Goal: Contribute content: Contribute content

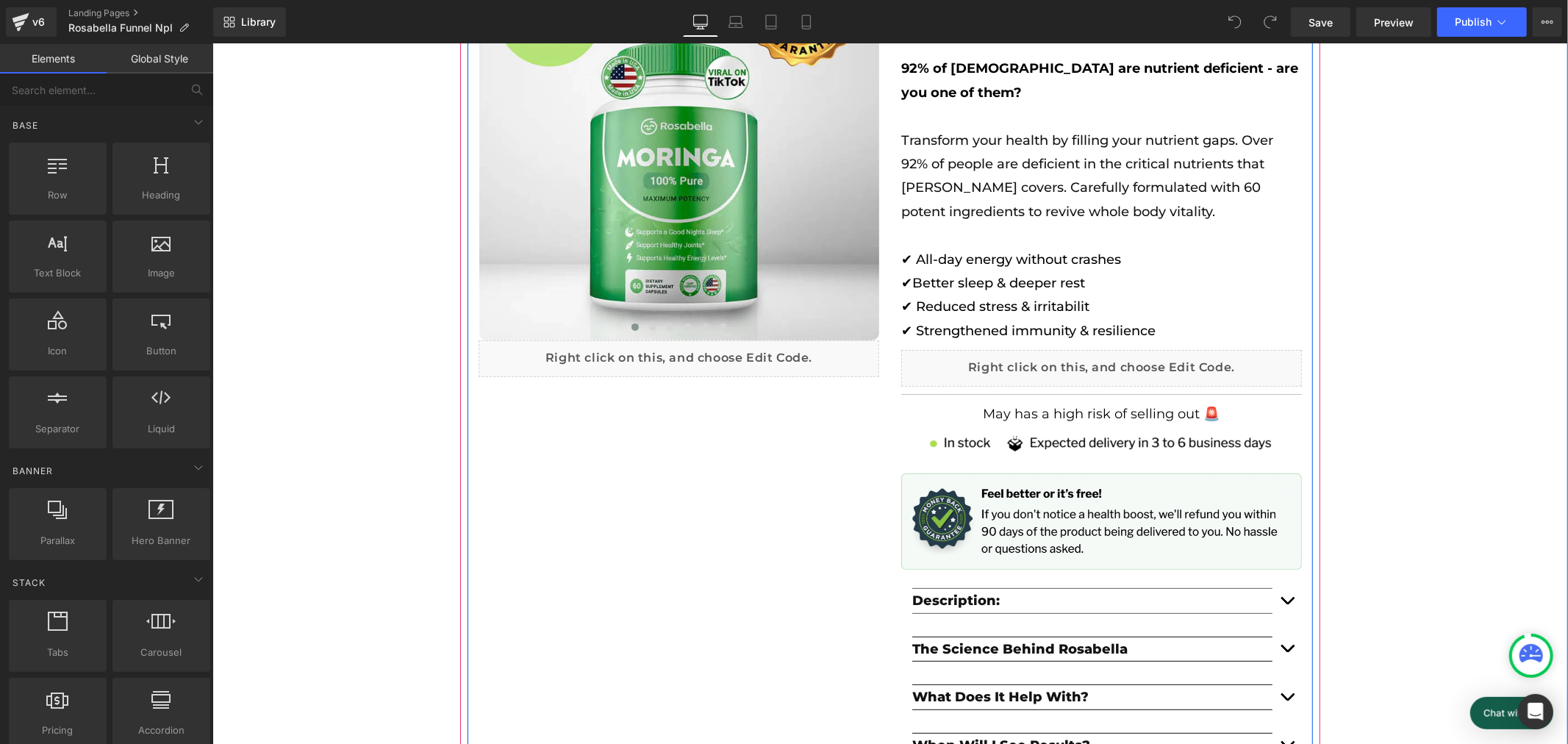
scroll to position [245, 0]
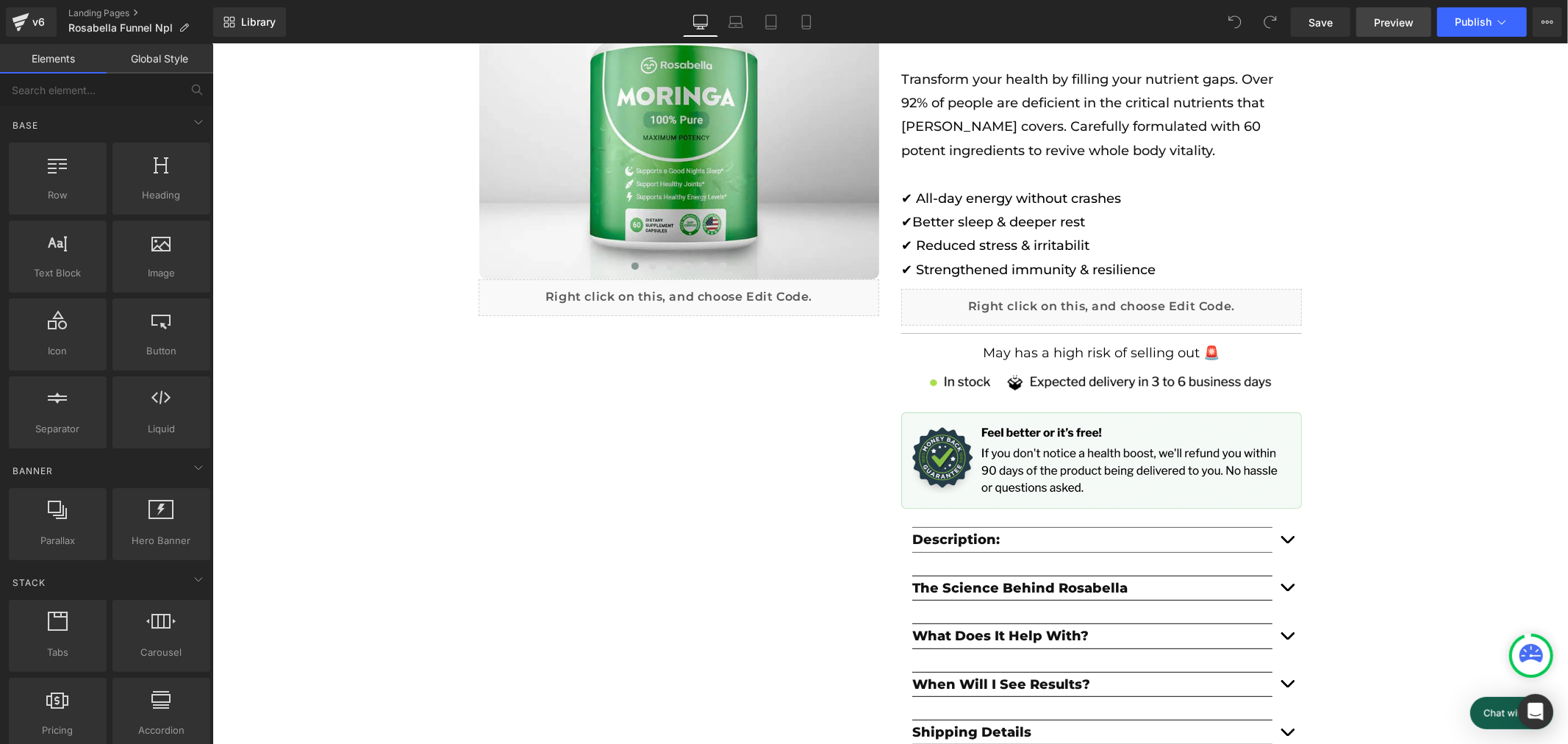
click at [1377, 19] on span "Preview" at bounding box center [1394, 23] width 40 height 15
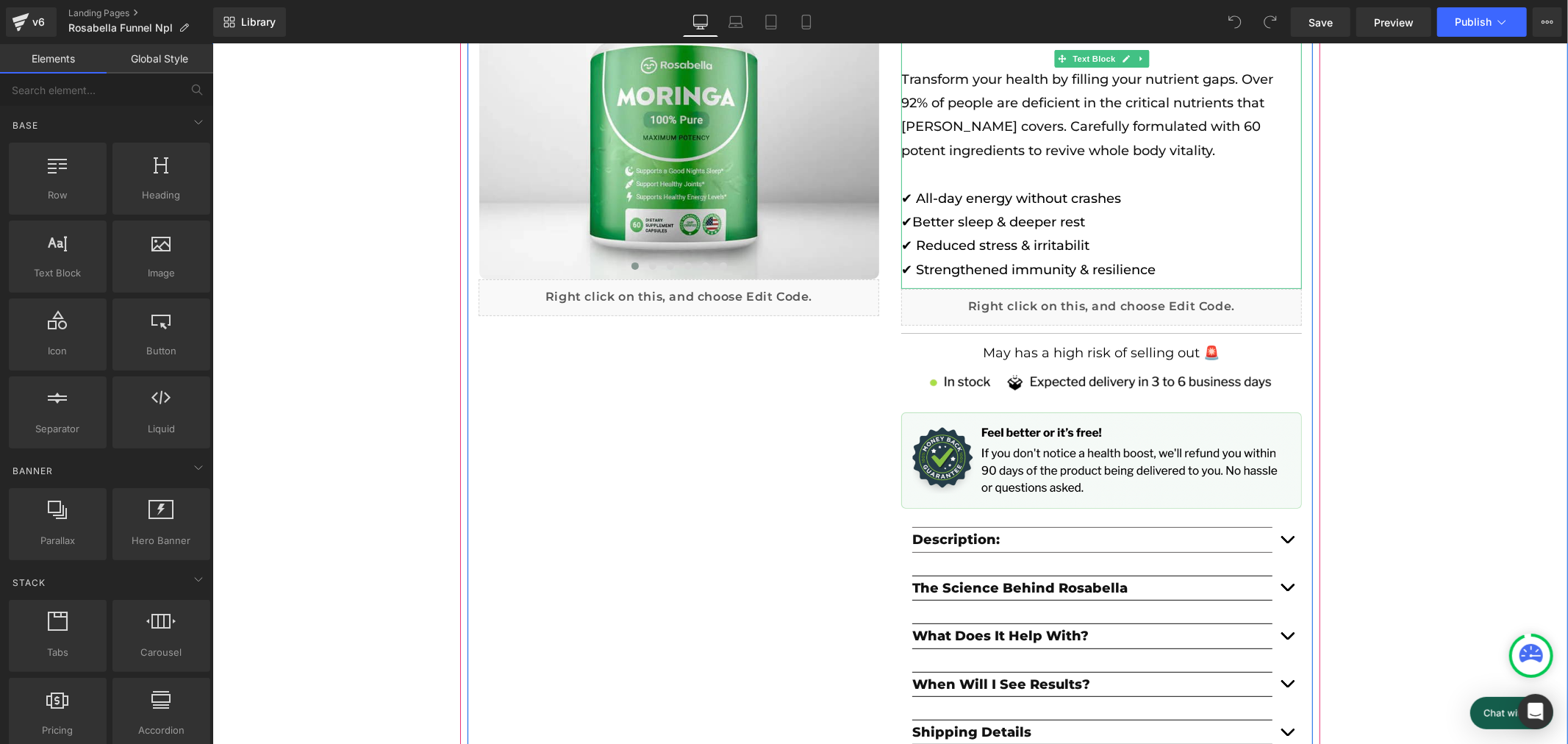
click at [1108, 257] on p "✔ Strengthened immunity & resilience" at bounding box center [1101, 269] width 401 height 23
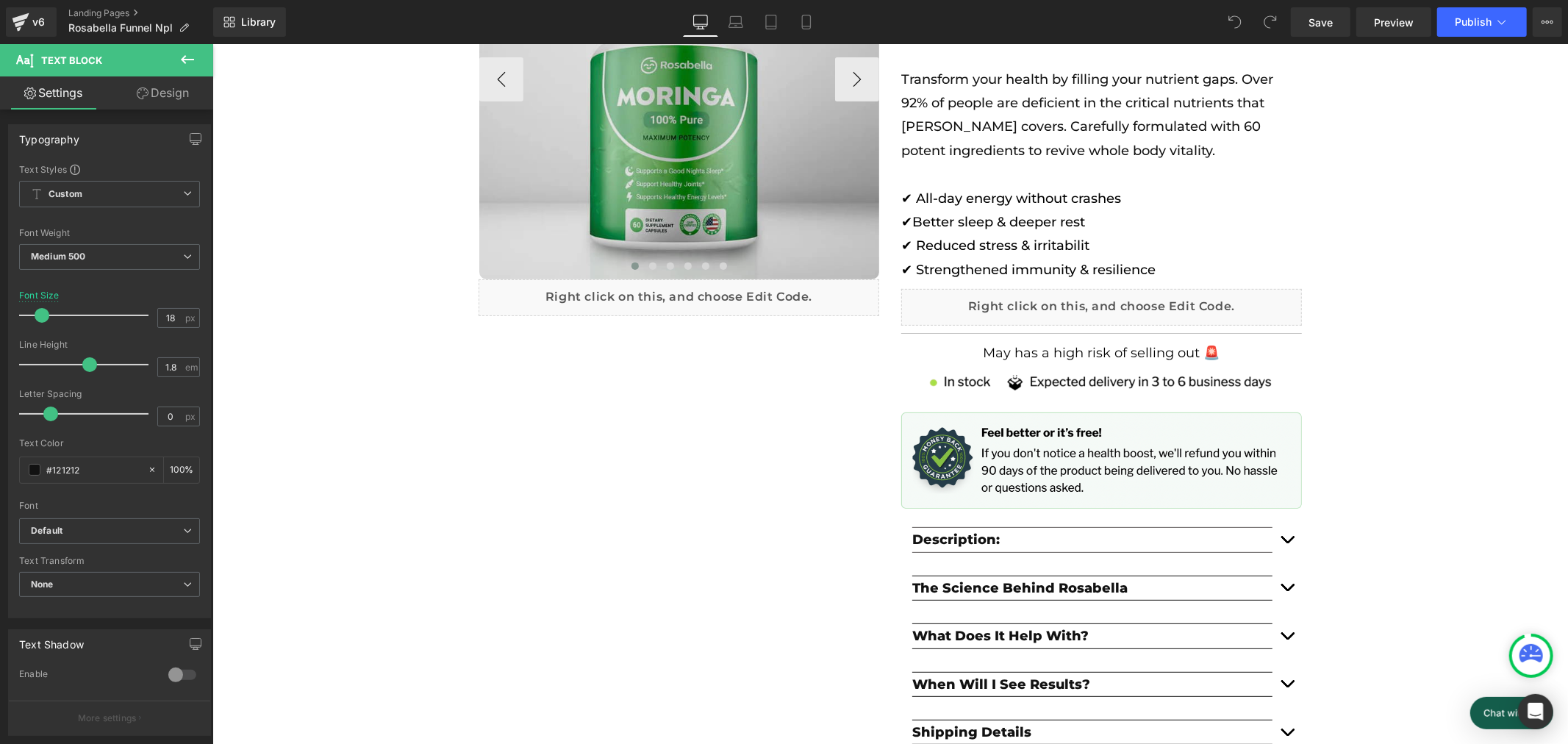
scroll to position [0, 814]
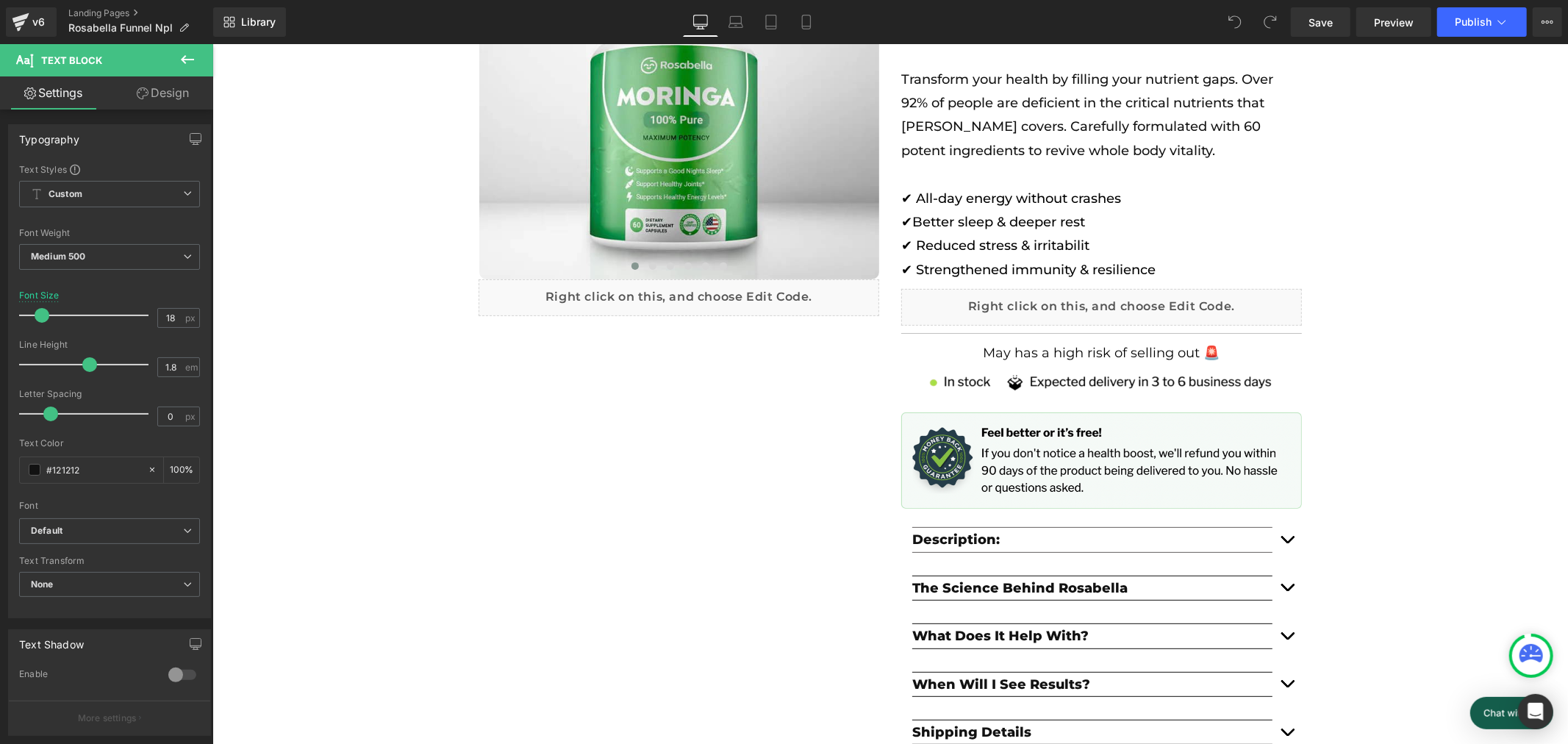
click at [177, 57] on button at bounding box center [188, 60] width 52 height 33
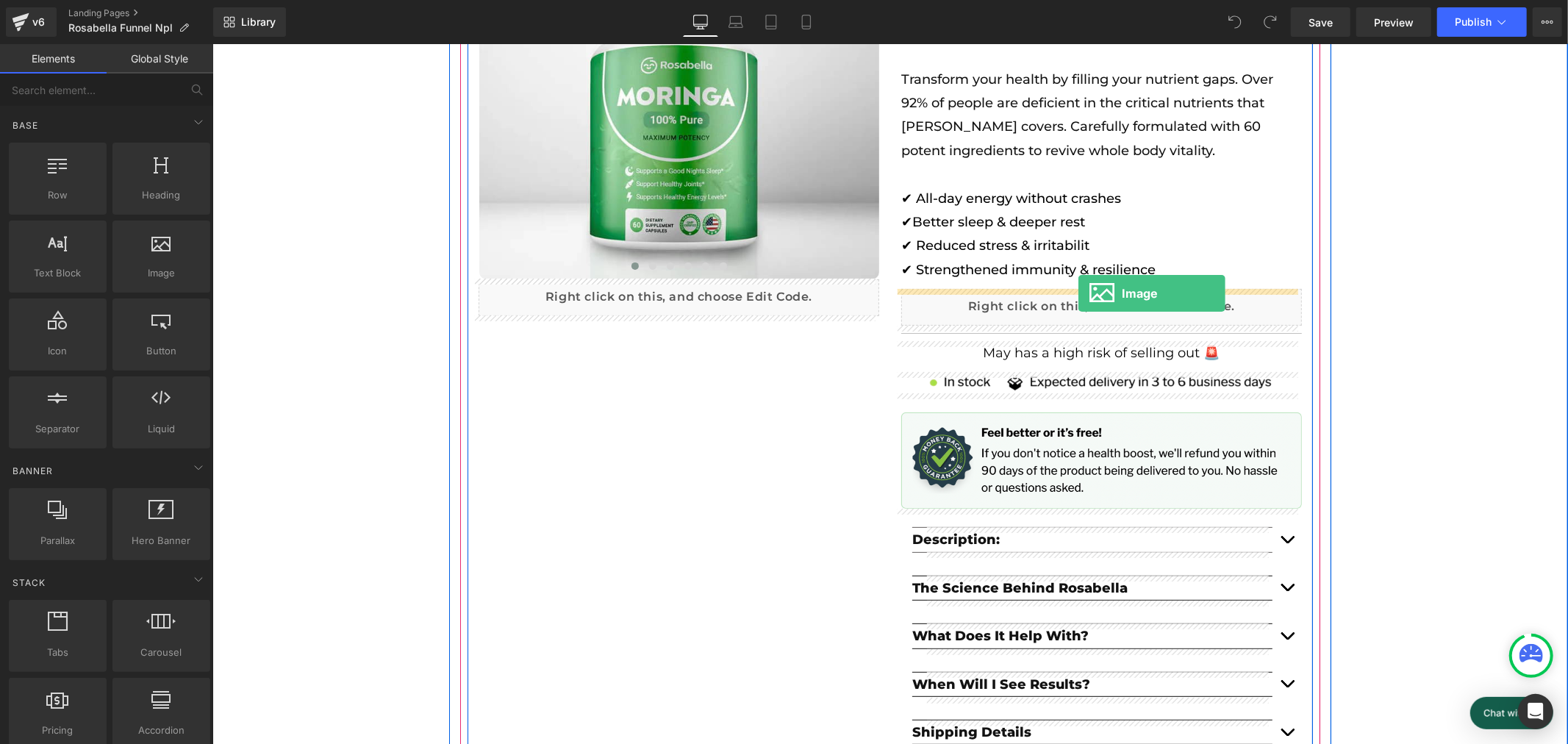
scroll to position [0, 1629]
drag, startPoint x: 376, startPoint y: 296, endPoint x: 1074, endPoint y: 274, distance: 698.3
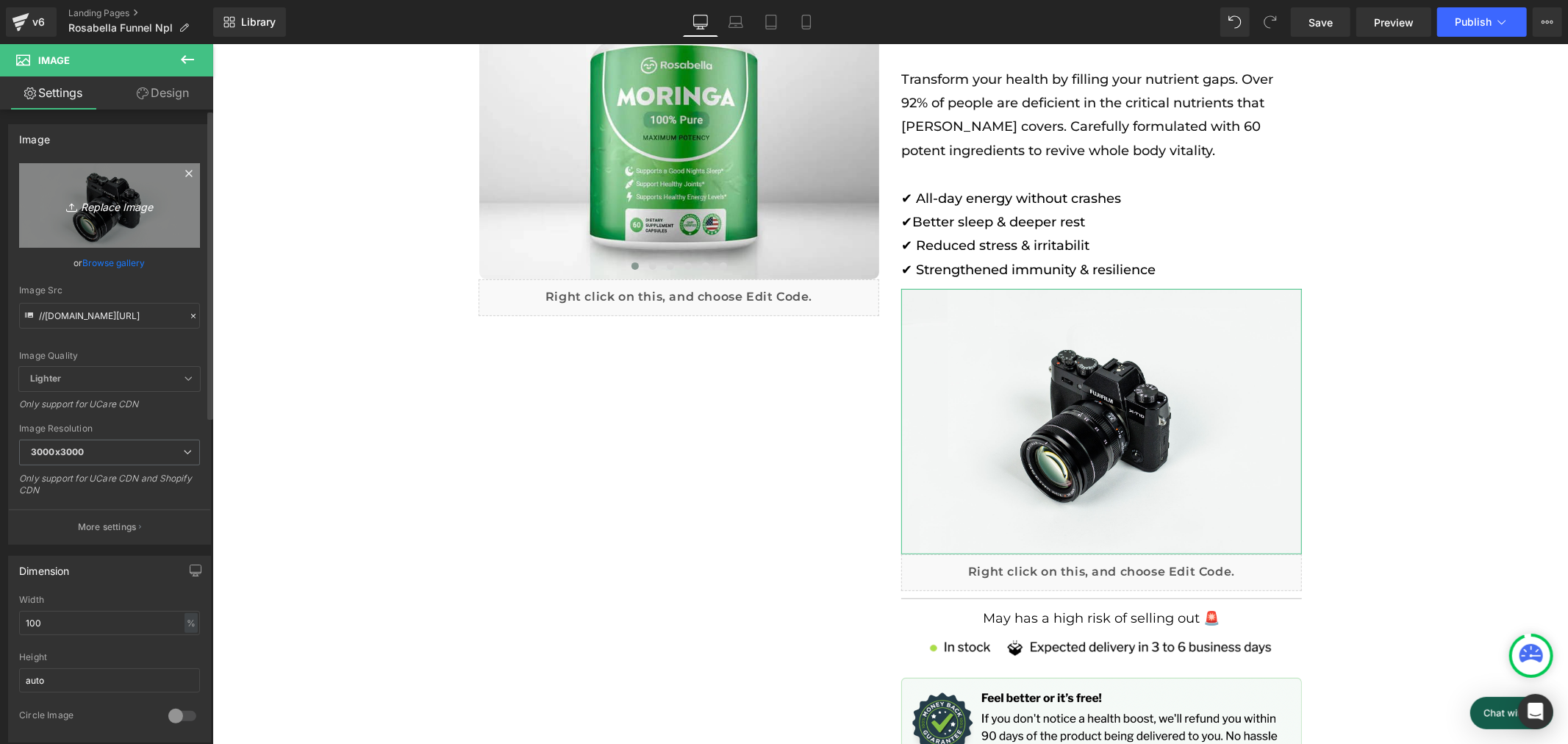
click at [143, 232] on link "Replace Image" at bounding box center [109, 205] width 181 height 84
type input "C:\fakepath\Banner.png"
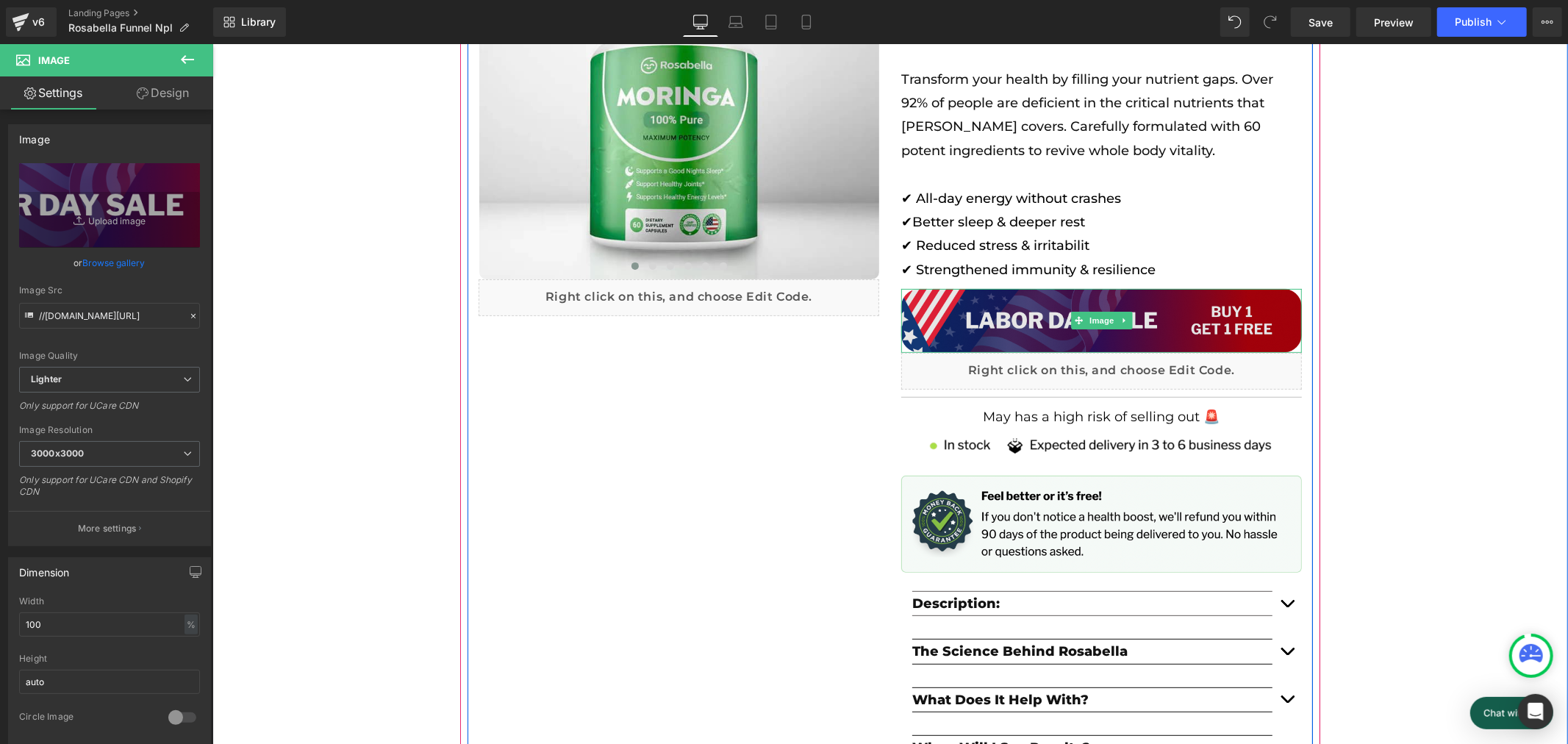
click at [924, 311] on img at bounding box center [1101, 320] width 401 height 64
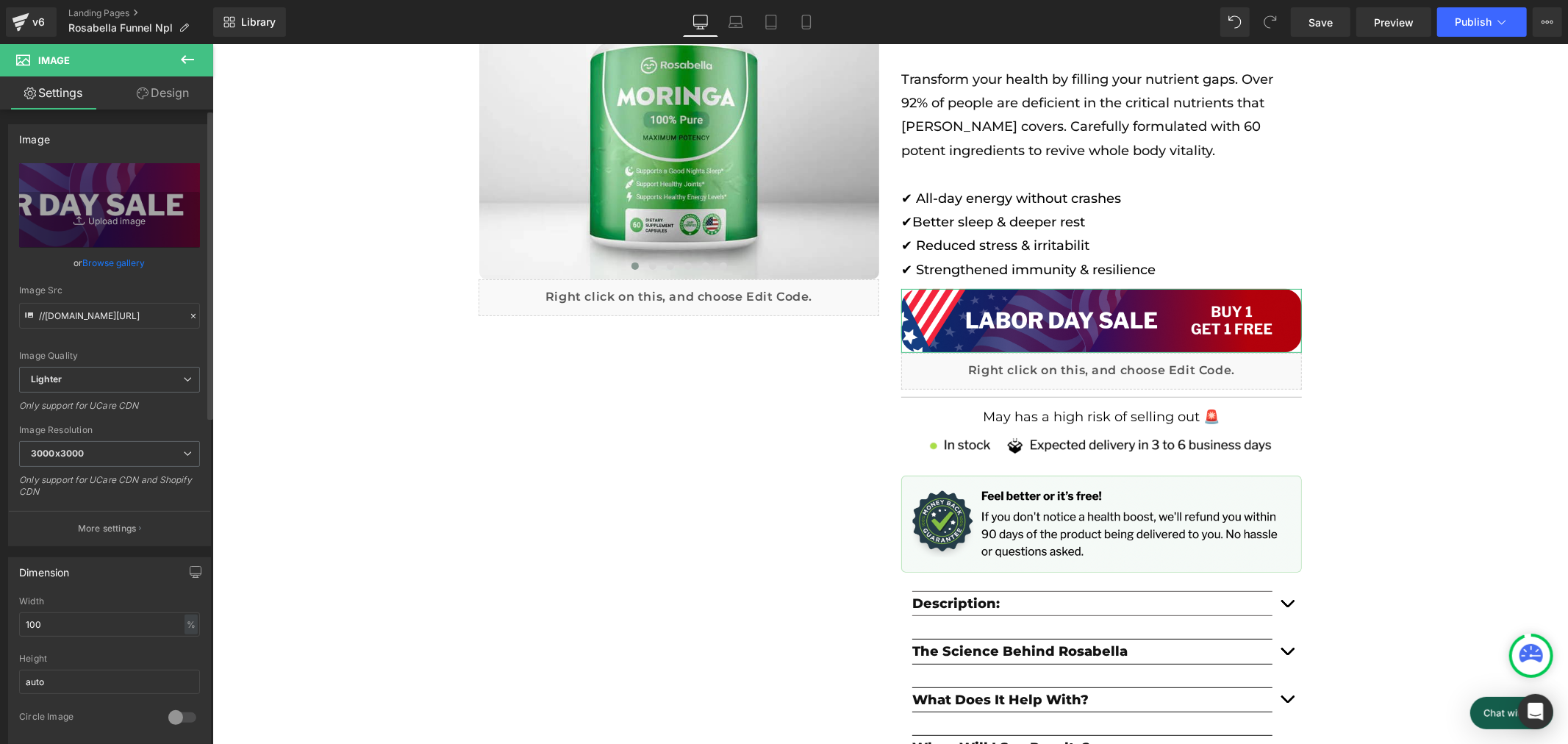
scroll to position [0, 814]
click at [164, 450] on span "3000x3000" at bounding box center [109, 453] width 181 height 26
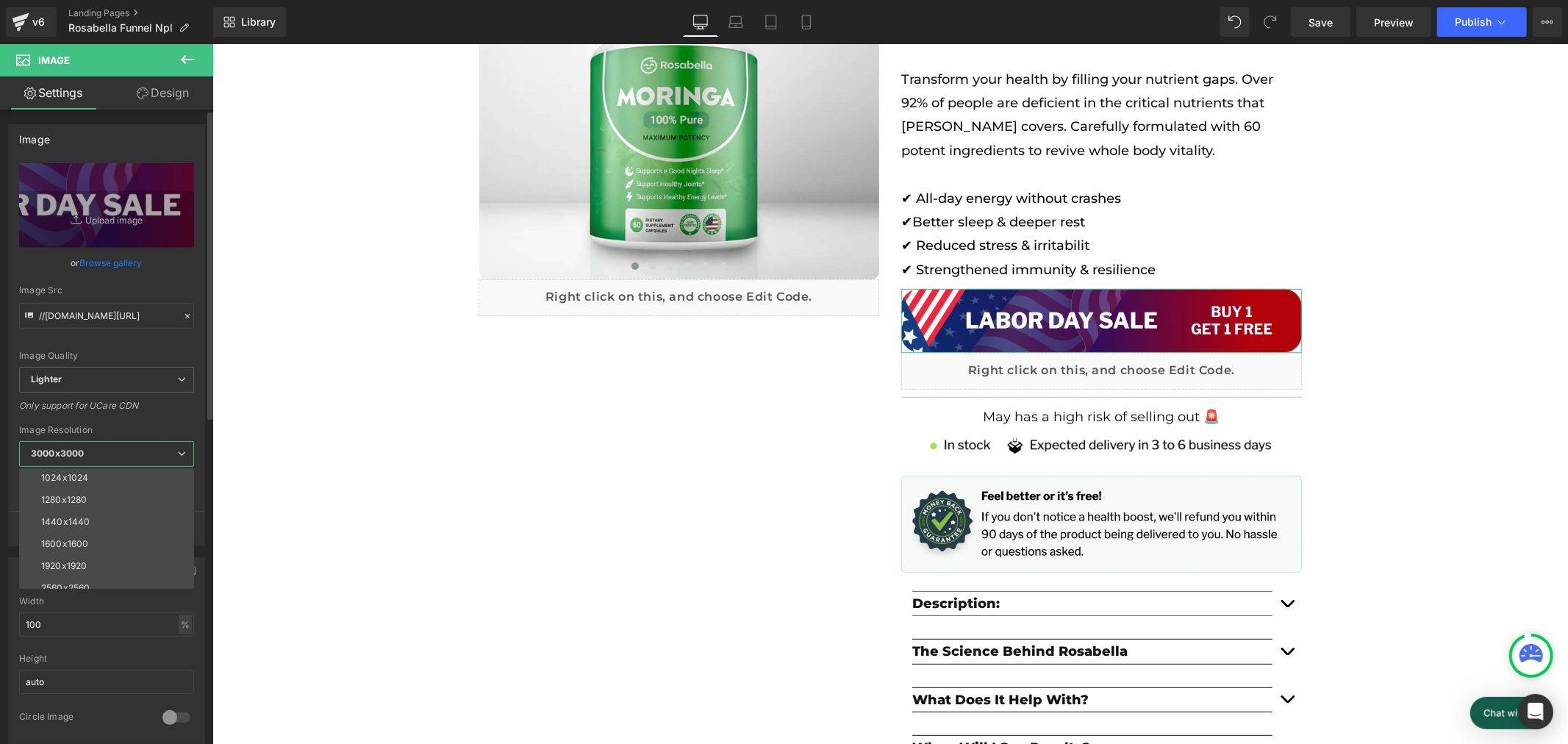
scroll to position [210, 0]
click at [114, 548] on li "2560x2560" at bounding box center [109, 556] width 181 height 22
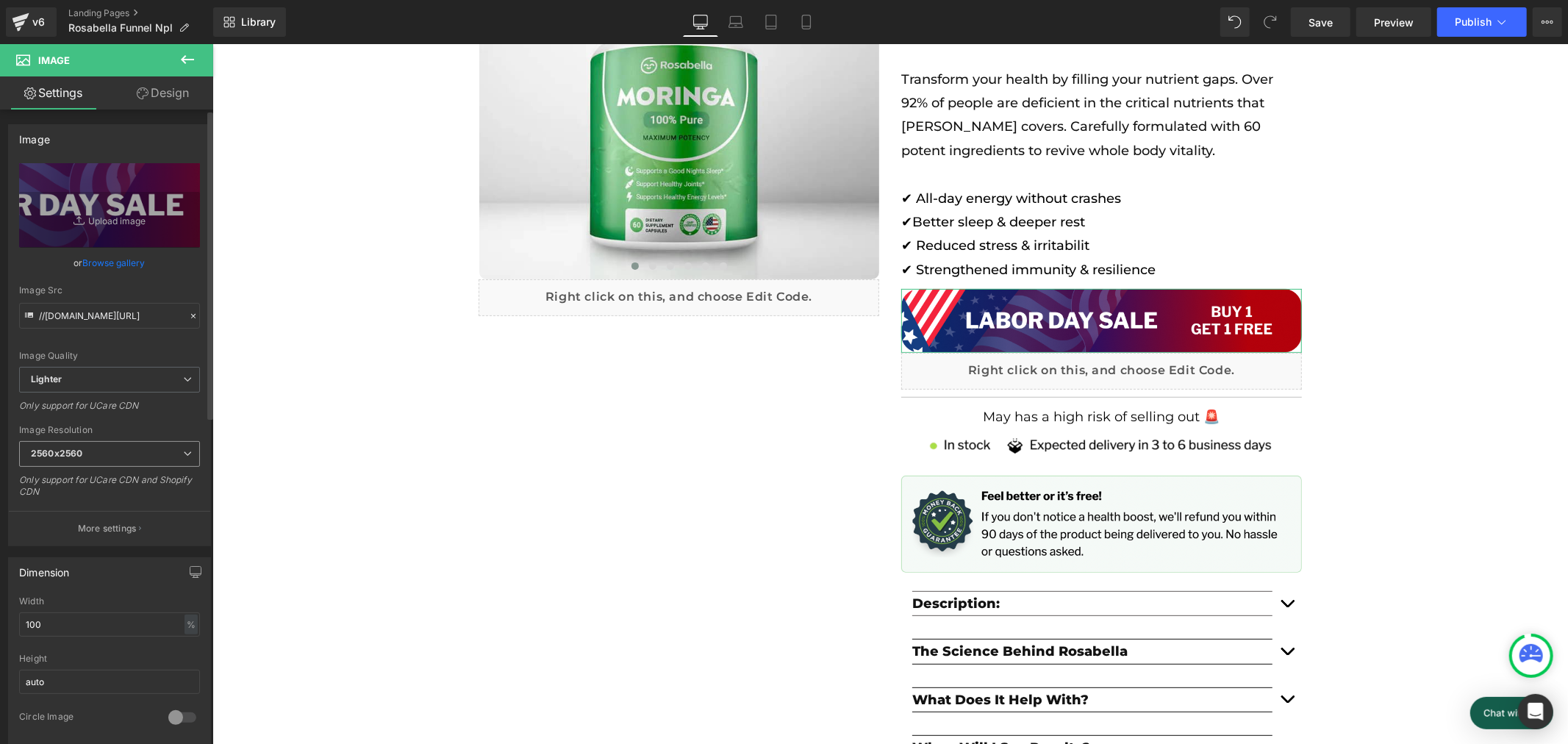
scroll to position [0, 1629]
click at [173, 451] on span "2560x2560" at bounding box center [109, 453] width 181 height 26
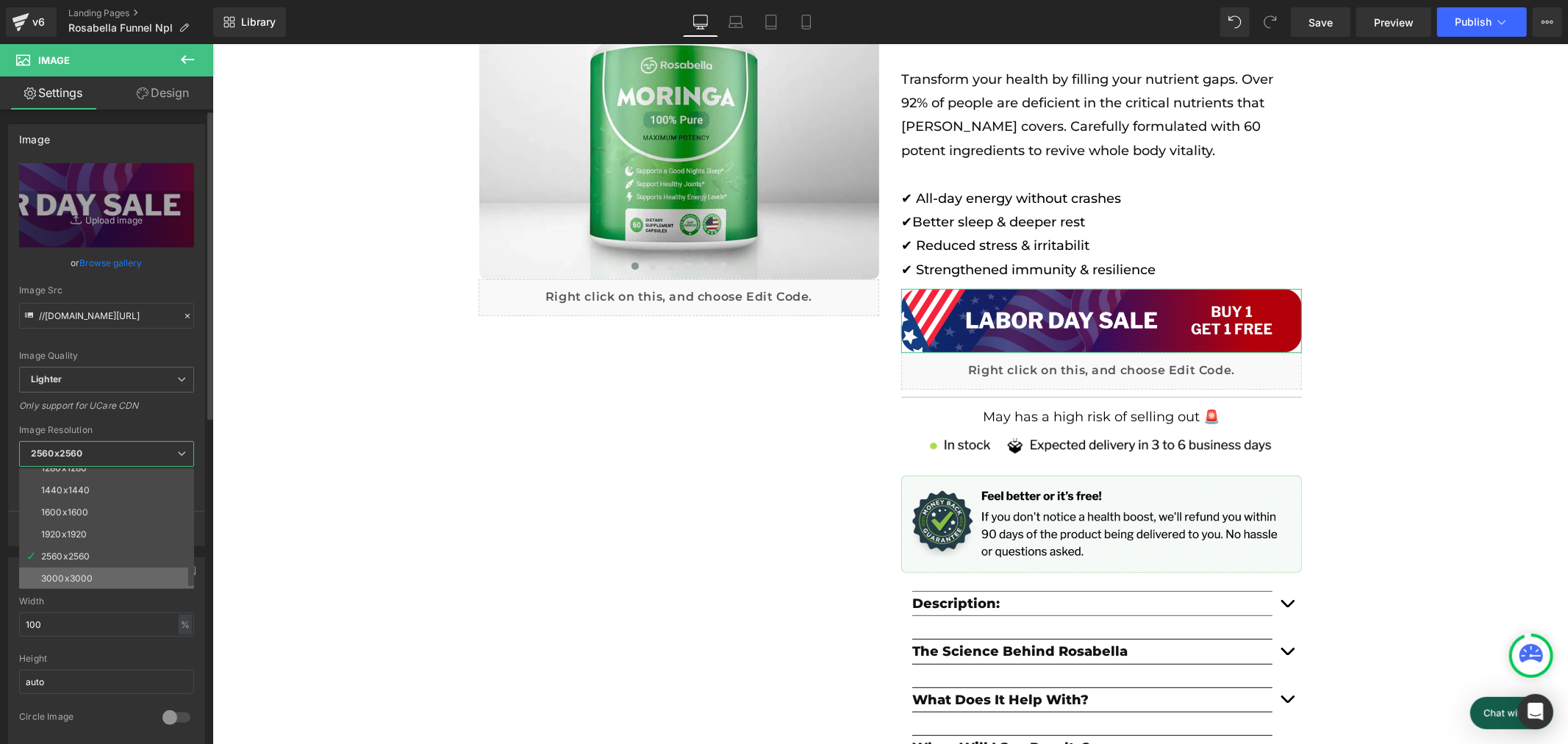
click at [94, 571] on li "3000x3000" at bounding box center [109, 579] width 181 height 22
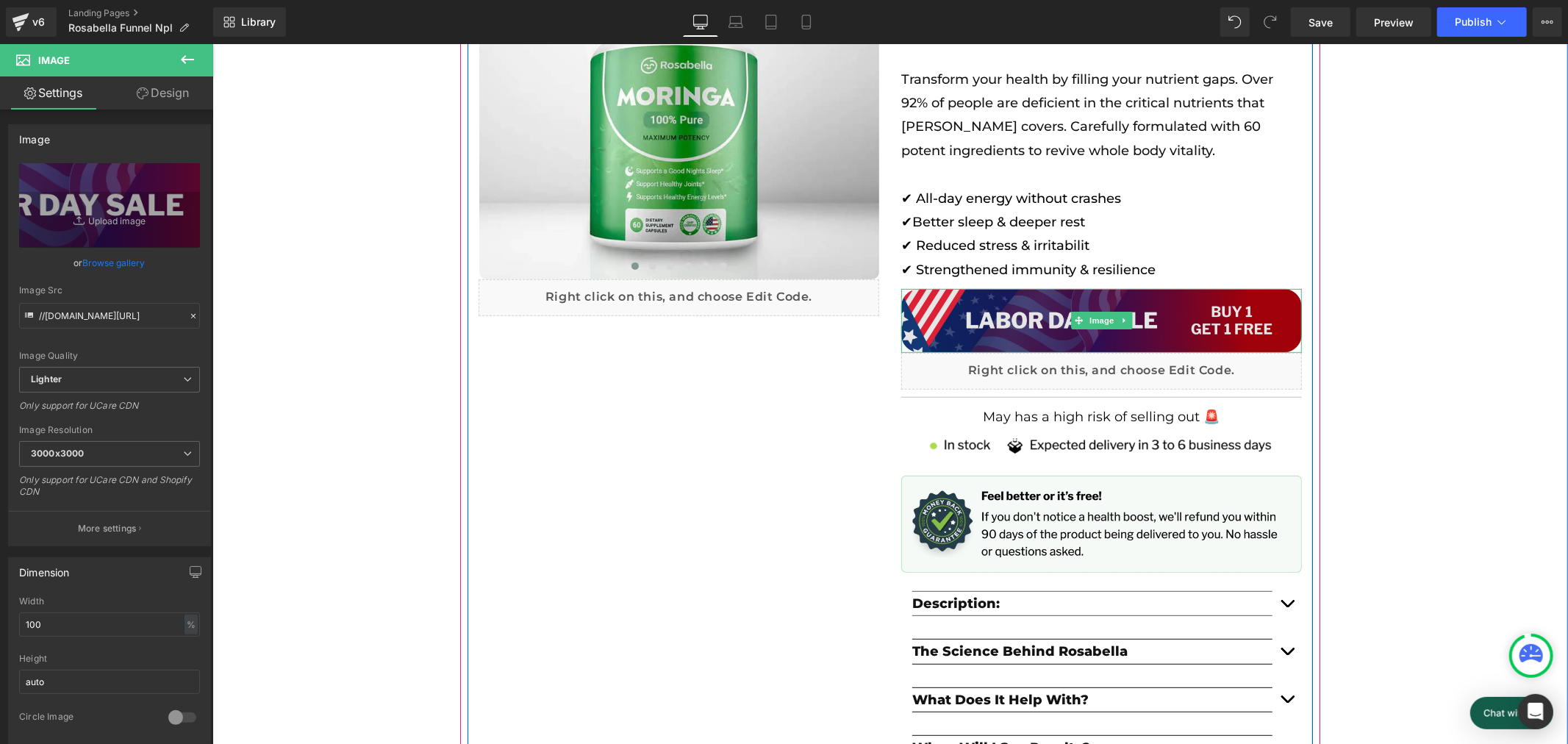
click at [951, 296] on img at bounding box center [1101, 320] width 401 height 64
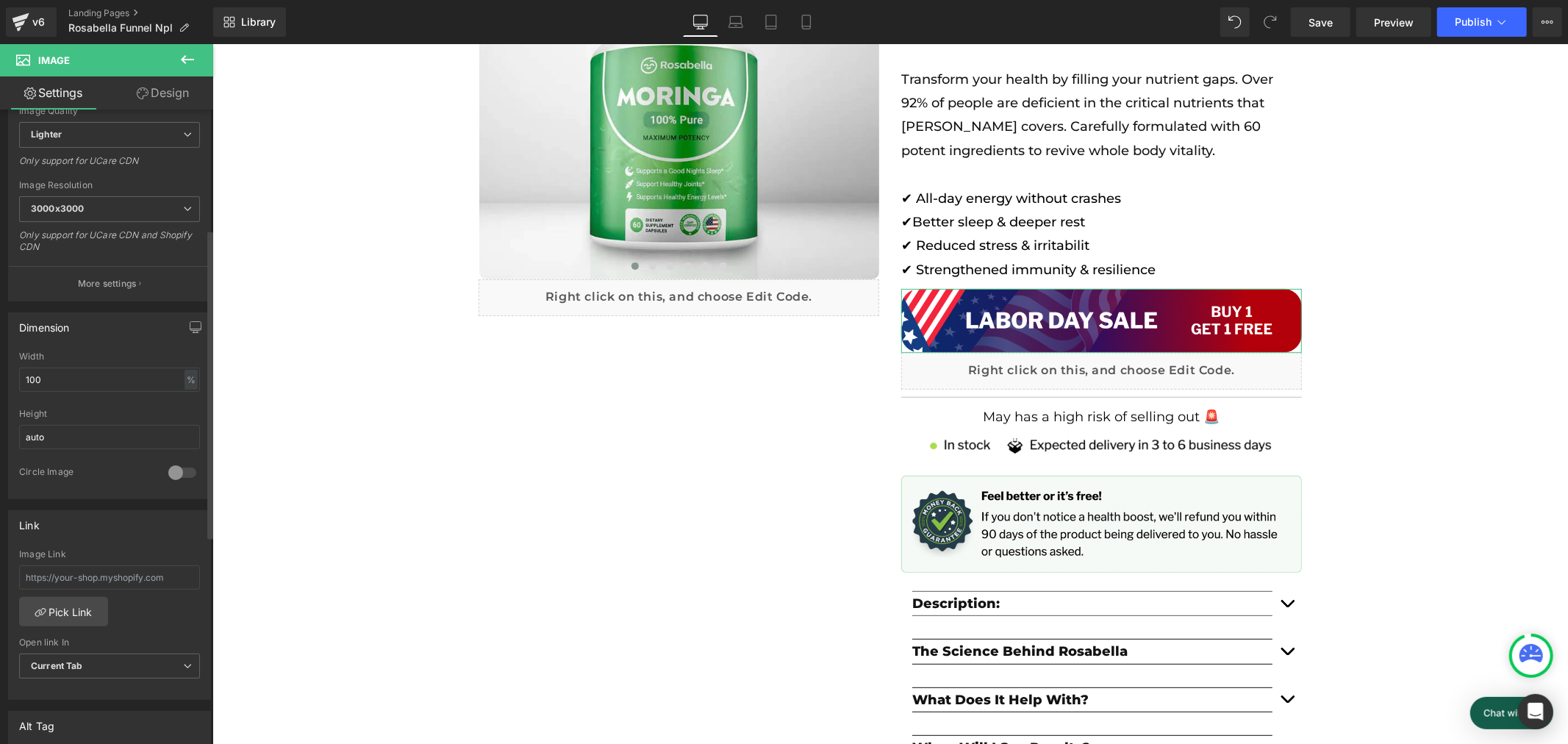
scroll to position [0, 0]
click at [145, 377] on input "100" at bounding box center [109, 379] width 181 height 24
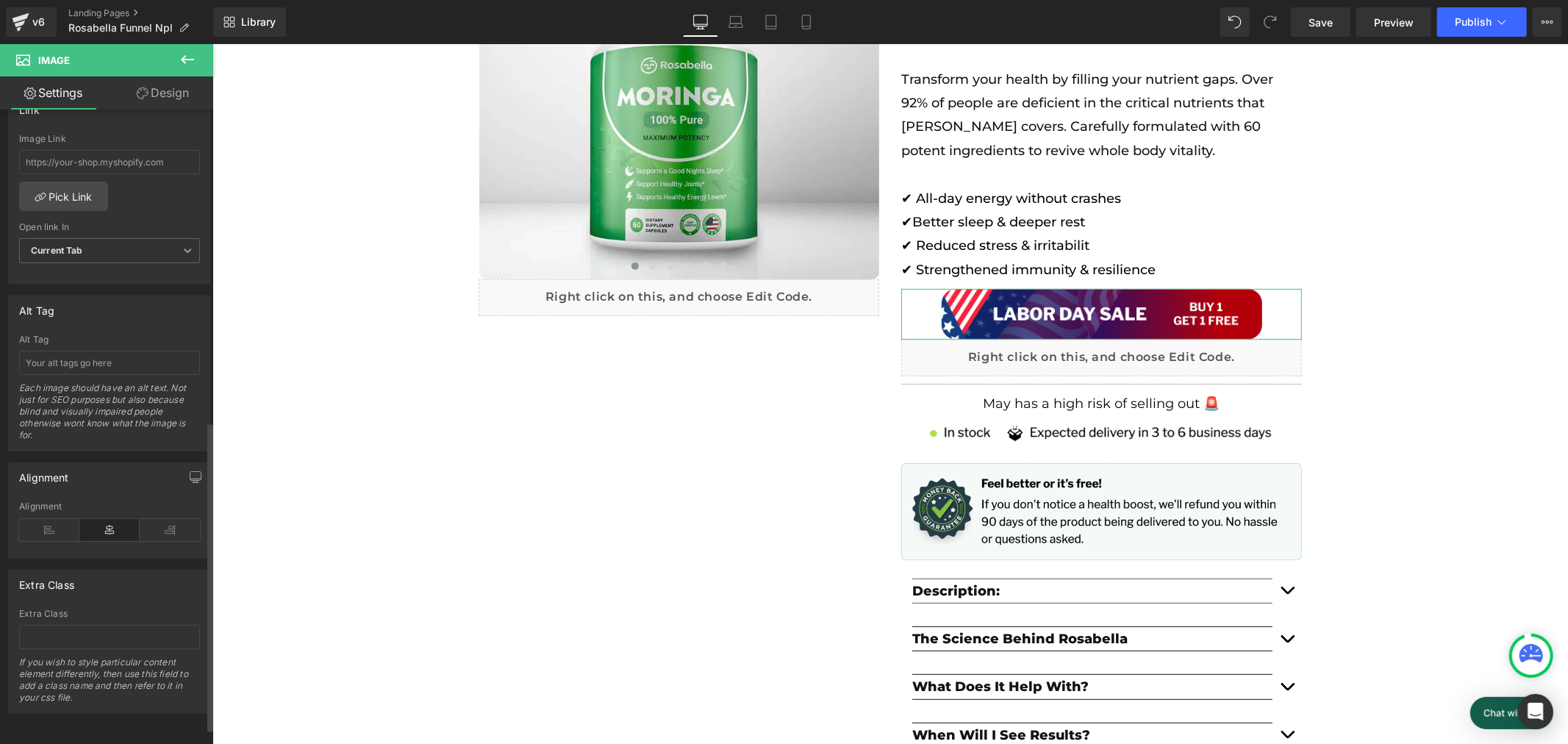
scroll to position [0, 814]
type input "80"
click at [48, 519] on icon at bounding box center [49, 529] width 60 height 22
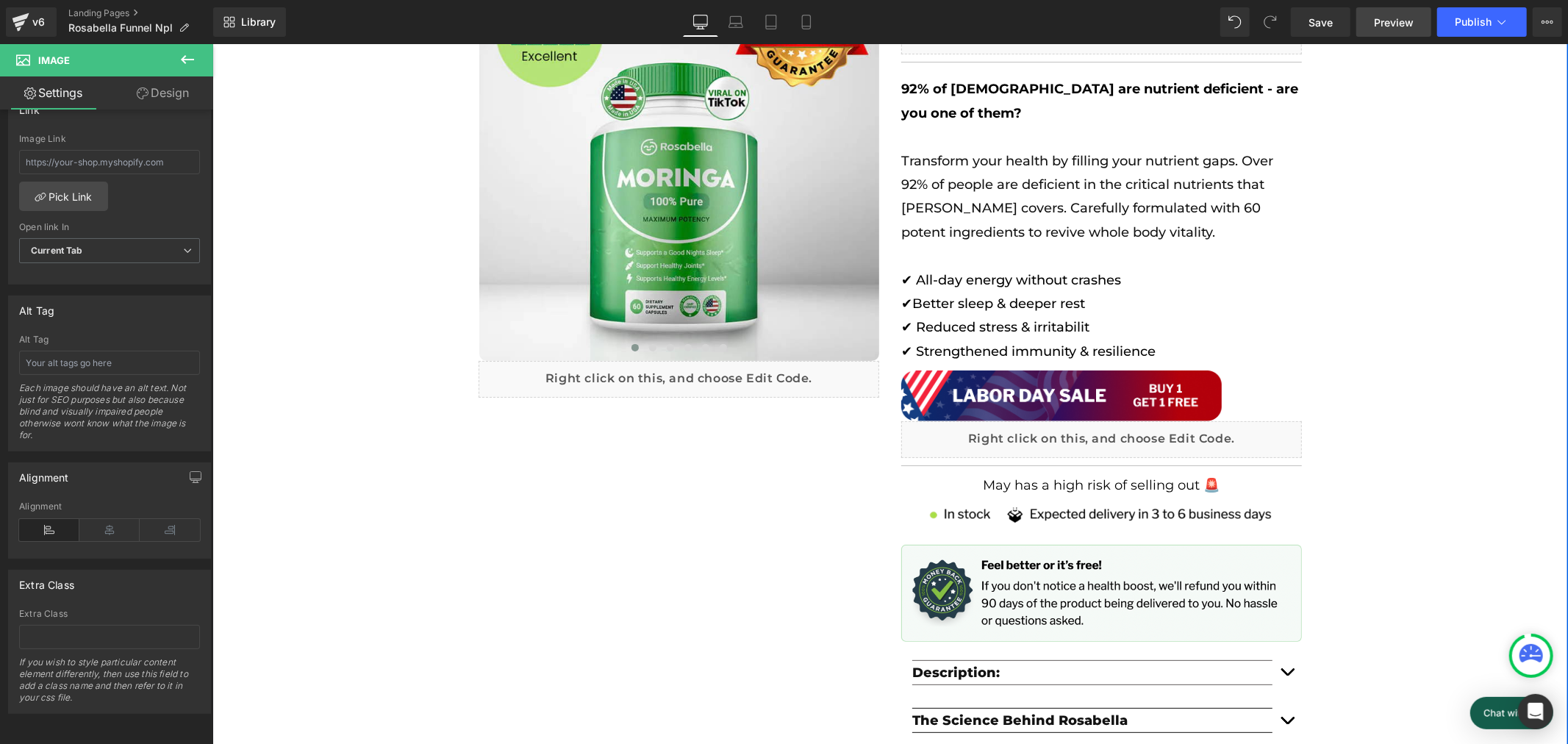
scroll to position [0, 1629]
click at [1402, 30] on link "Preview" at bounding box center [1394, 22] width 75 height 29
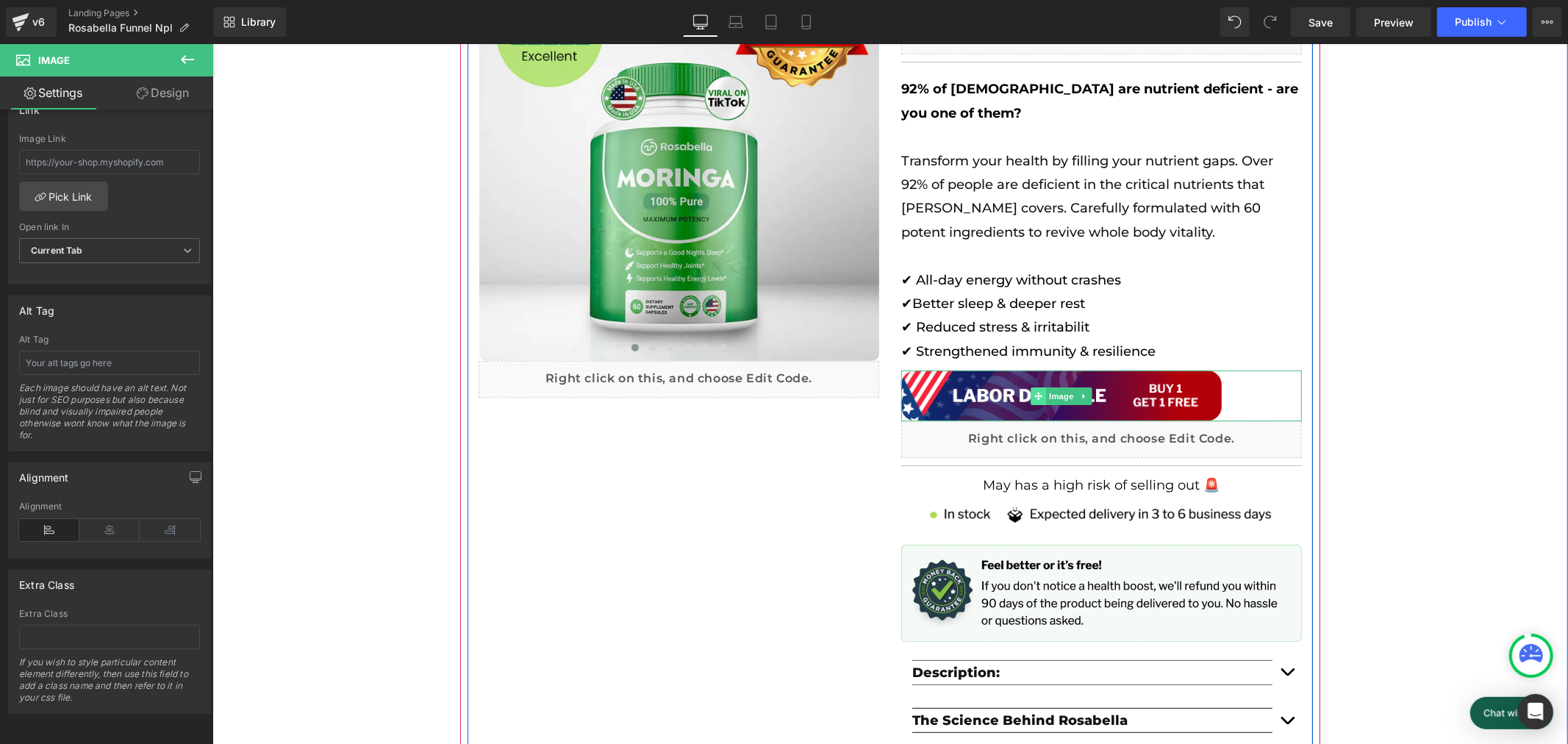
scroll to position [0, 814]
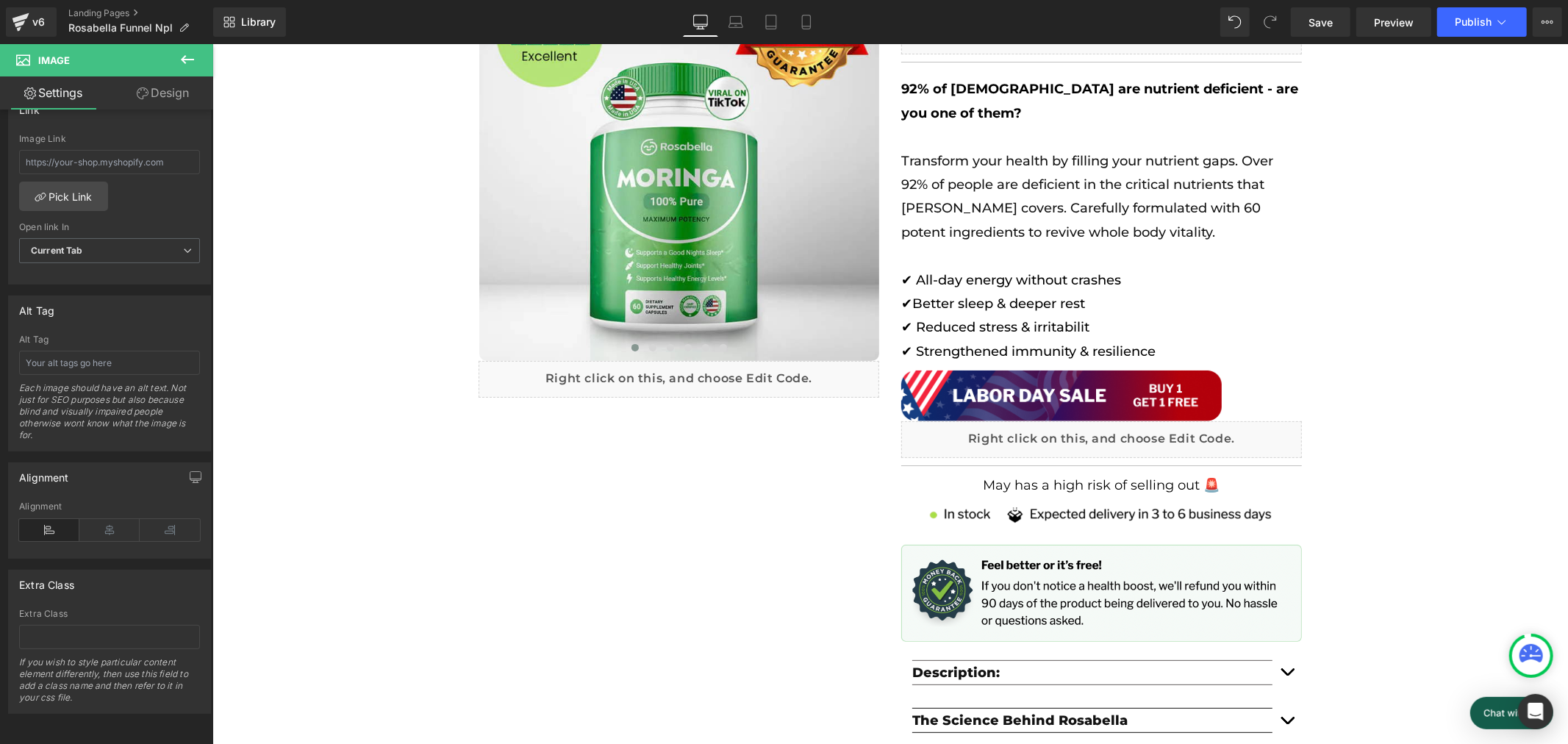
click at [185, 58] on icon at bounding box center [188, 59] width 13 height 9
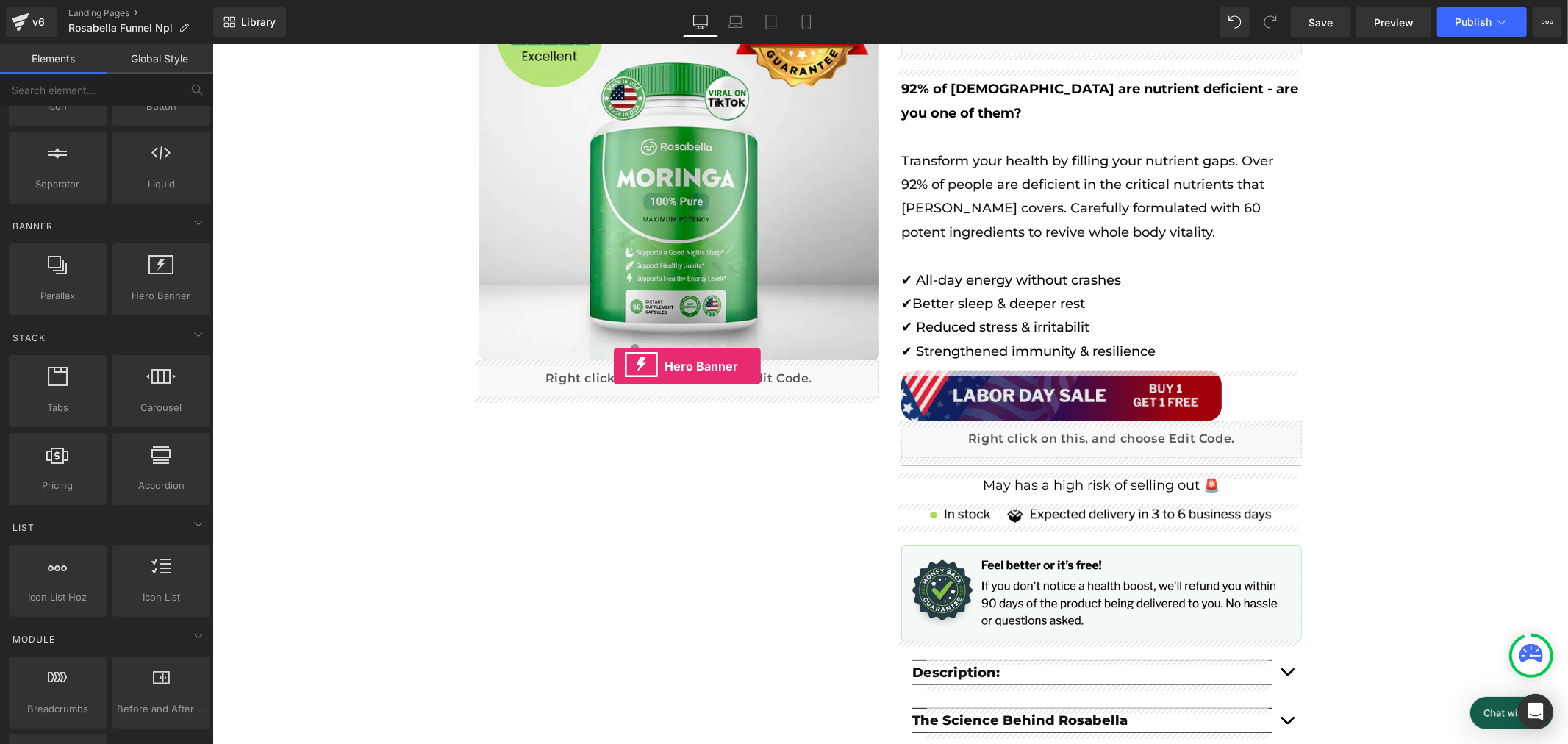
scroll to position [0, 0]
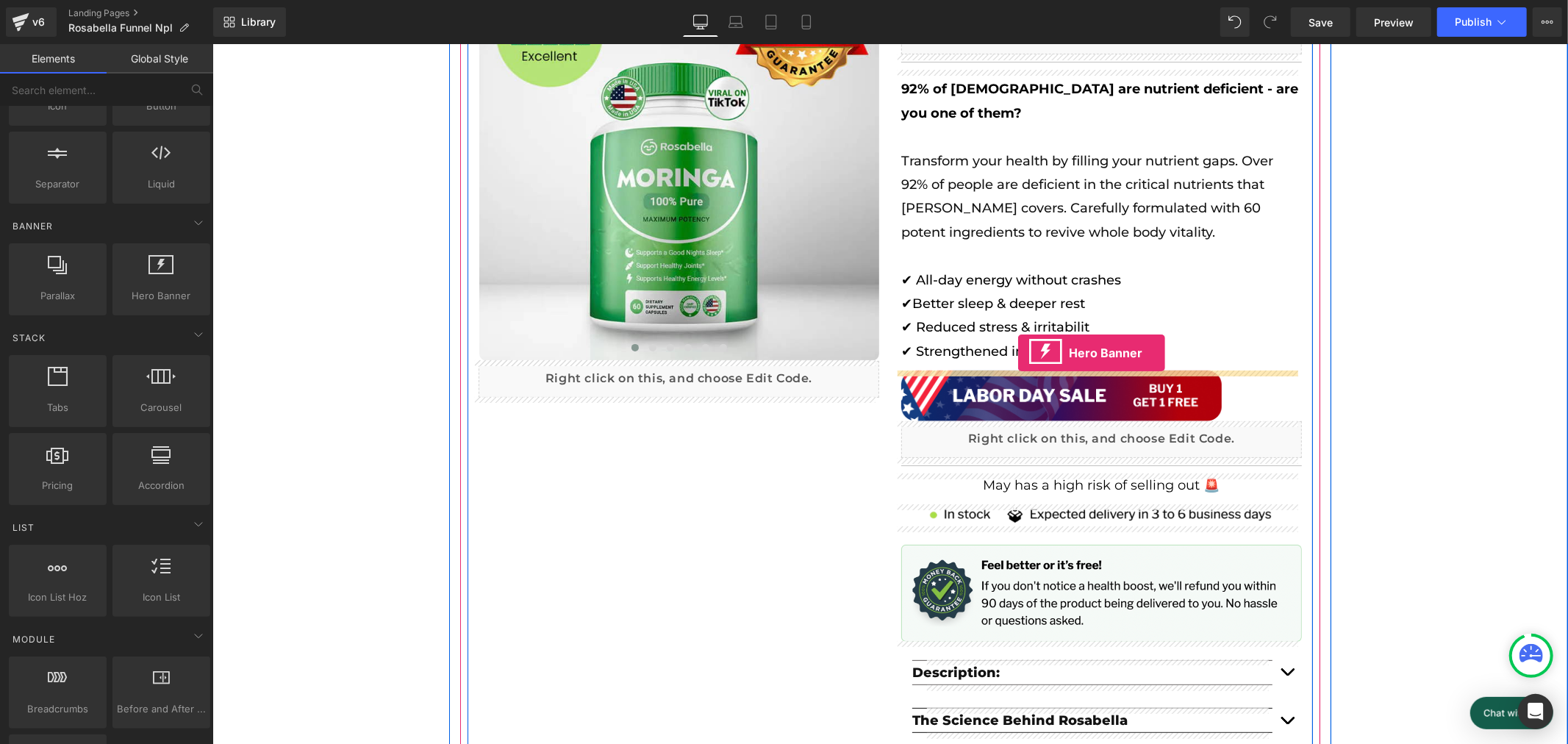
drag, startPoint x: 362, startPoint y: 312, endPoint x: 1017, endPoint y: 352, distance: 656.2
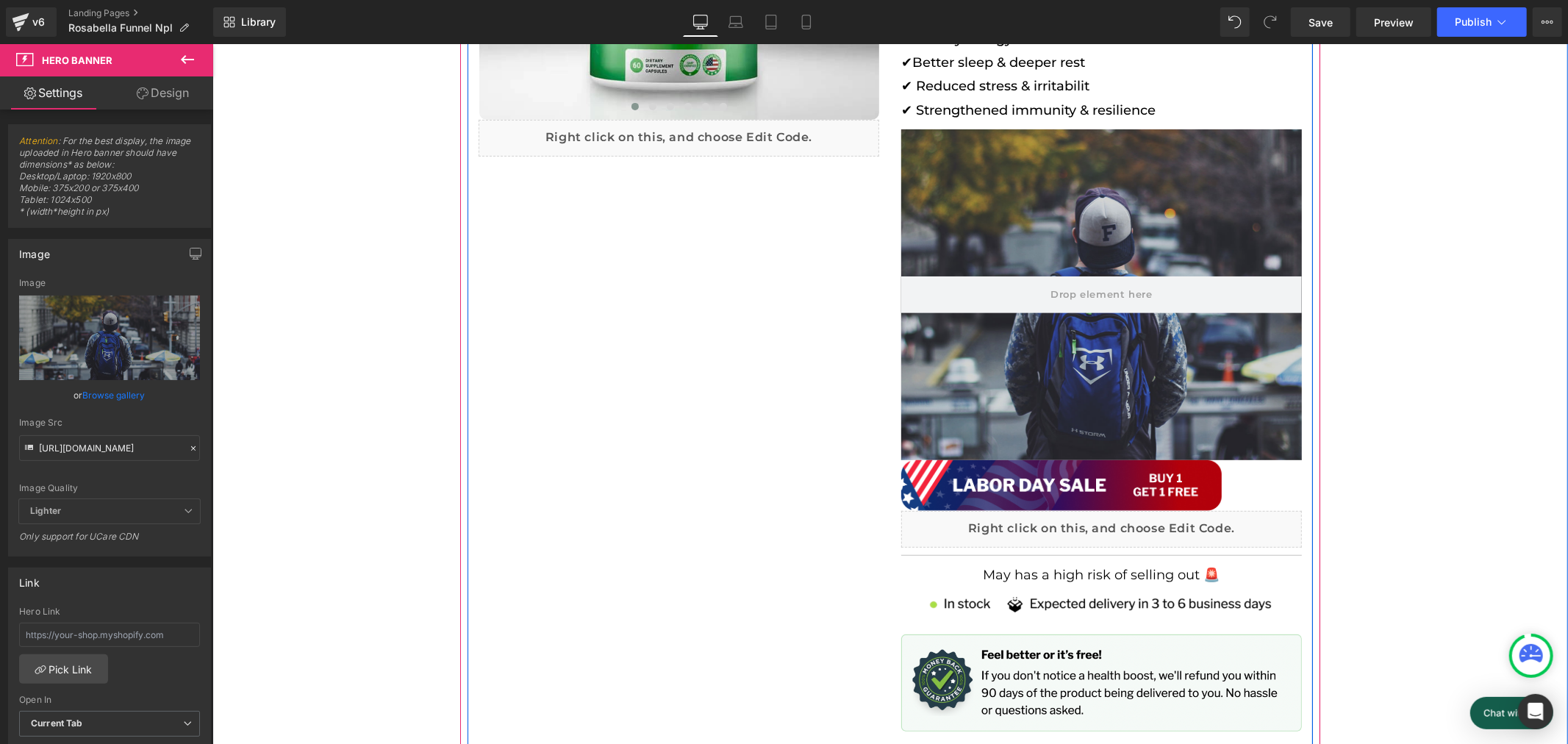
scroll to position [489, 0]
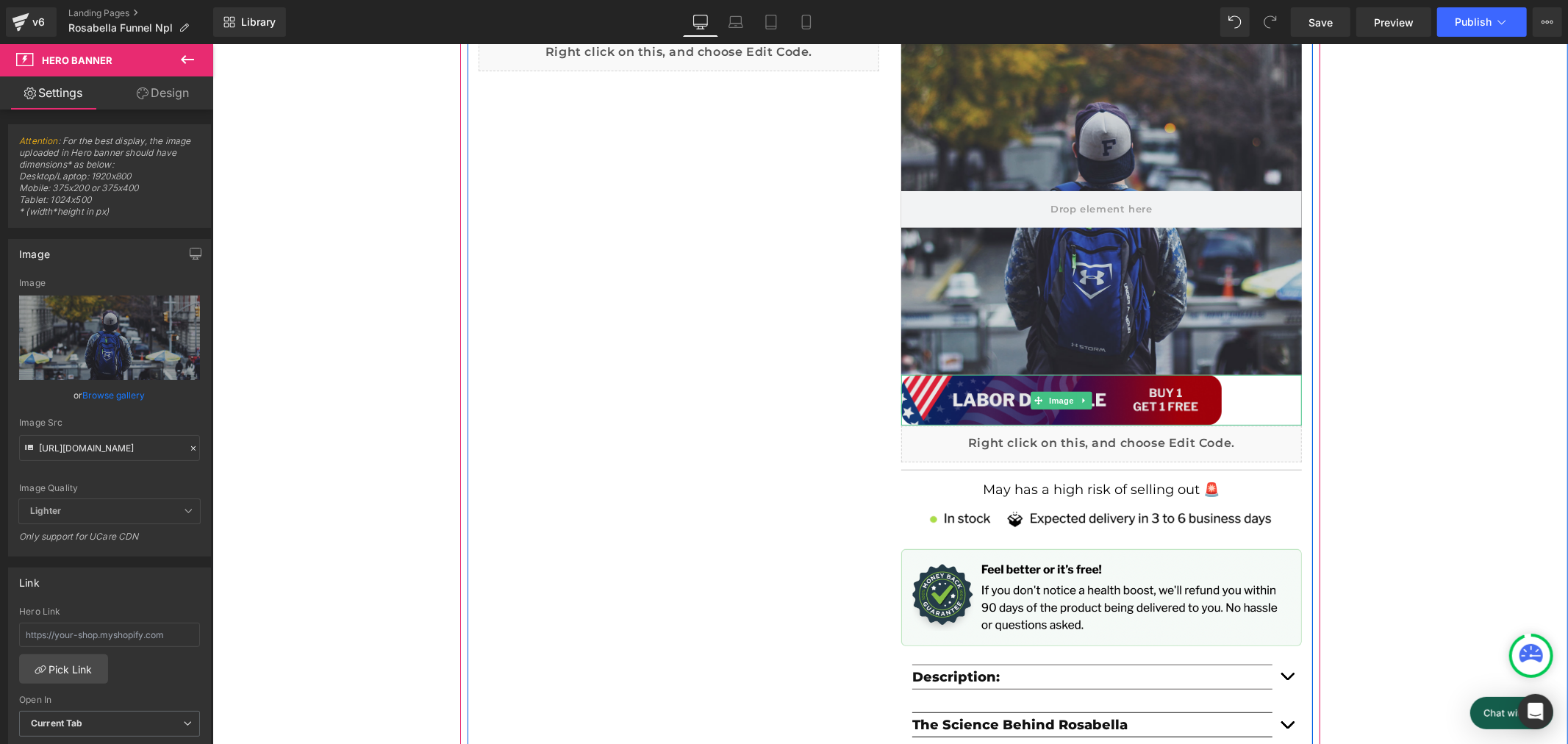
click at [1139, 400] on img at bounding box center [1061, 399] width 321 height 51
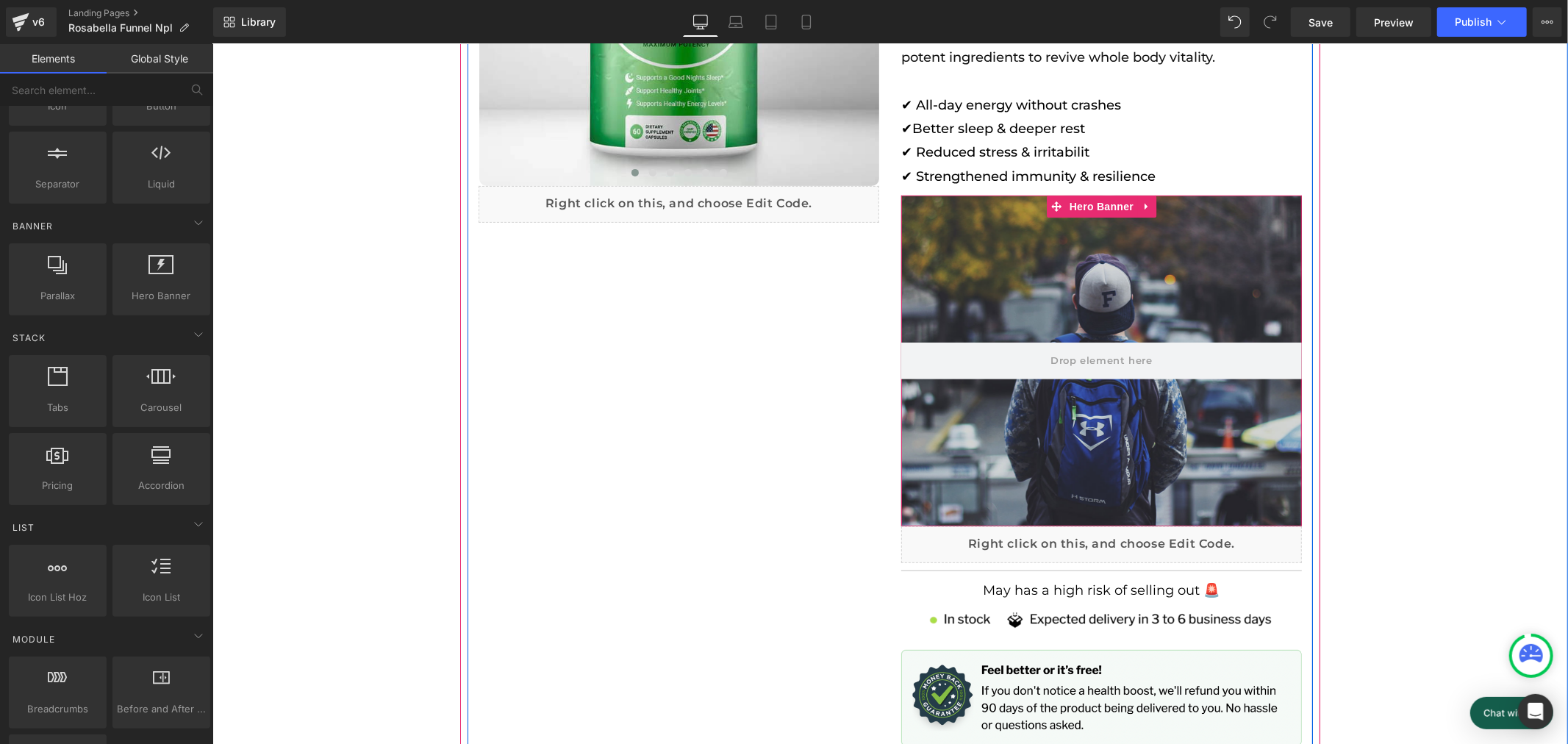
scroll to position [326, 0]
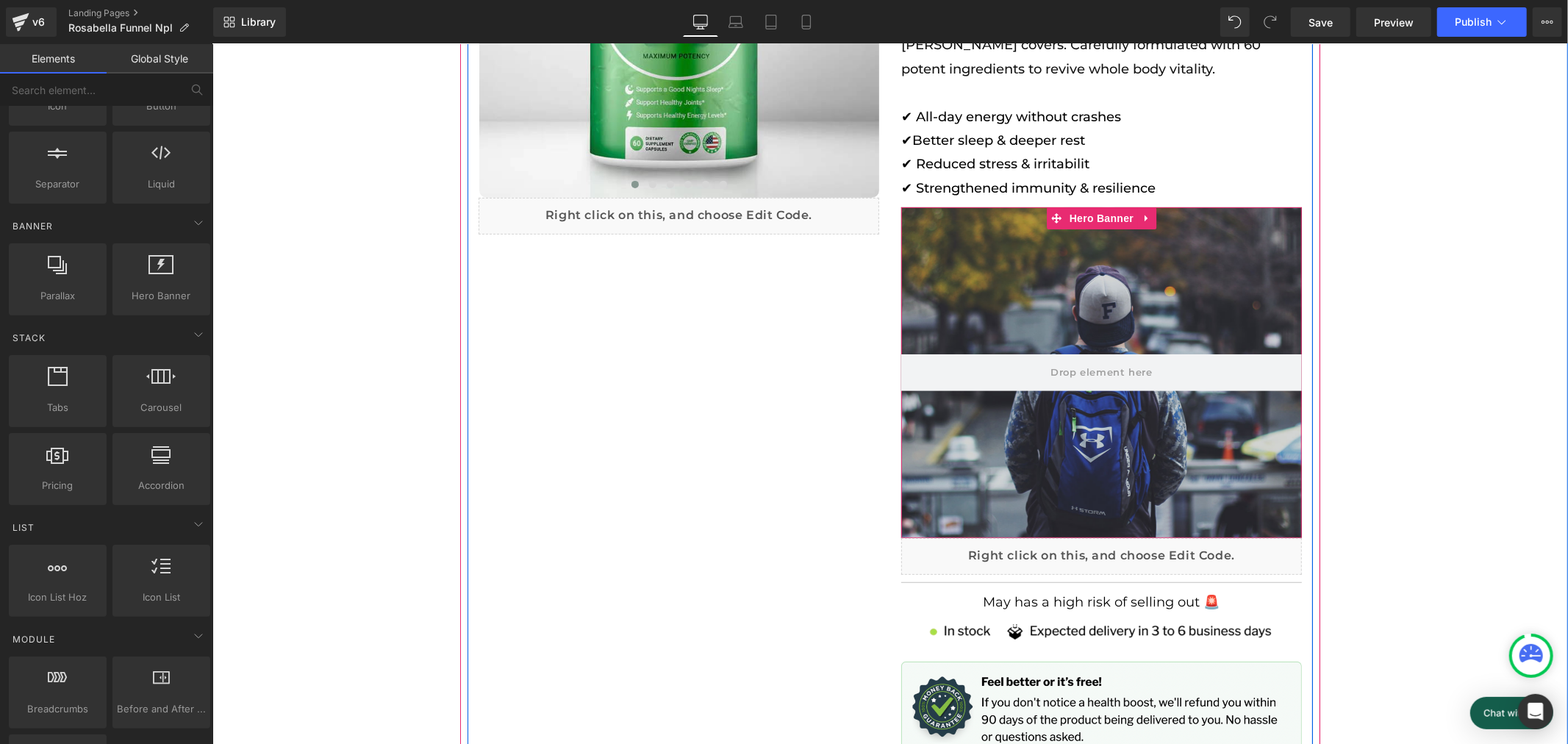
click at [1085, 321] on div at bounding box center [1101, 372] width 401 height 331
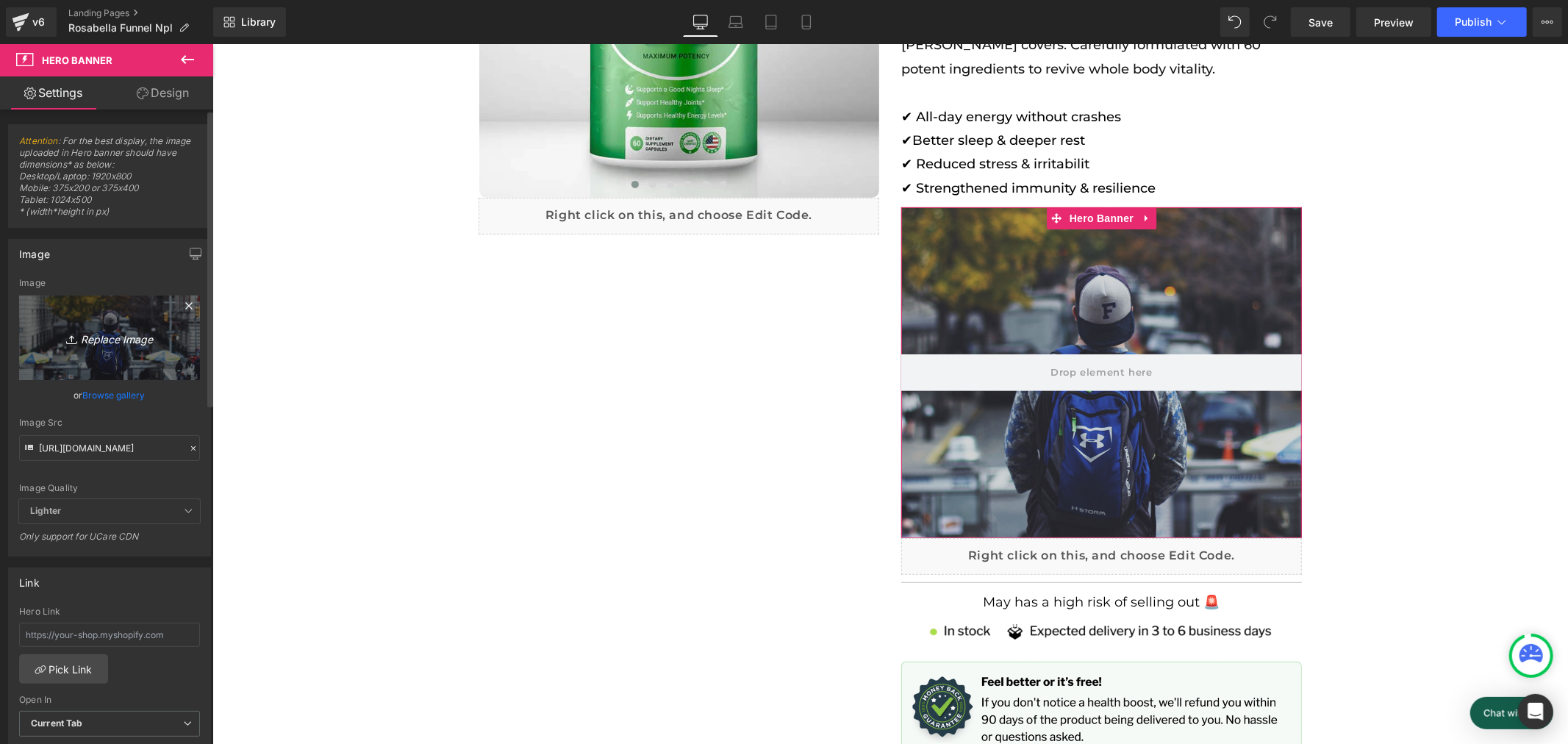
scroll to position [0, 1629]
click at [108, 350] on link "Replace Image" at bounding box center [109, 337] width 181 height 84
type input "C:\fakepath\Banner.png"
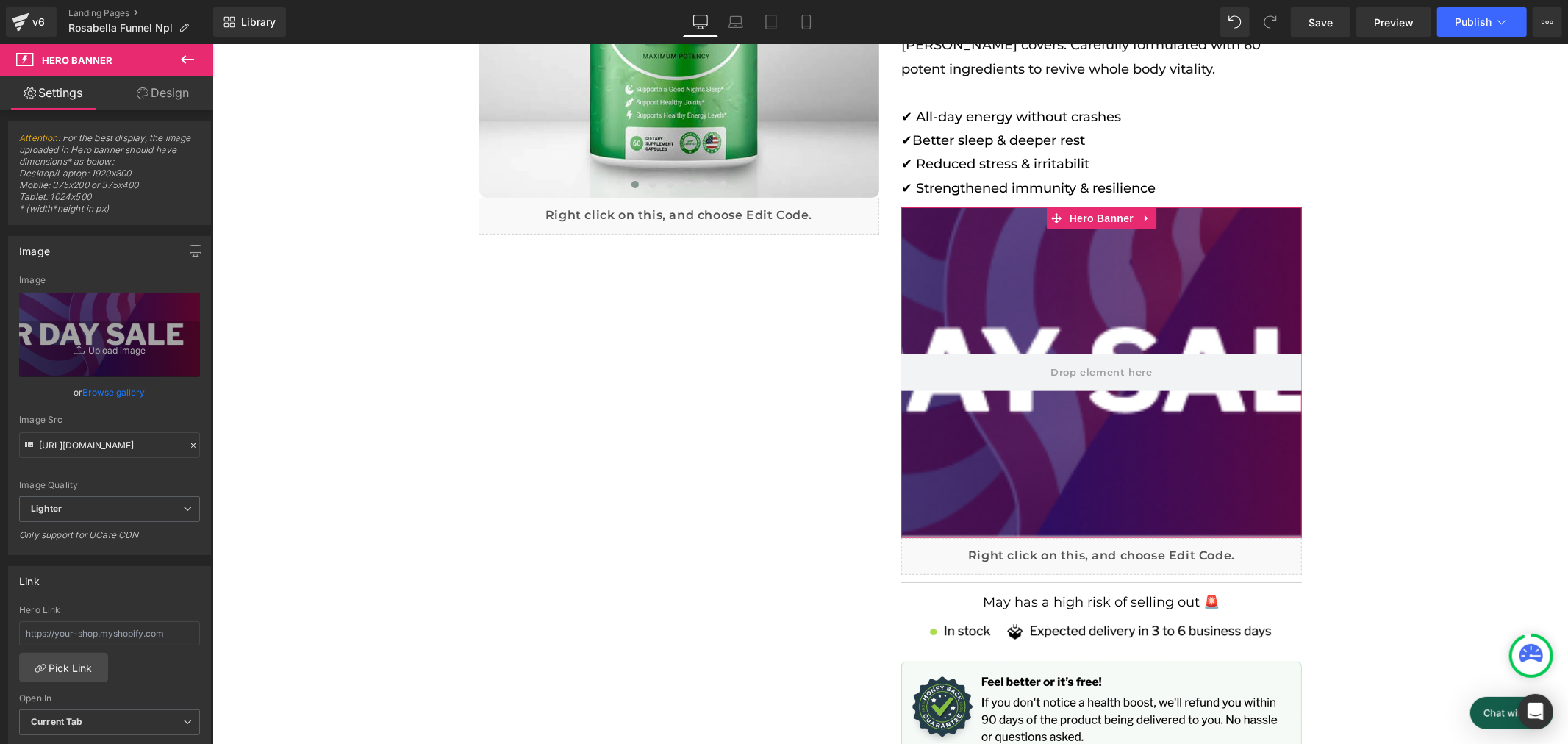
scroll to position [0, 0]
click at [1378, 18] on span "Preview" at bounding box center [1394, 23] width 40 height 15
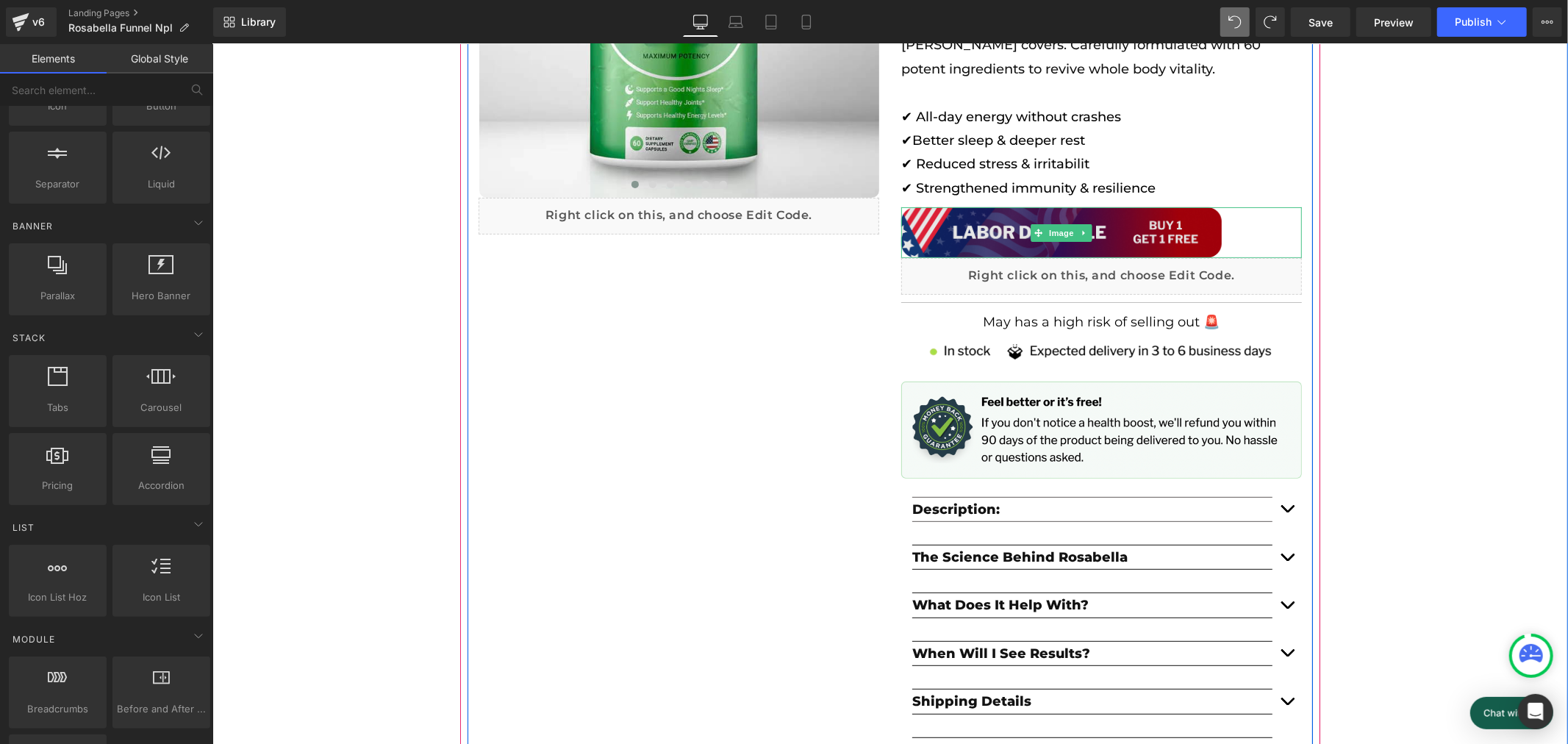
click at [1098, 225] on img at bounding box center [1061, 231] width 321 height 51
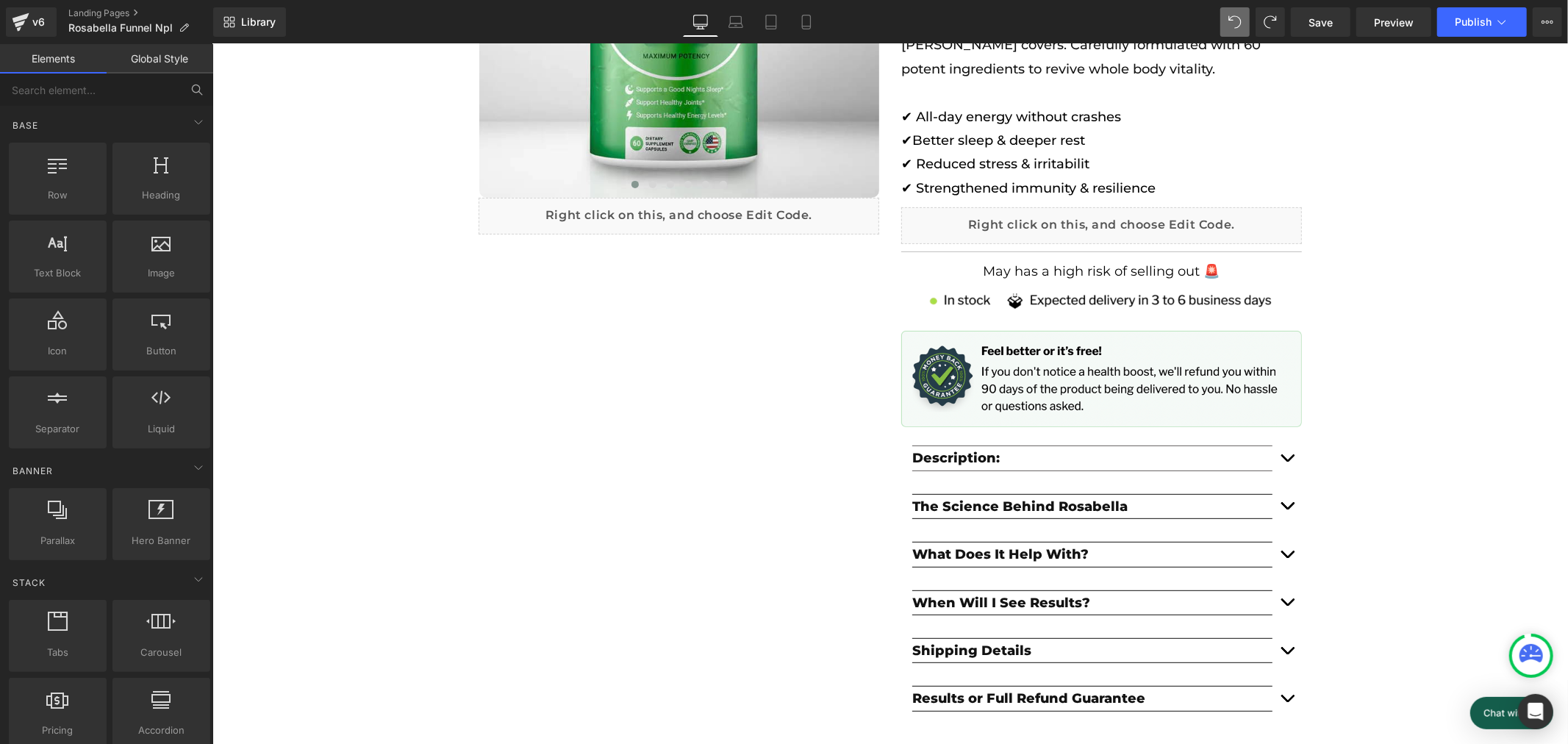
click at [196, 87] on icon at bounding box center [197, 89] width 13 height 13
click at [128, 94] on input "text" at bounding box center [90, 89] width 181 height 33
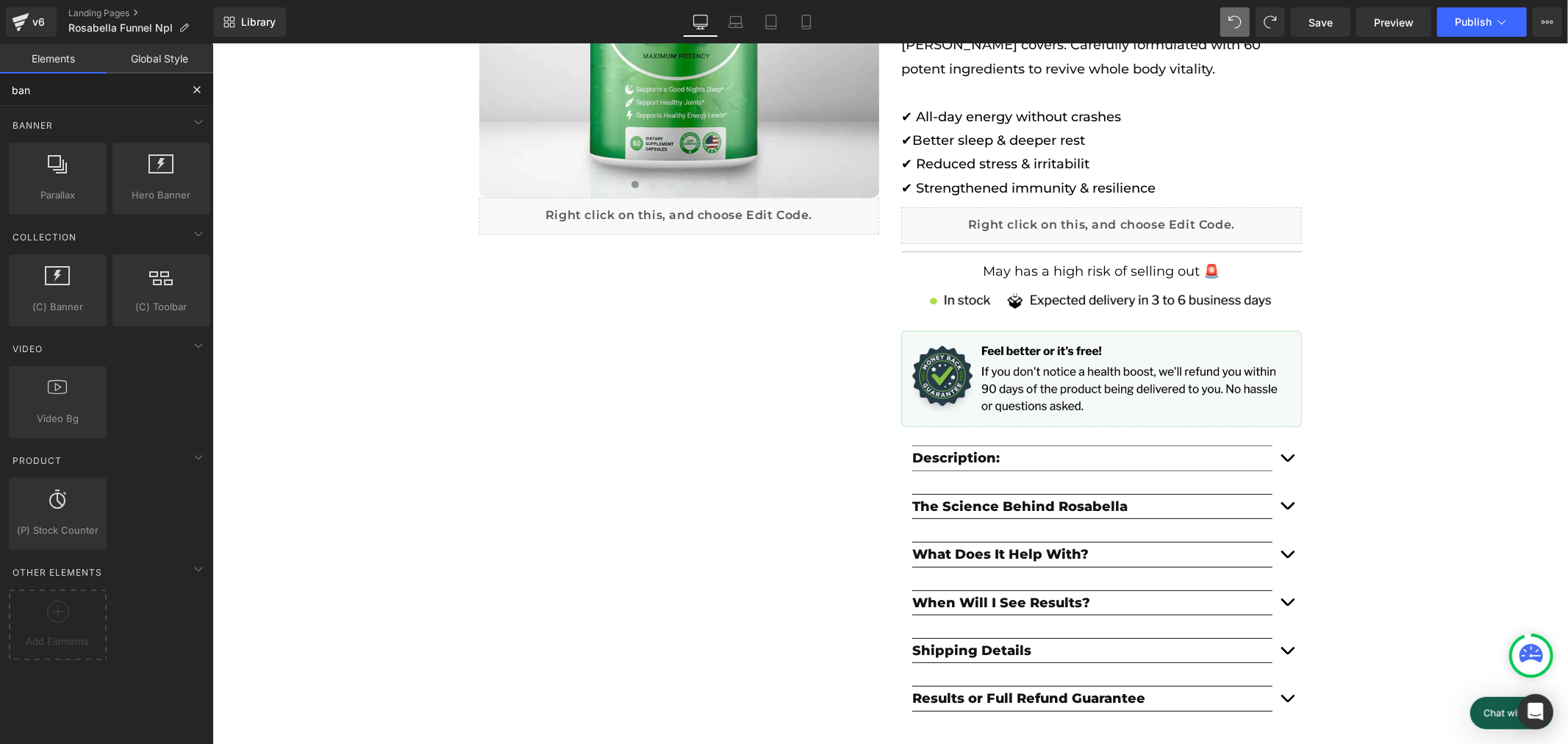
scroll to position [0, 814]
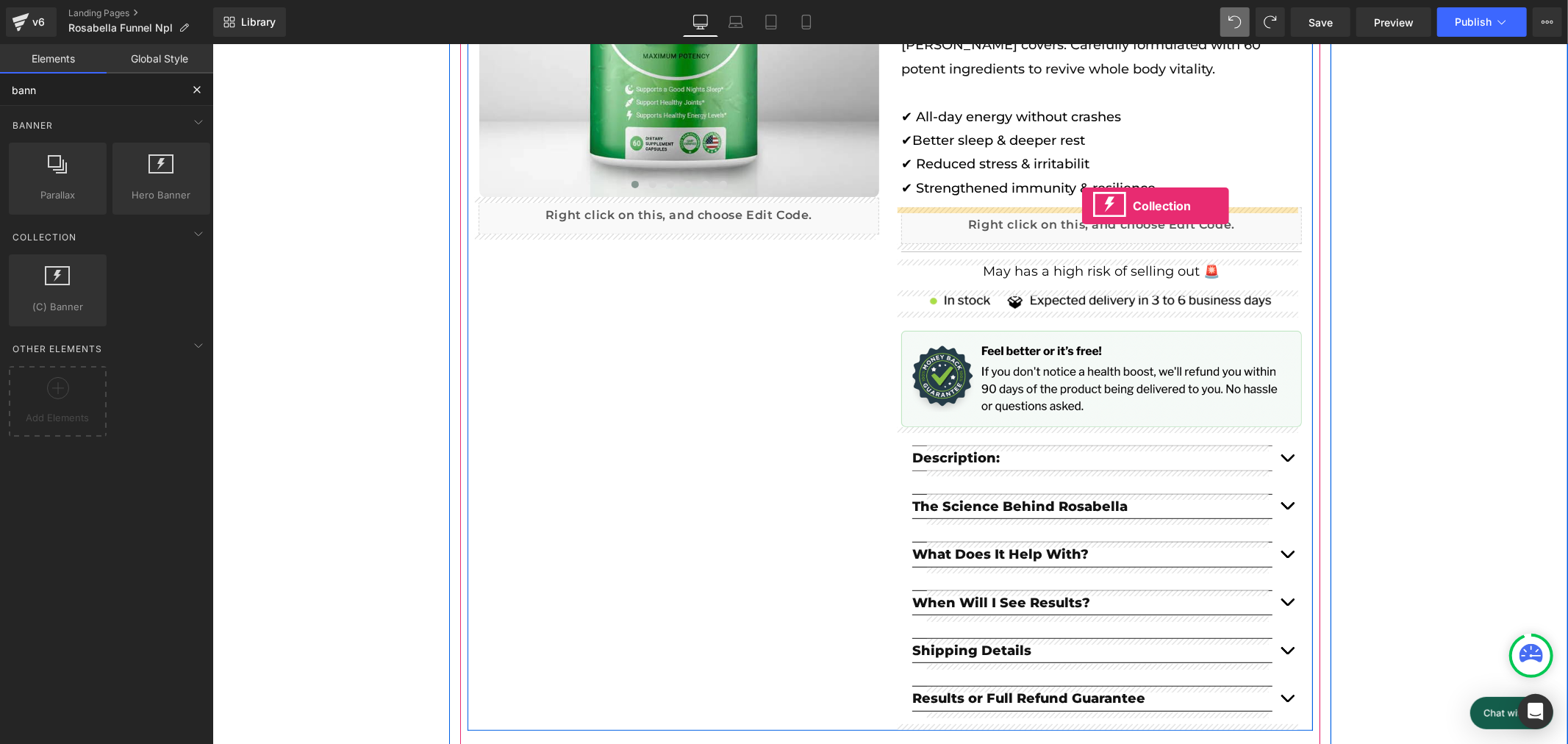
drag, startPoint x: 268, startPoint y: 318, endPoint x: 1082, endPoint y: 205, distance: 821.8
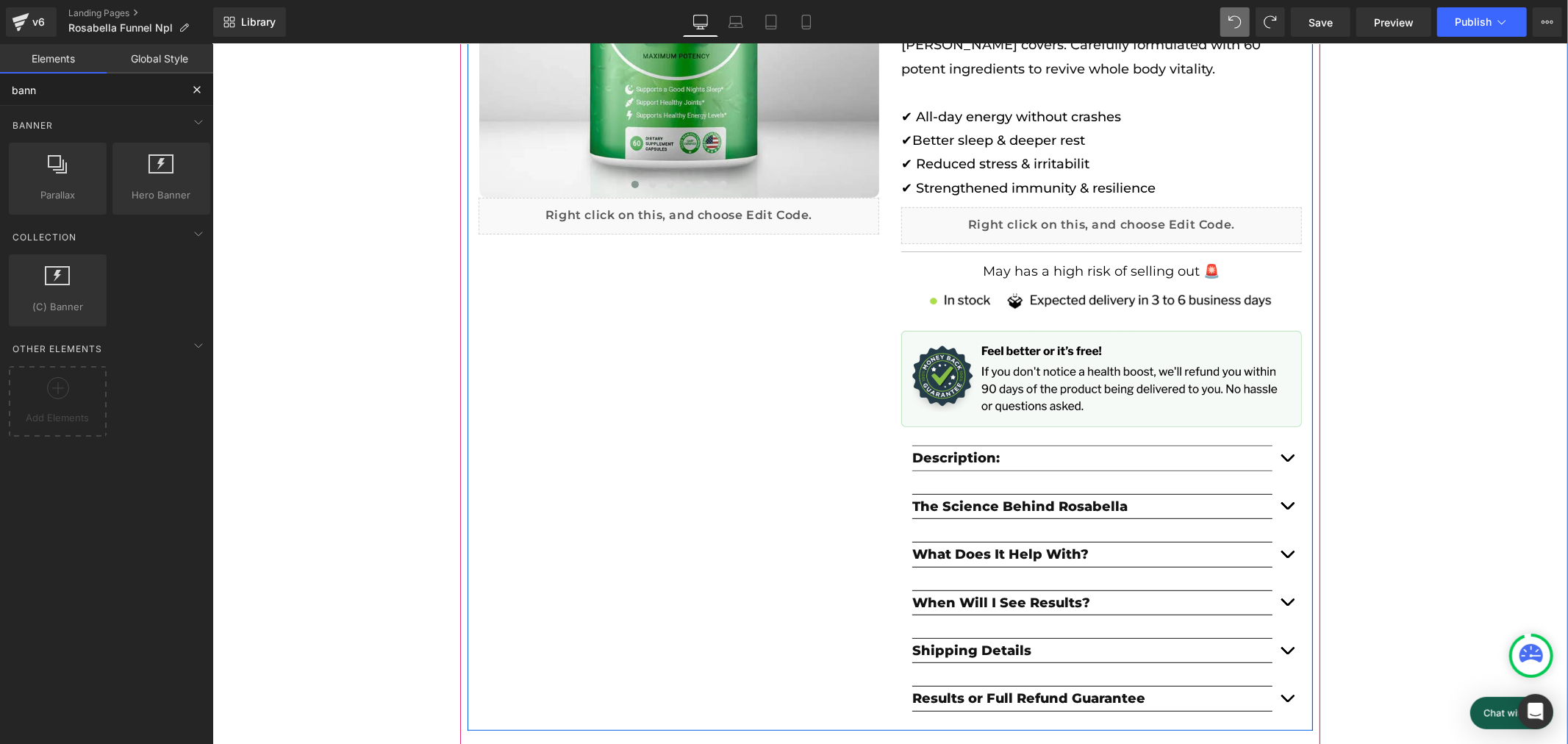
scroll to position [0, 0]
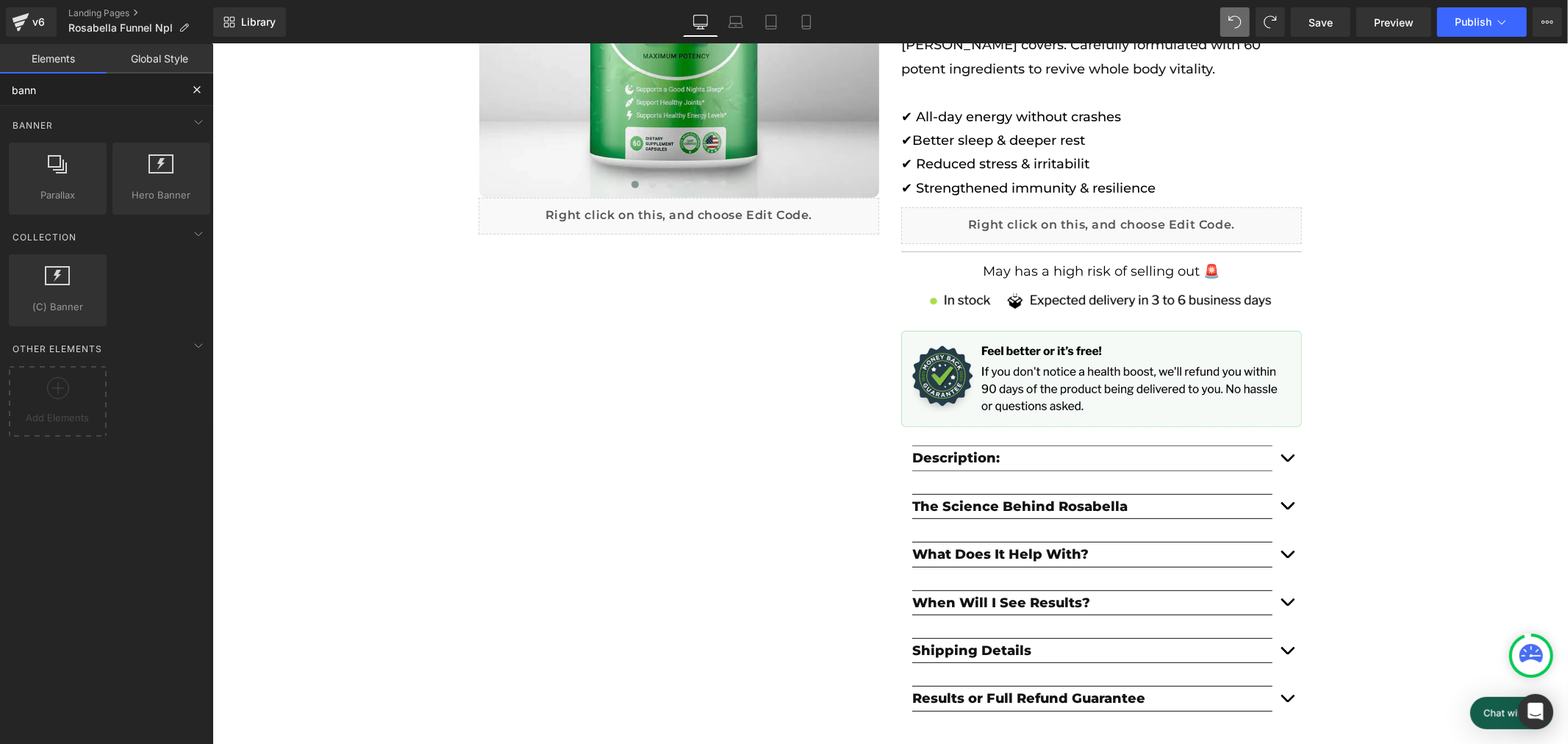
type input "bann"
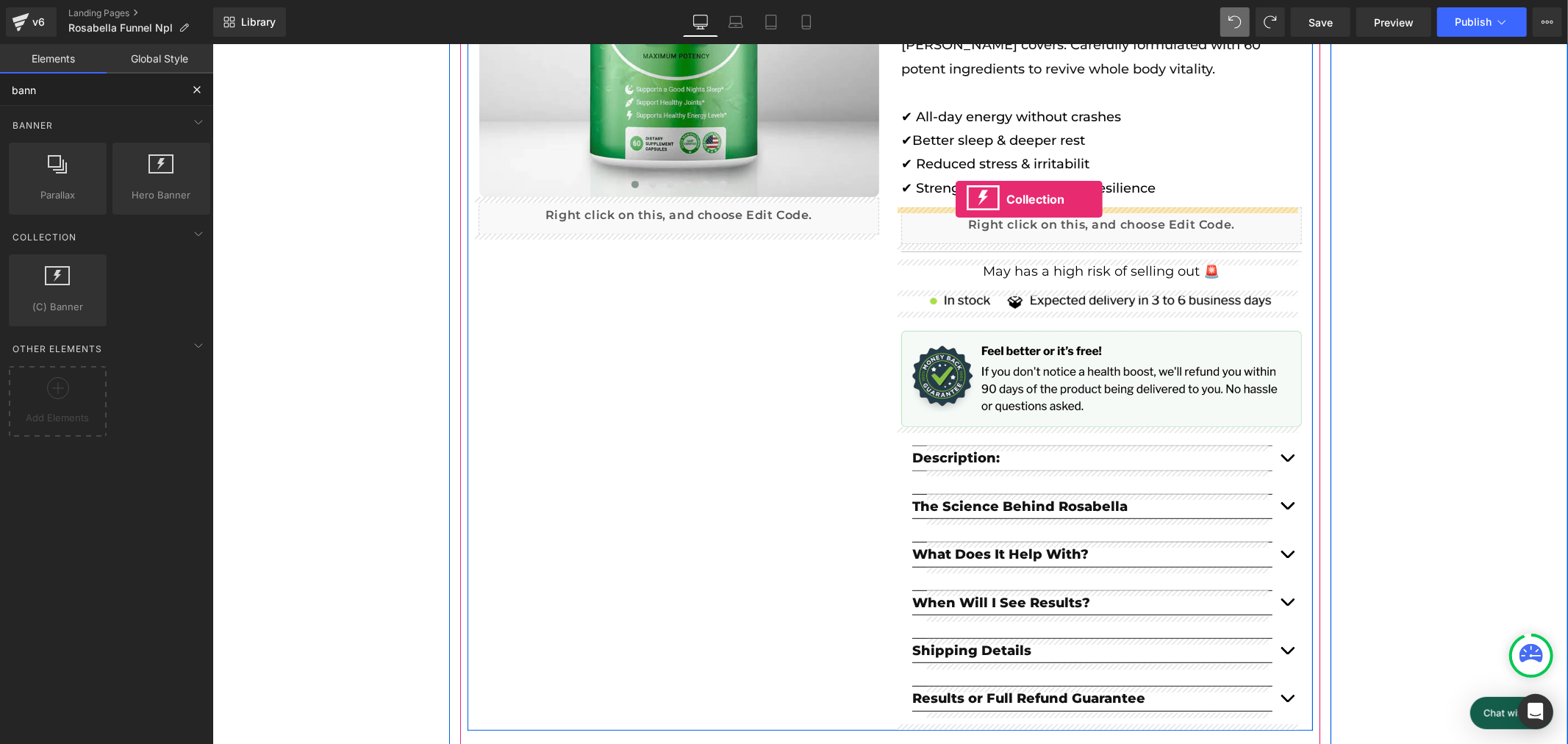
scroll to position [0, 1629]
drag, startPoint x: 274, startPoint y: 328, endPoint x: 1001, endPoint y: 190, distance: 740.0
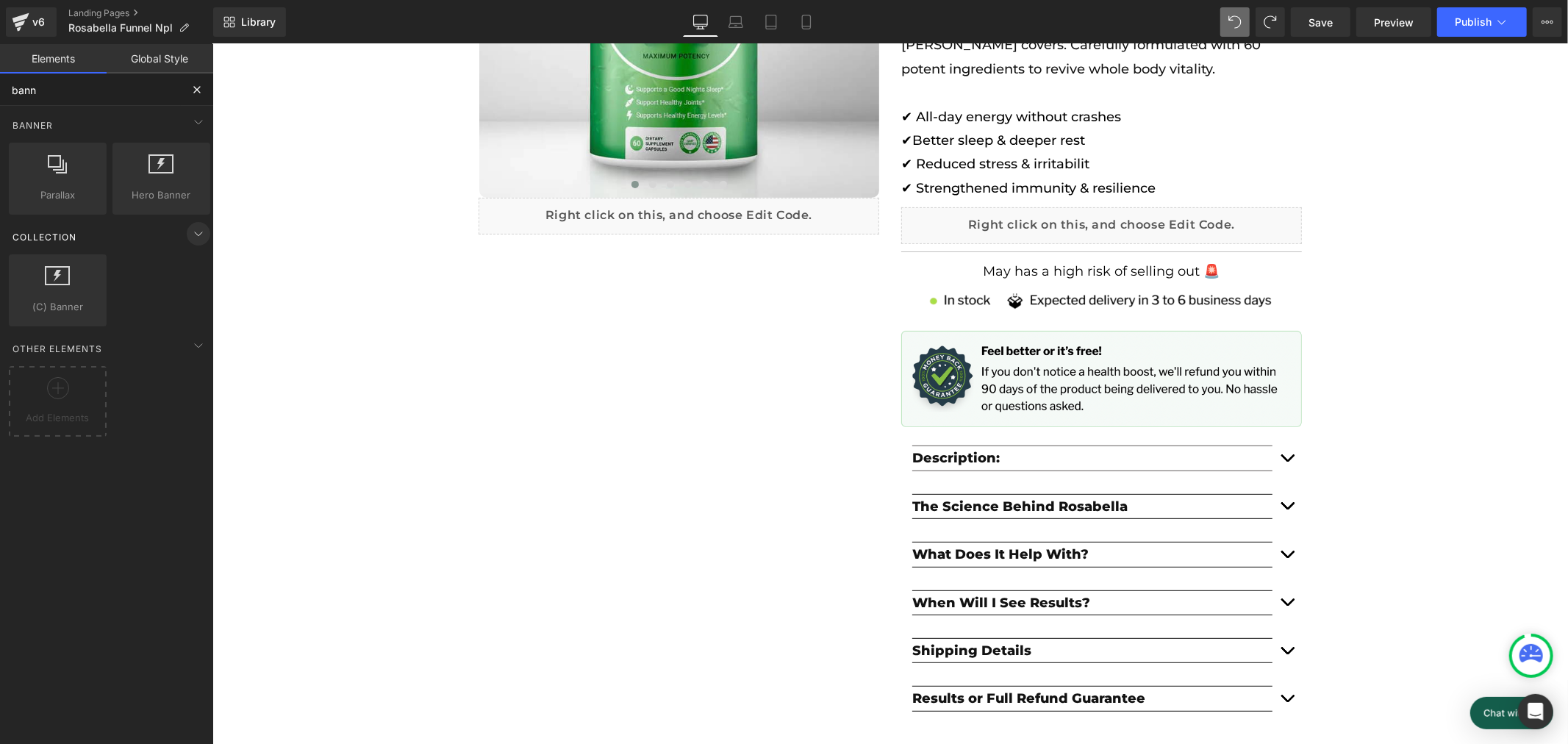
scroll to position [0, 814]
click at [190, 231] on icon at bounding box center [198, 233] width 18 height 18
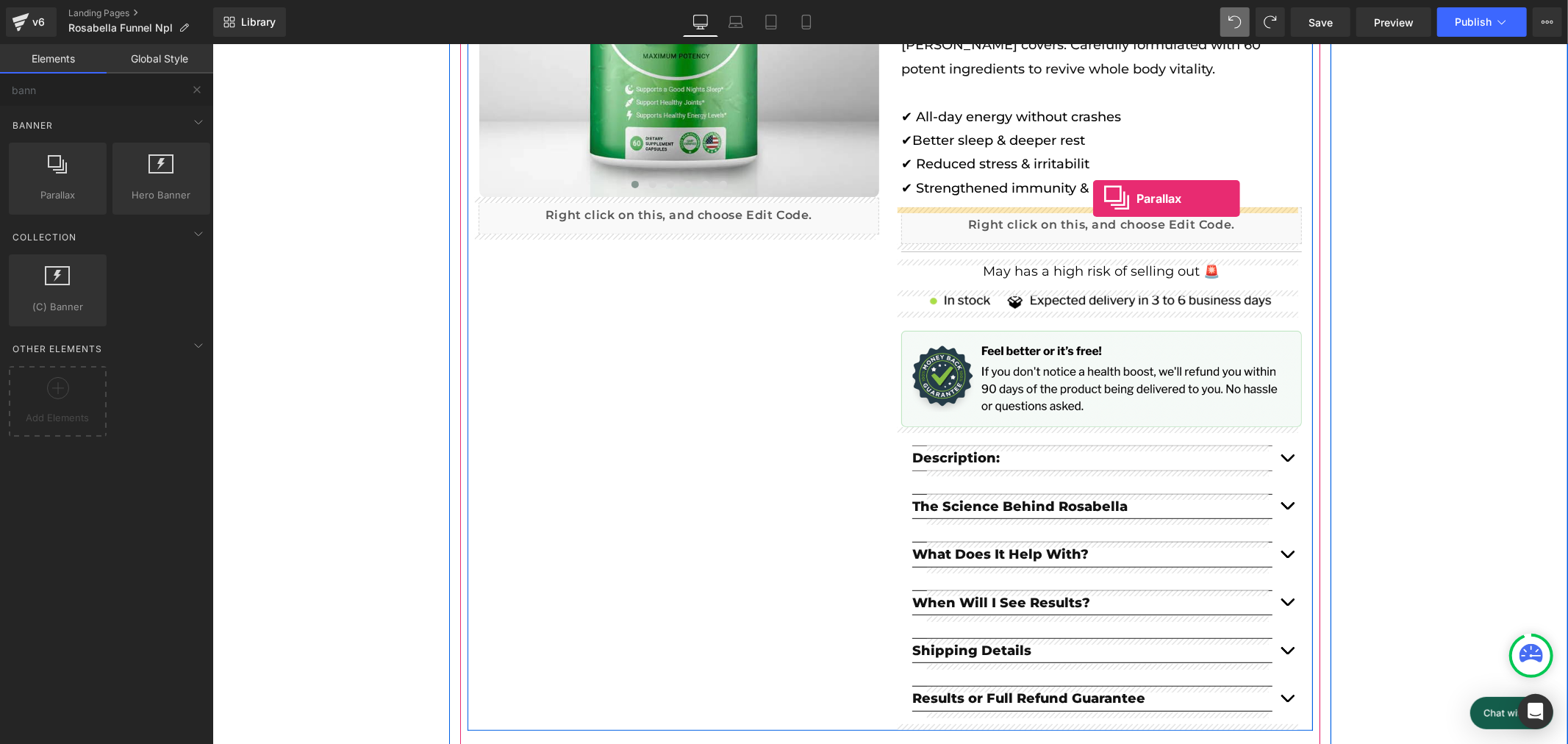
drag, startPoint x: 271, startPoint y: 208, endPoint x: 1093, endPoint y: 198, distance: 822.1
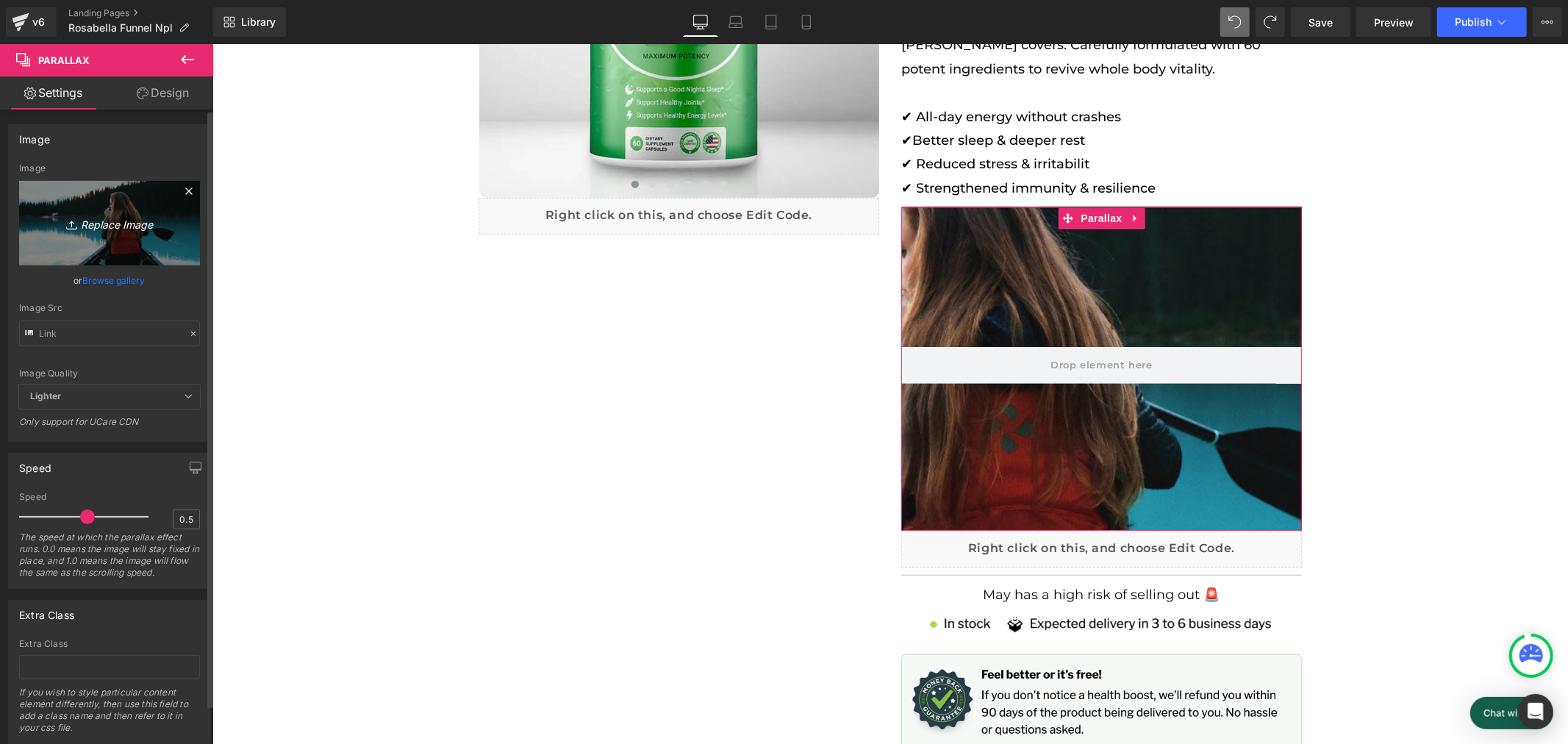
scroll to position [0, 0]
click at [129, 225] on icon "Replace Image" at bounding box center [109, 223] width 118 height 18
type input "C:\fakepath\Banner.png"
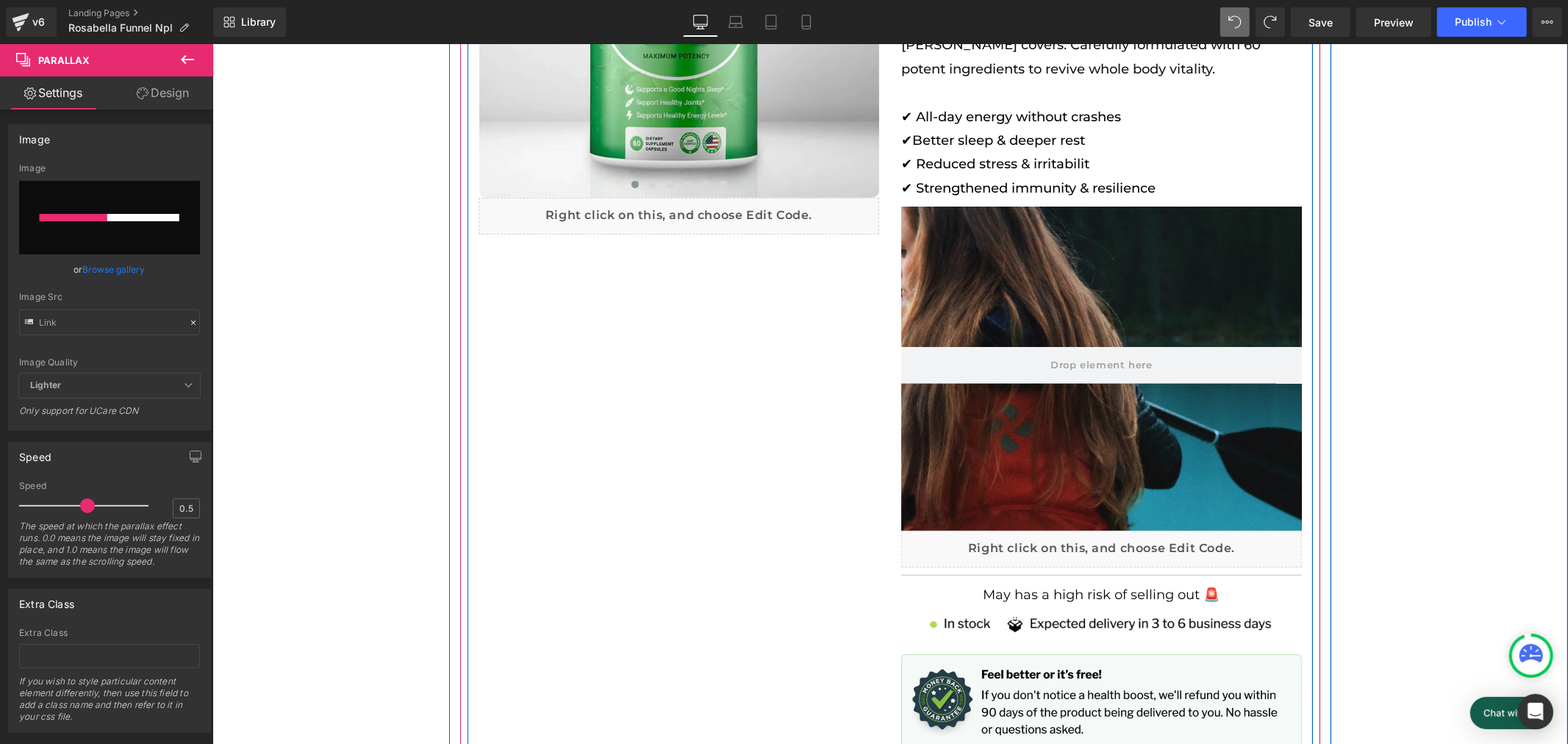
scroll to position [0, 814]
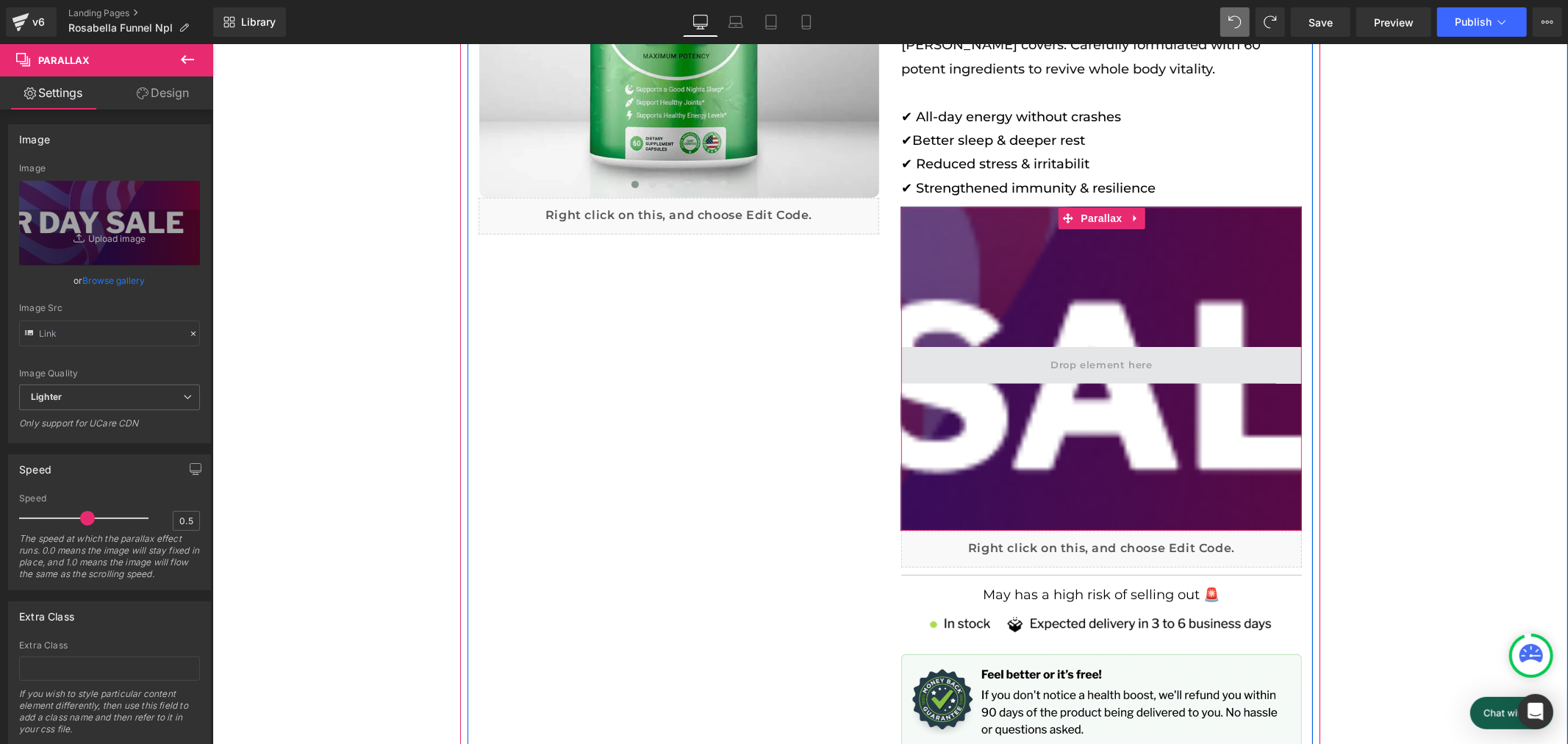
click at [1103, 365] on span at bounding box center [1101, 364] width 112 height 24
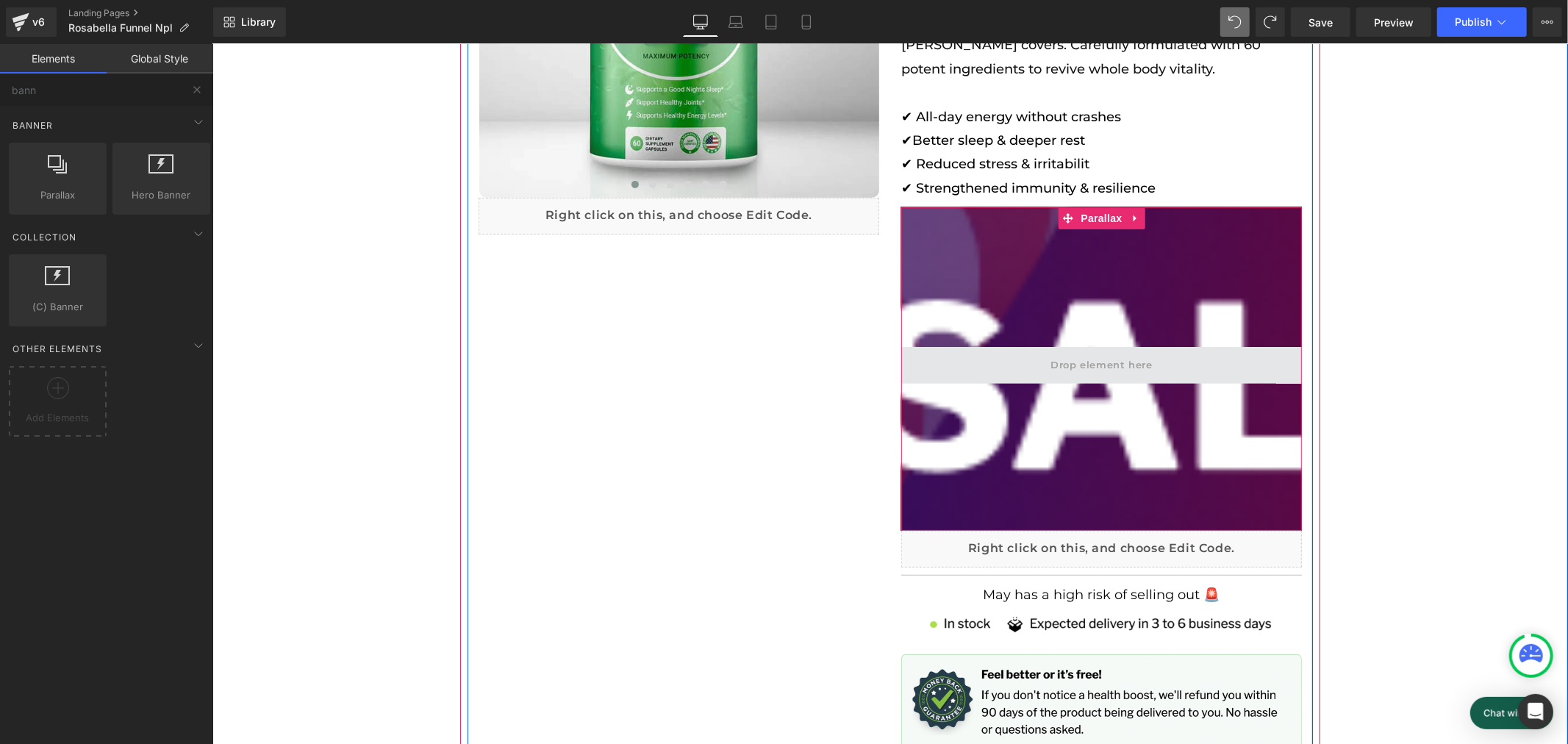
click at [1101, 365] on span at bounding box center [1101, 364] width 112 height 24
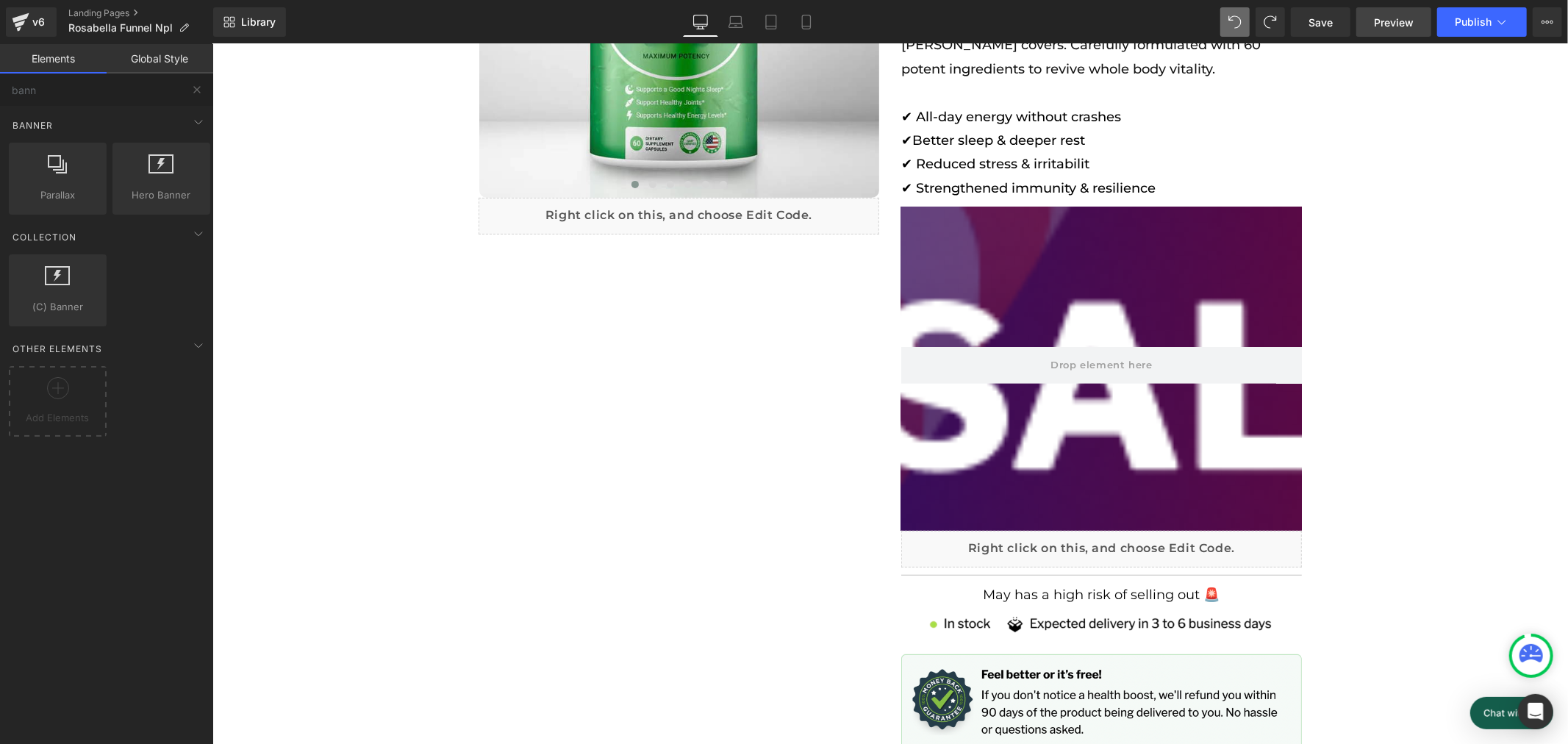
click at [1384, 28] on span "Preview" at bounding box center [1394, 23] width 40 height 15
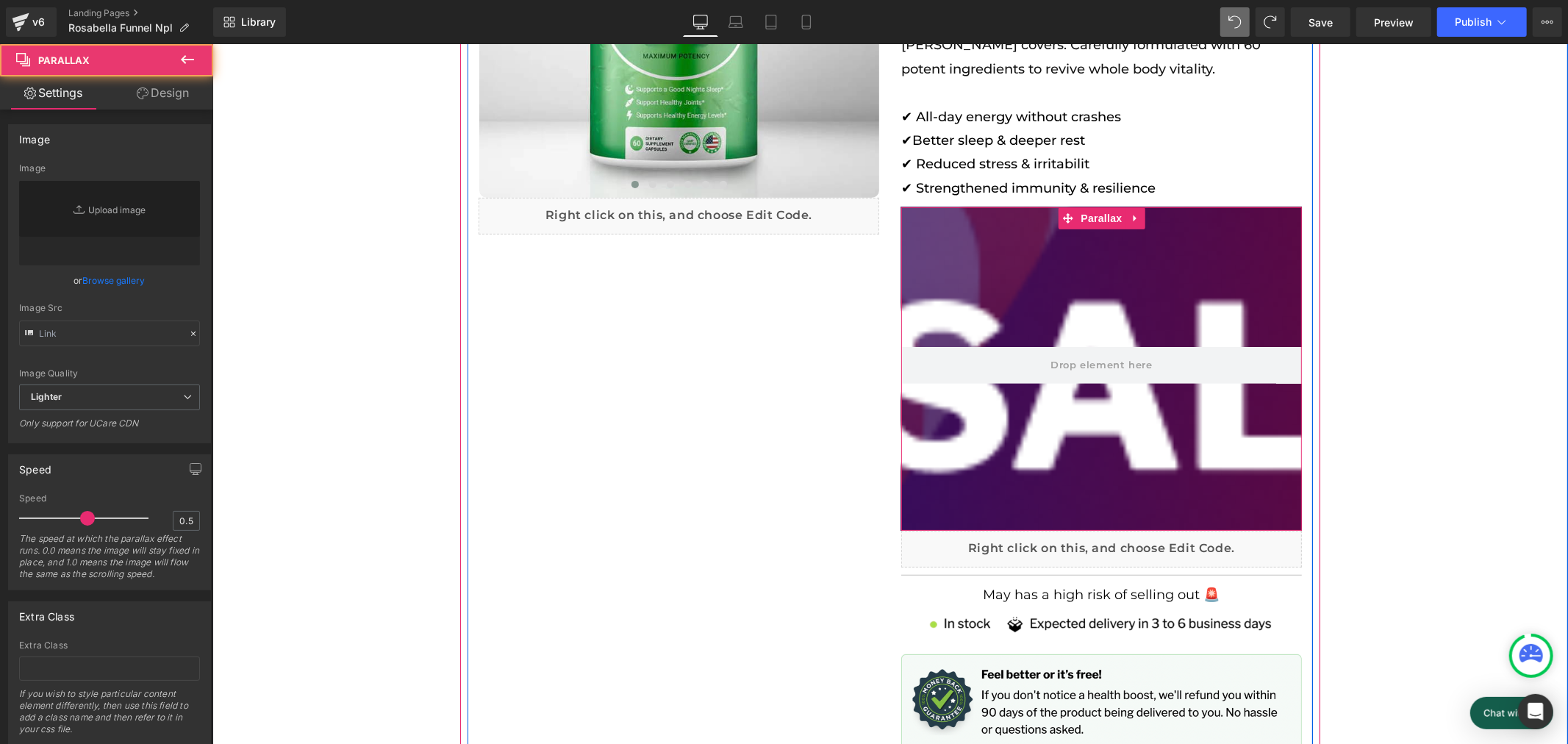
click at [1077, 255] on div at bounding box center [889, 390] width 1356 height 662
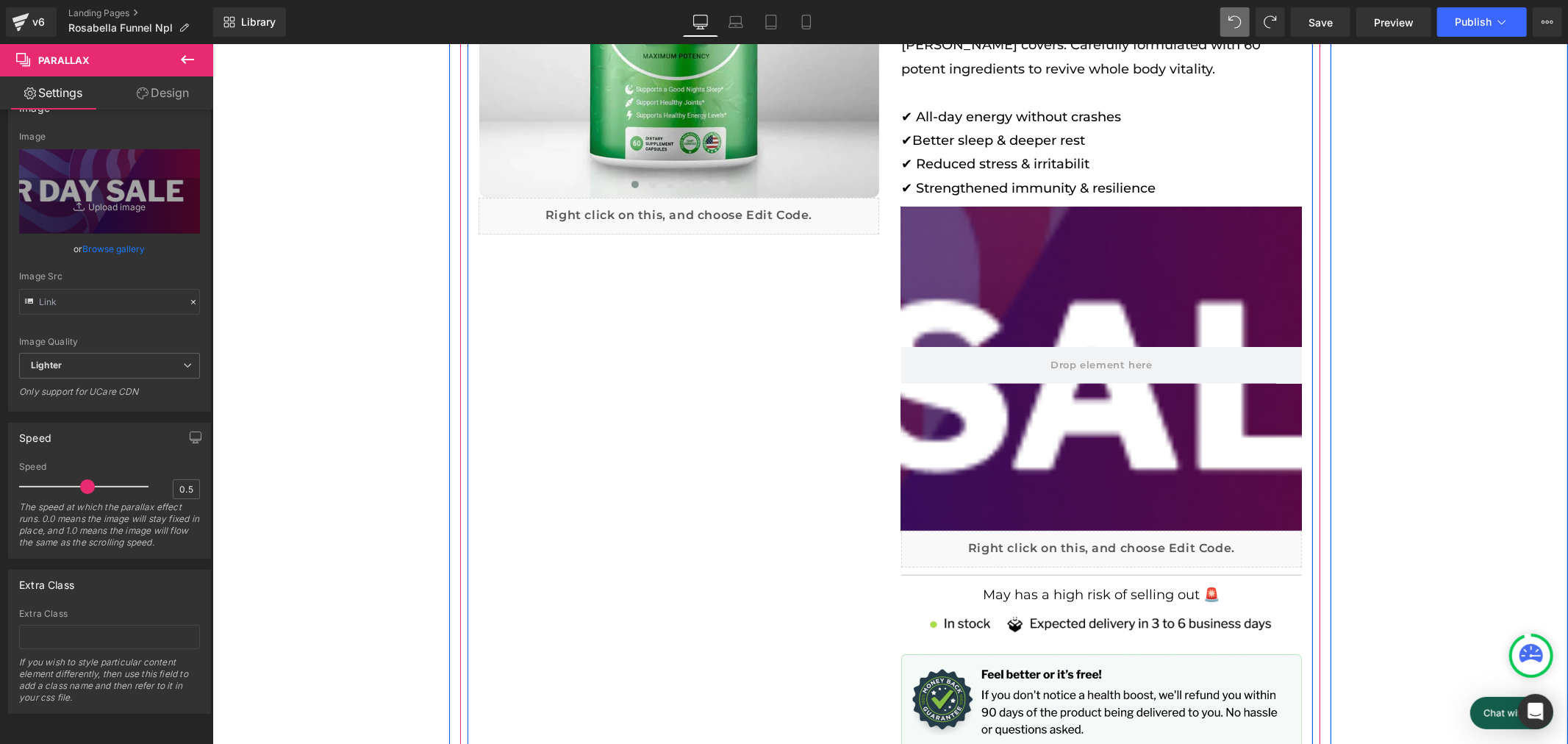
scroll to position [0, 1629]
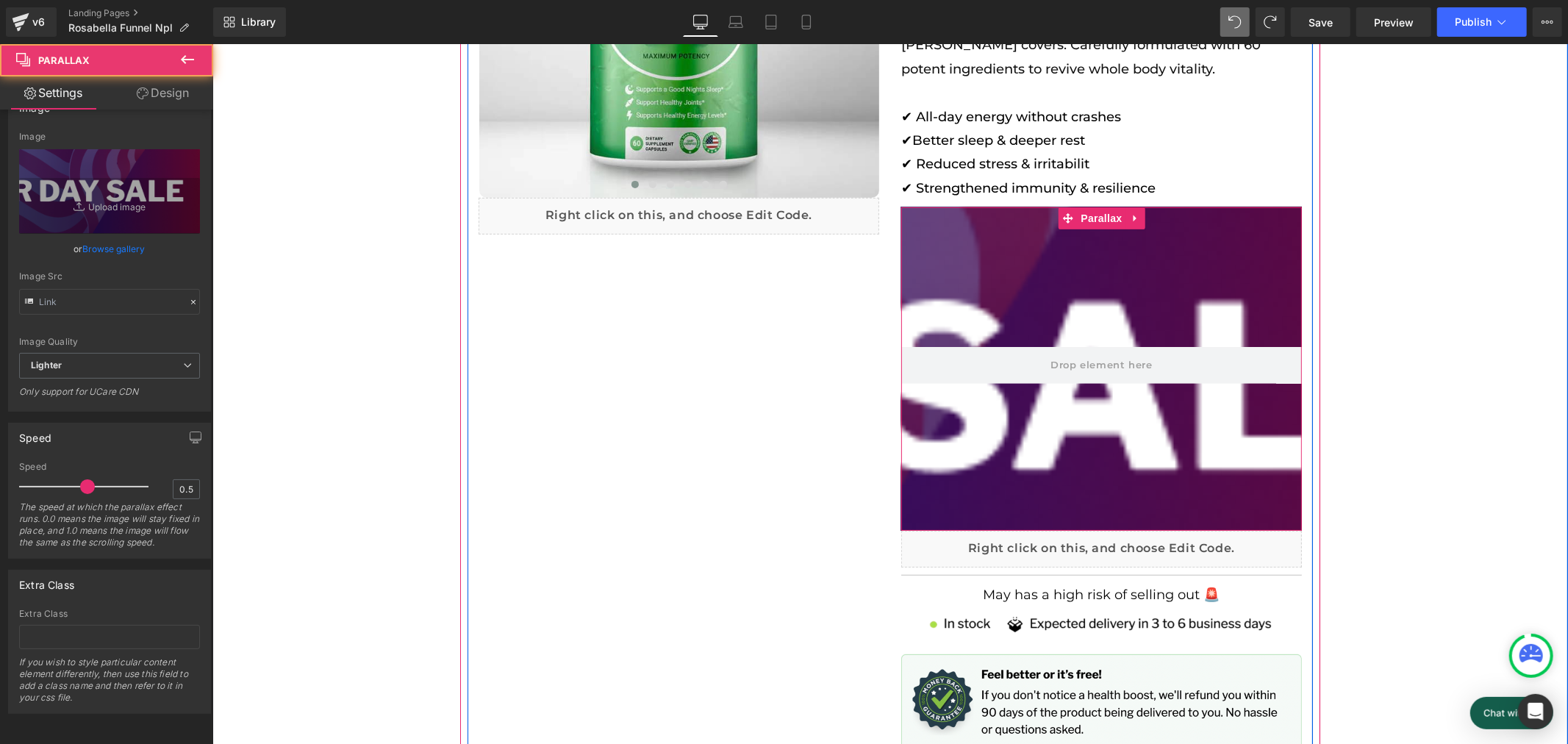
click at [1091, 257] on div at bounding box center [889, 390] width 1356 height 662
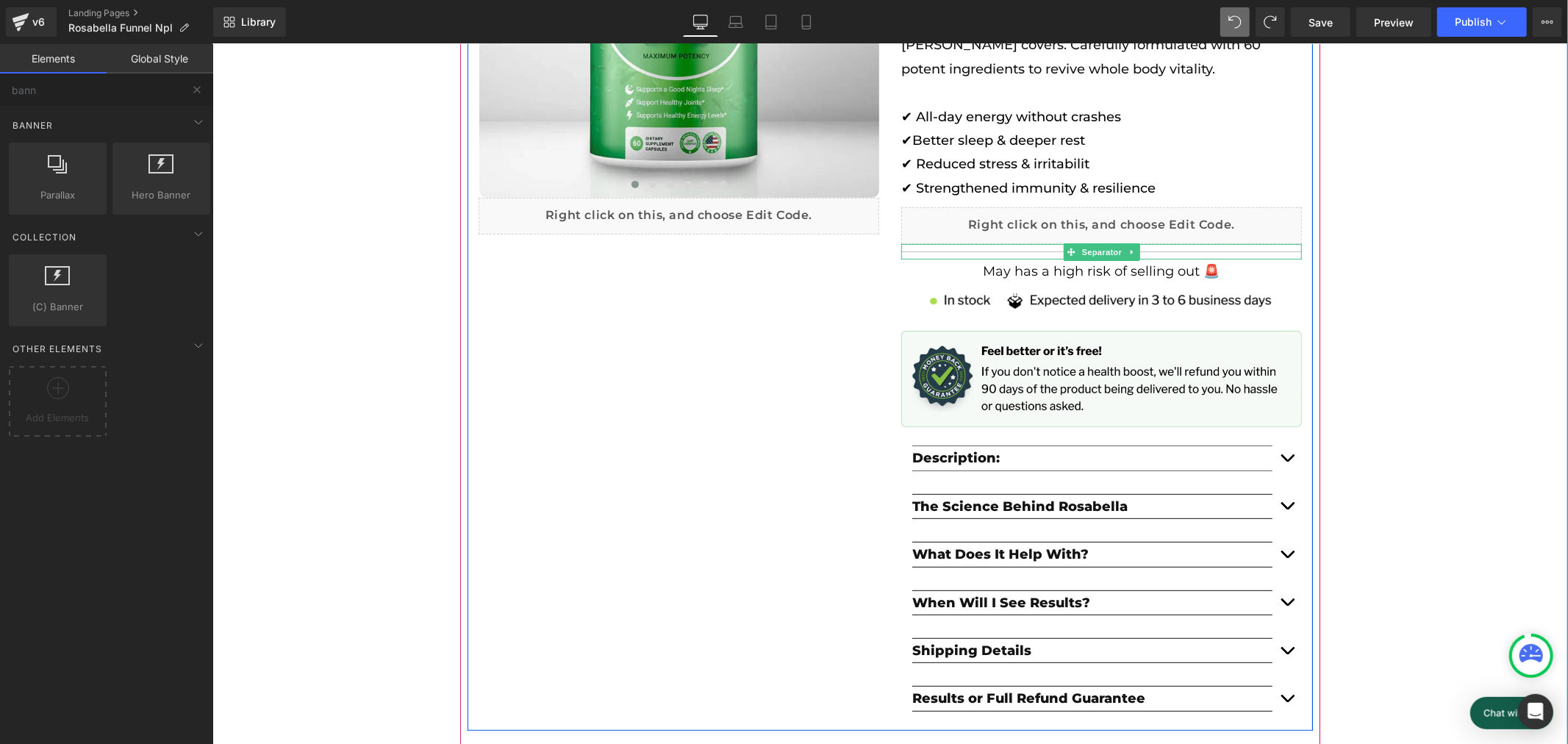
scroll to position [0, 0]
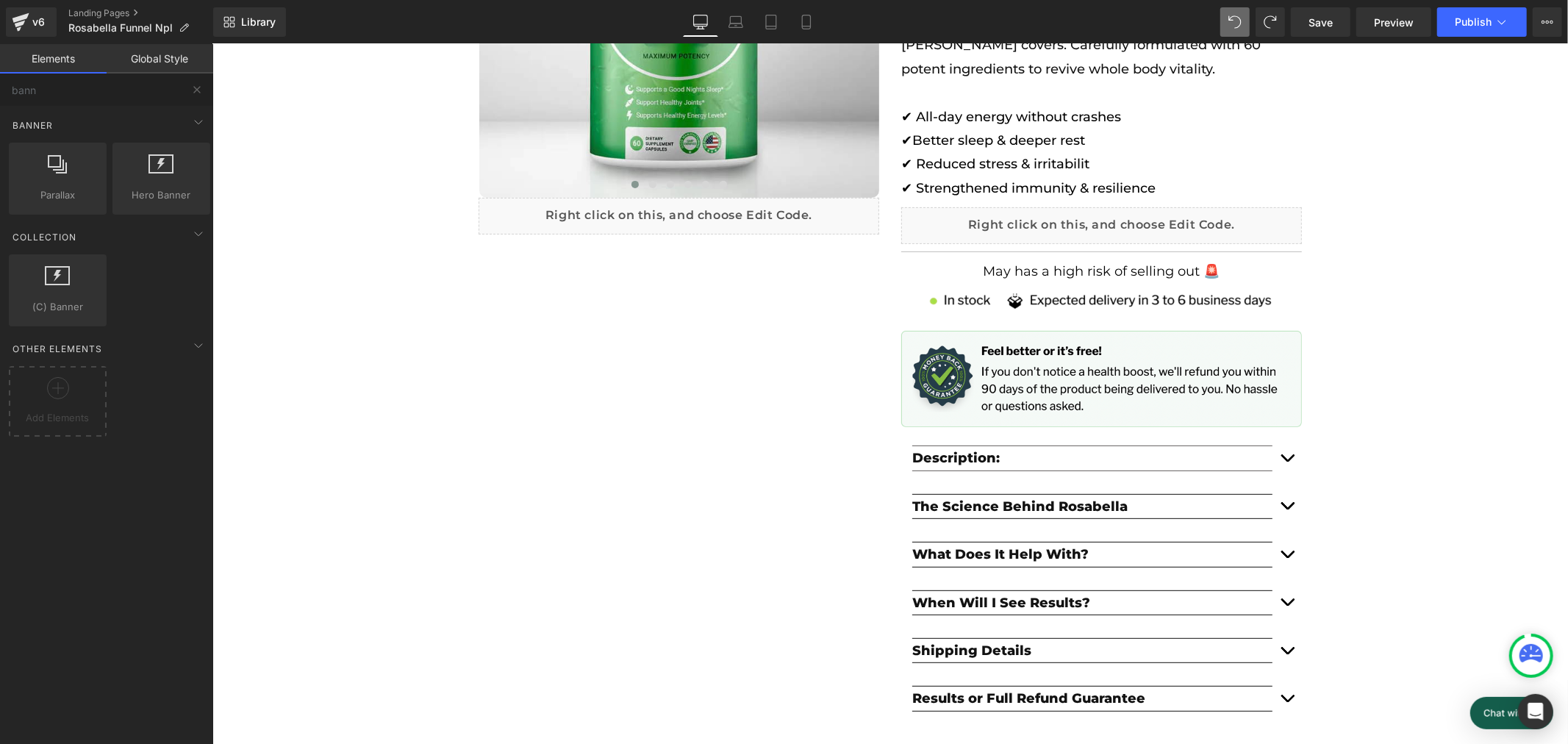
click at [77, 60] on link "Elements" at bounding box center [53, 58] width 107 height 29
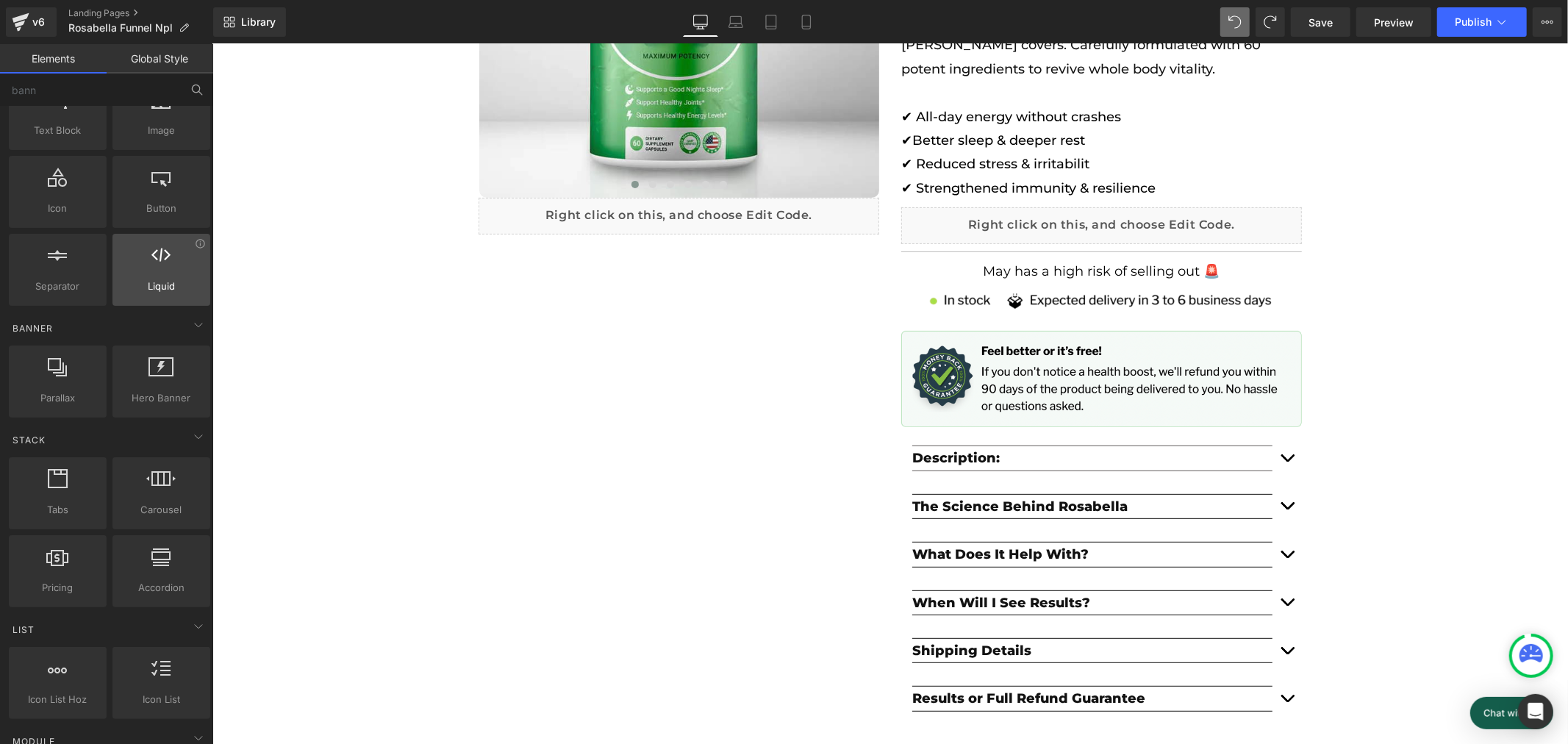
scroll to position [163, 0]
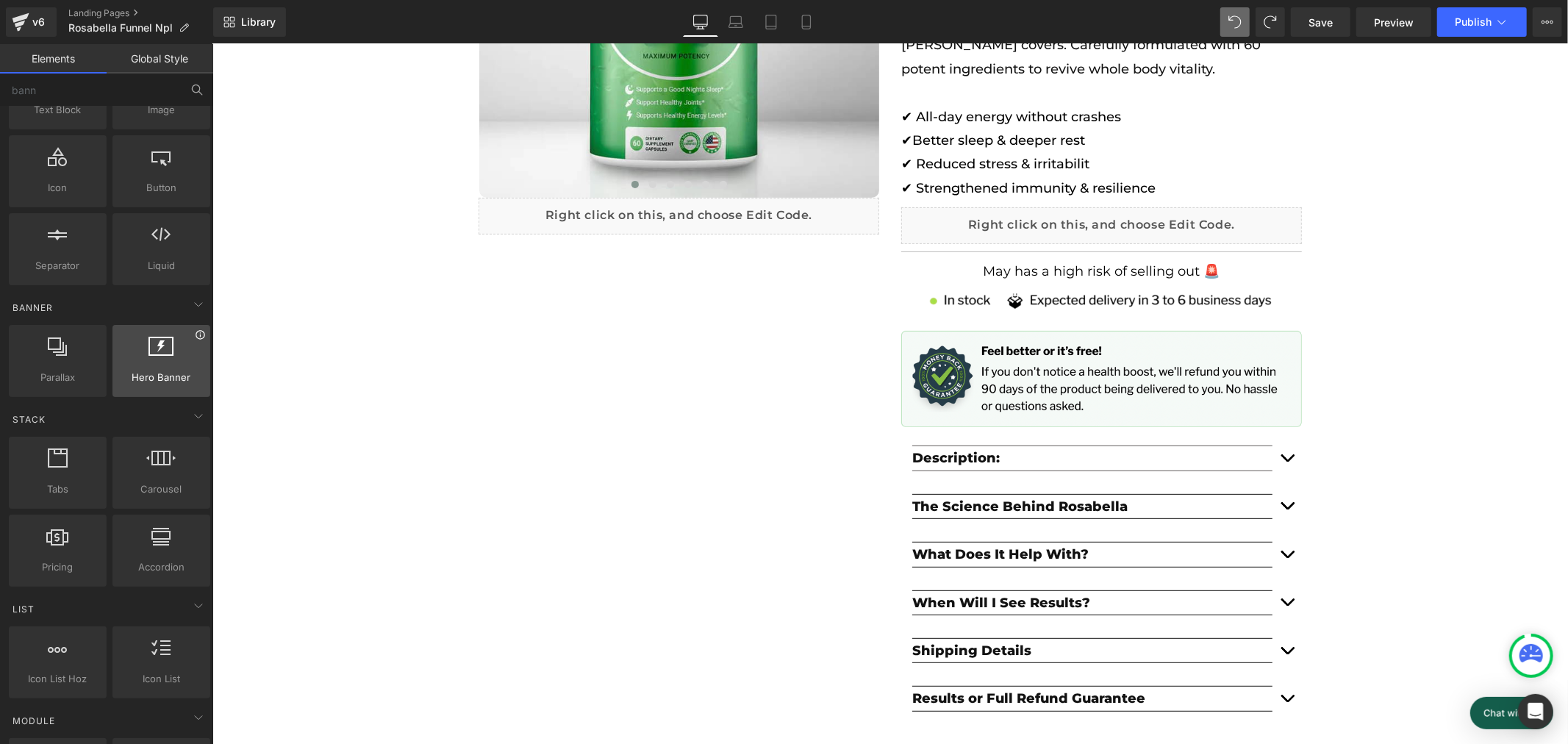
click at [195, 334] on icon at bounding box center [200, 334] width 11 height 11
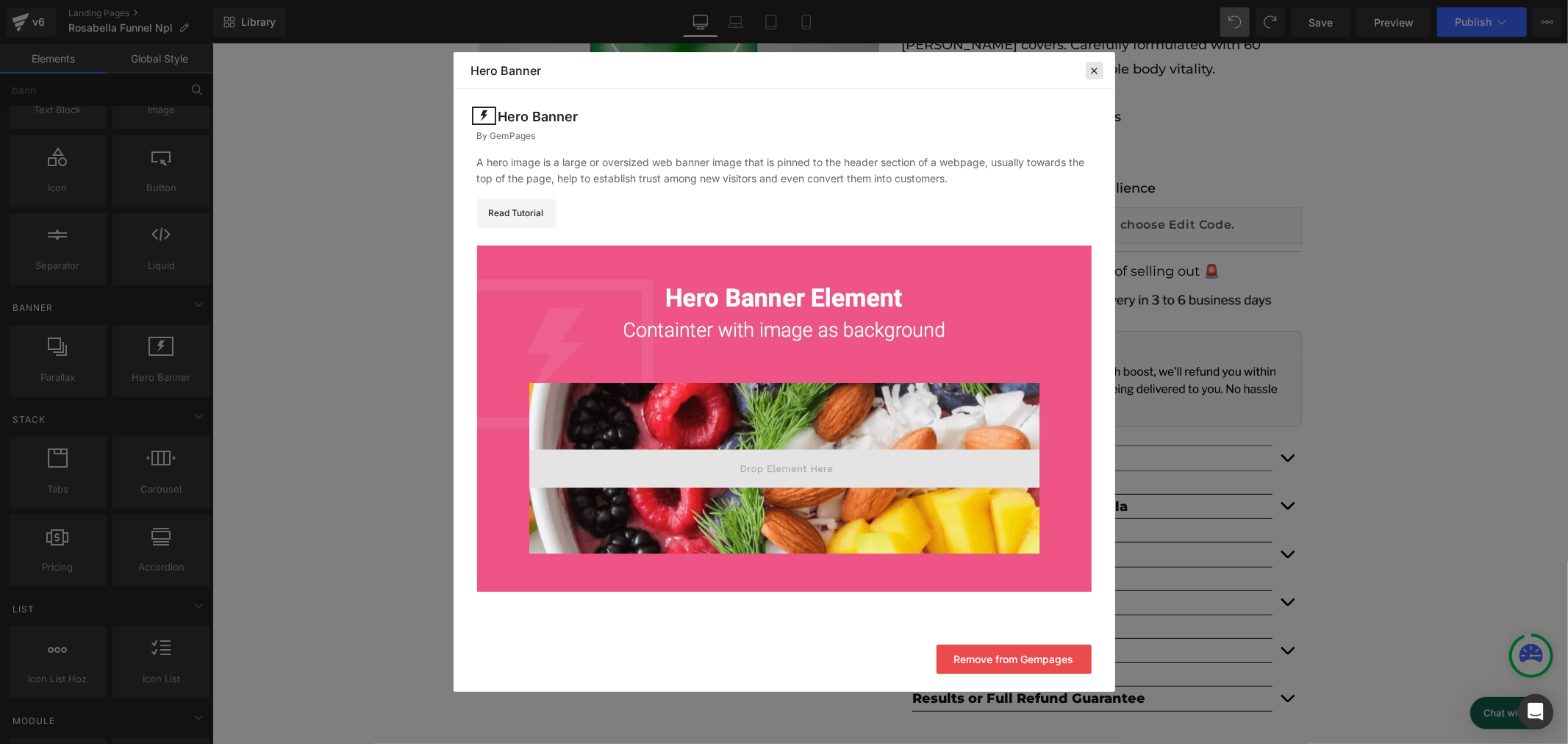
click at [1096, 70] on icon at bounding box center [1095, 71] width 13 height 13
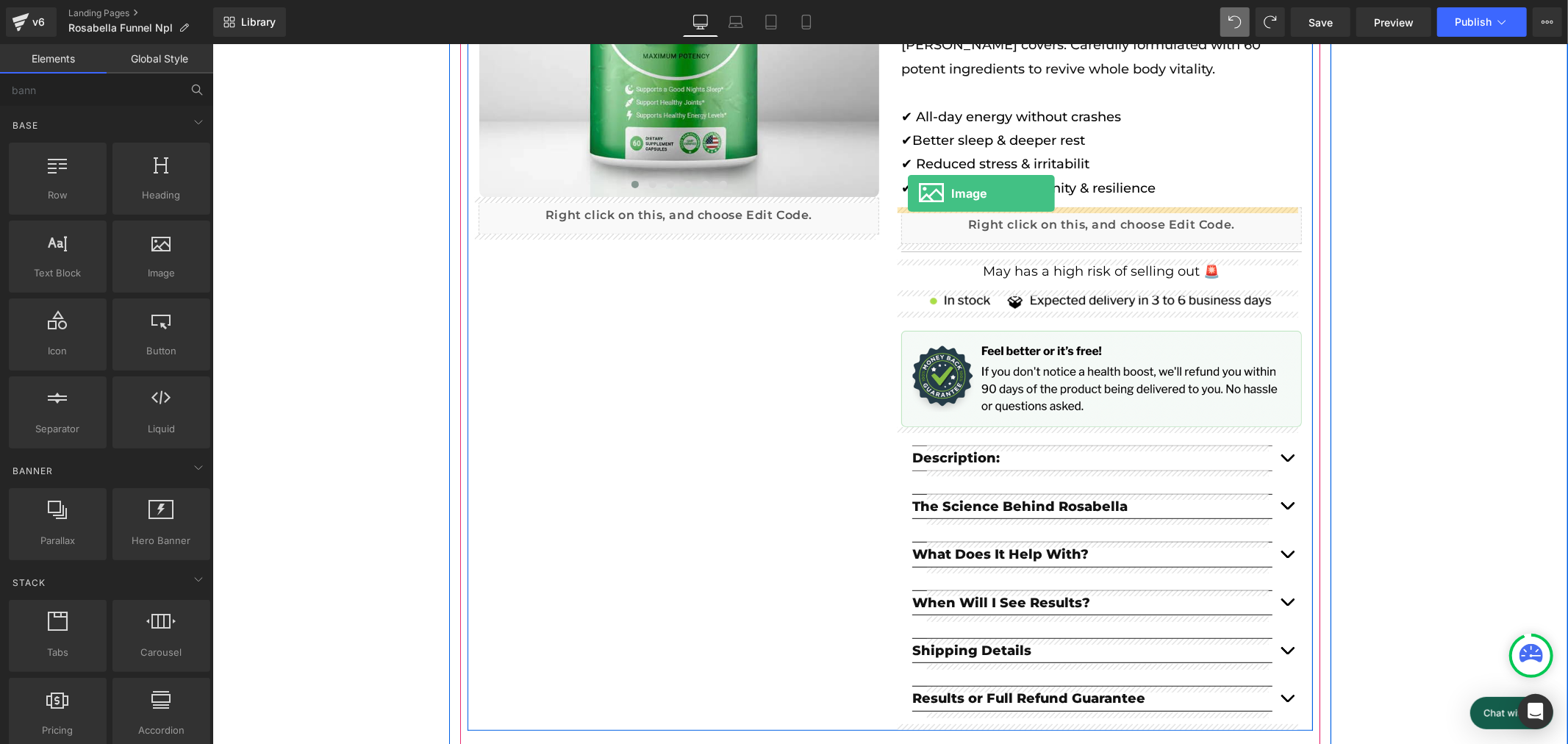
scroll to position [0, 814]
drag, startPoint x: 369, startPoint y: 297, endPoint x: 906, endPoint y: 193, distance: 547.0
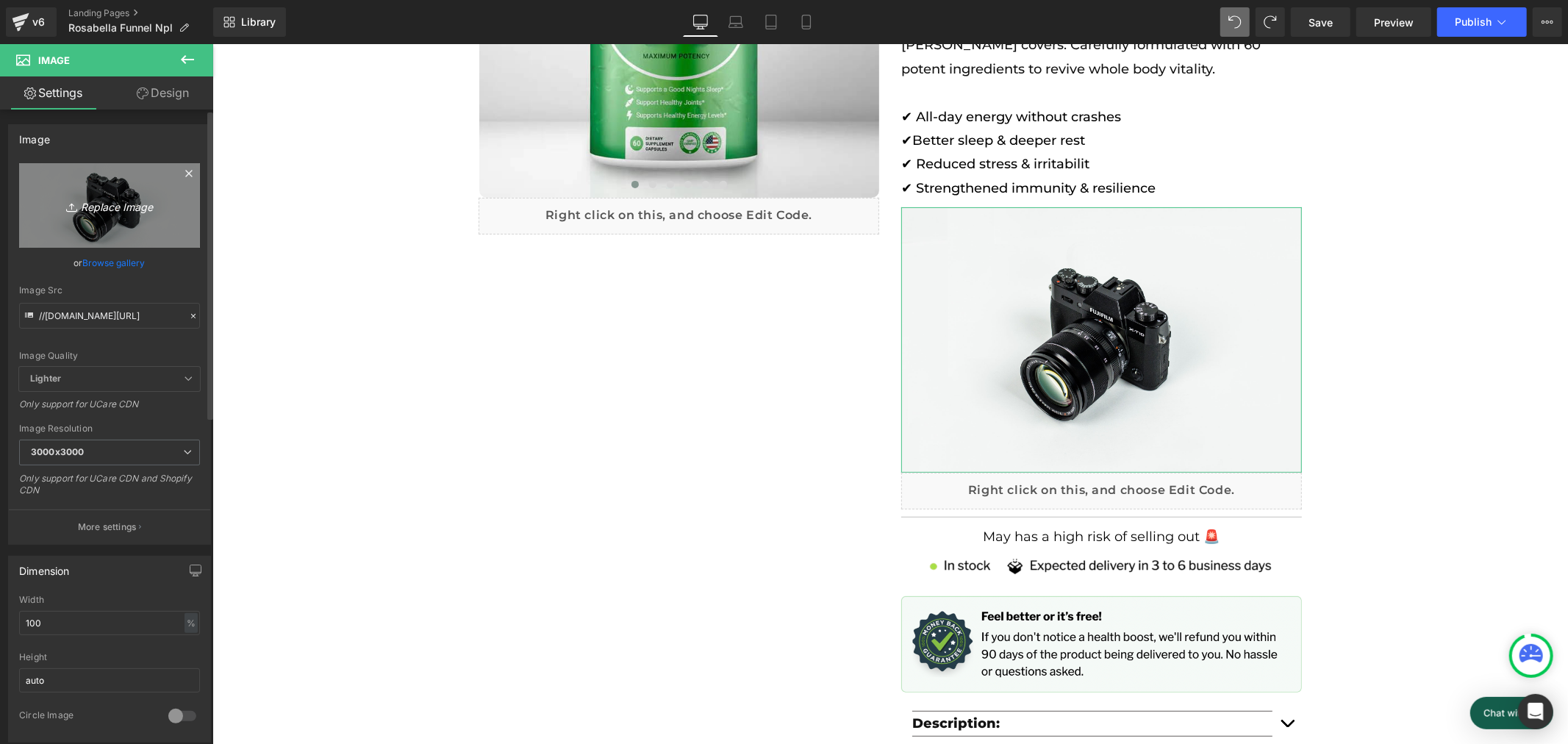
click at [123, 203] on icon "Replace Image" at bounding box center [109, 205] width 118 height 18
type input "C:\fakepath\Banner.png"
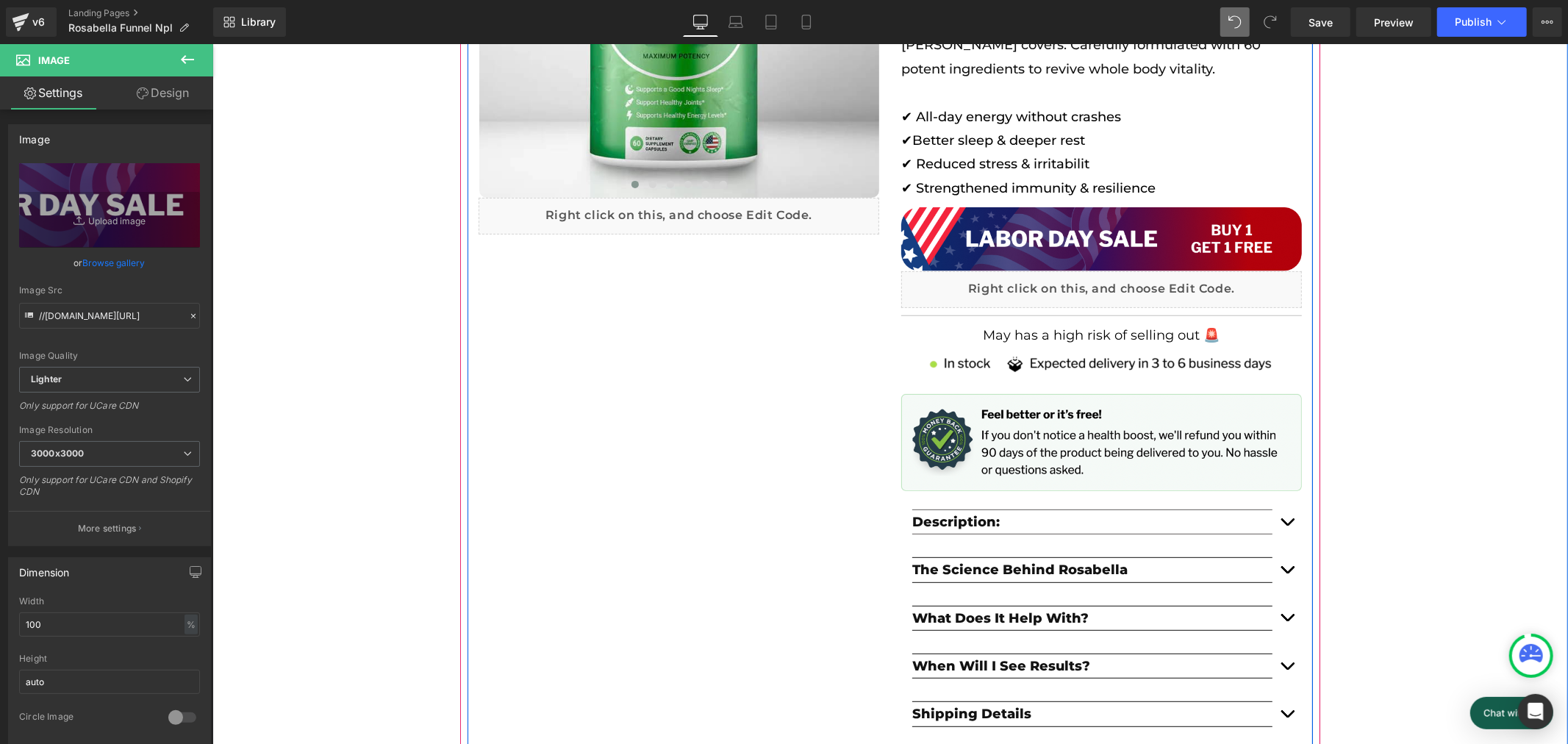
scroll to position [0, 0]
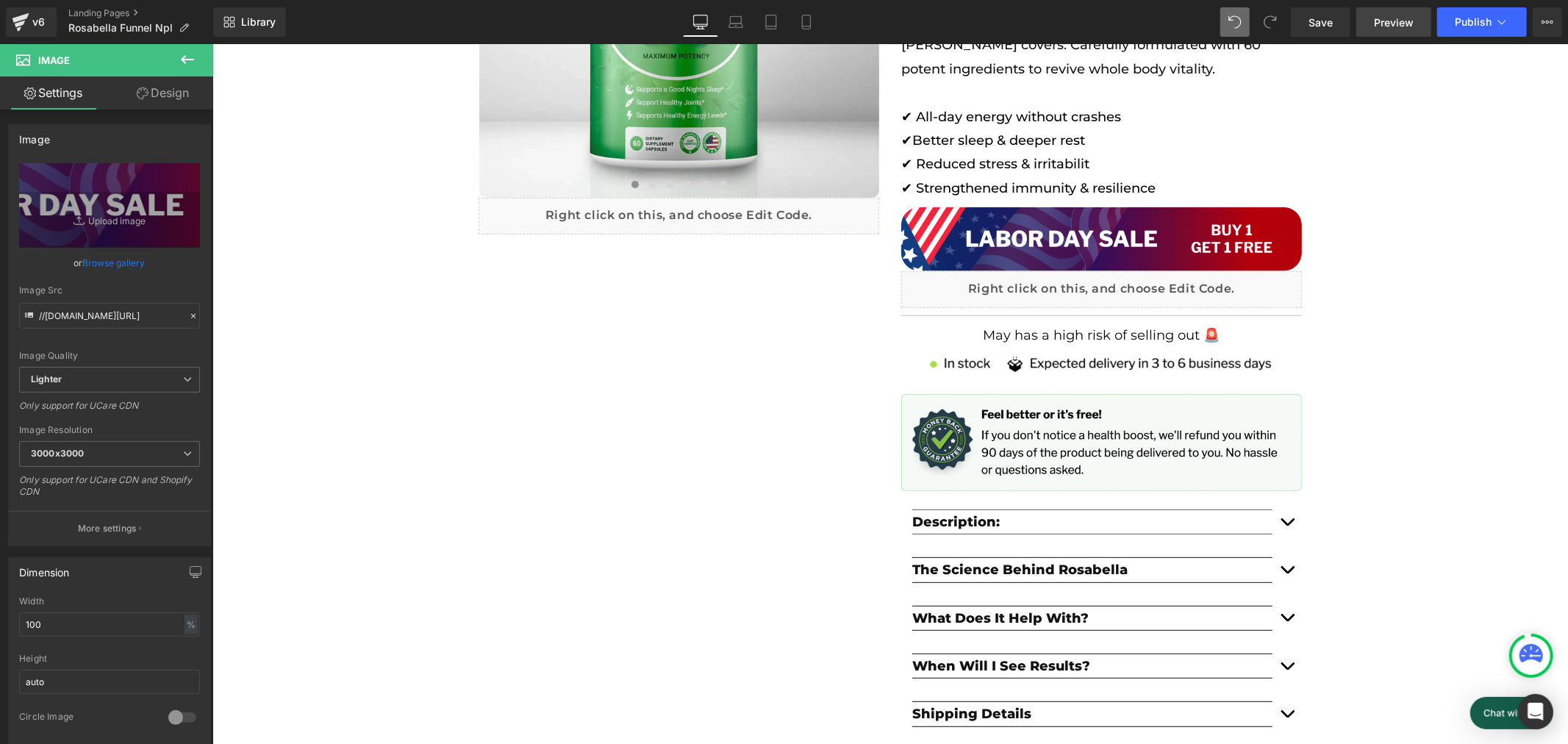
click at [1396, 22] on span "Preview" at bounding box center [1394, 23] width 40 height 15
click at [1311, 21] on span "Save" at bounding box center [1321, 23] width 24 height 15
click at [1392, 23] on span "Preview" at bounding box center [1394, 23] width 40 height 15
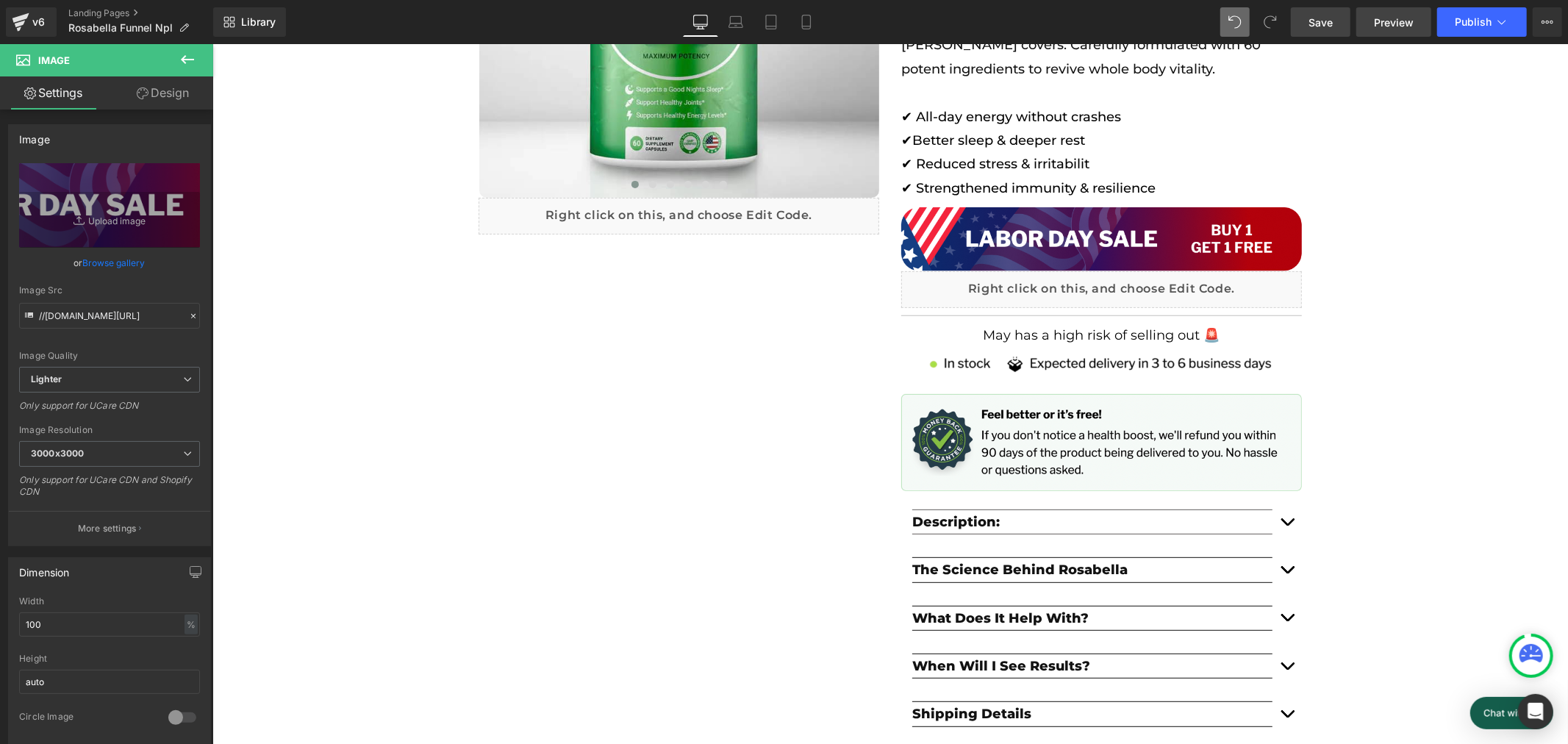
scroll to position [0, 814]
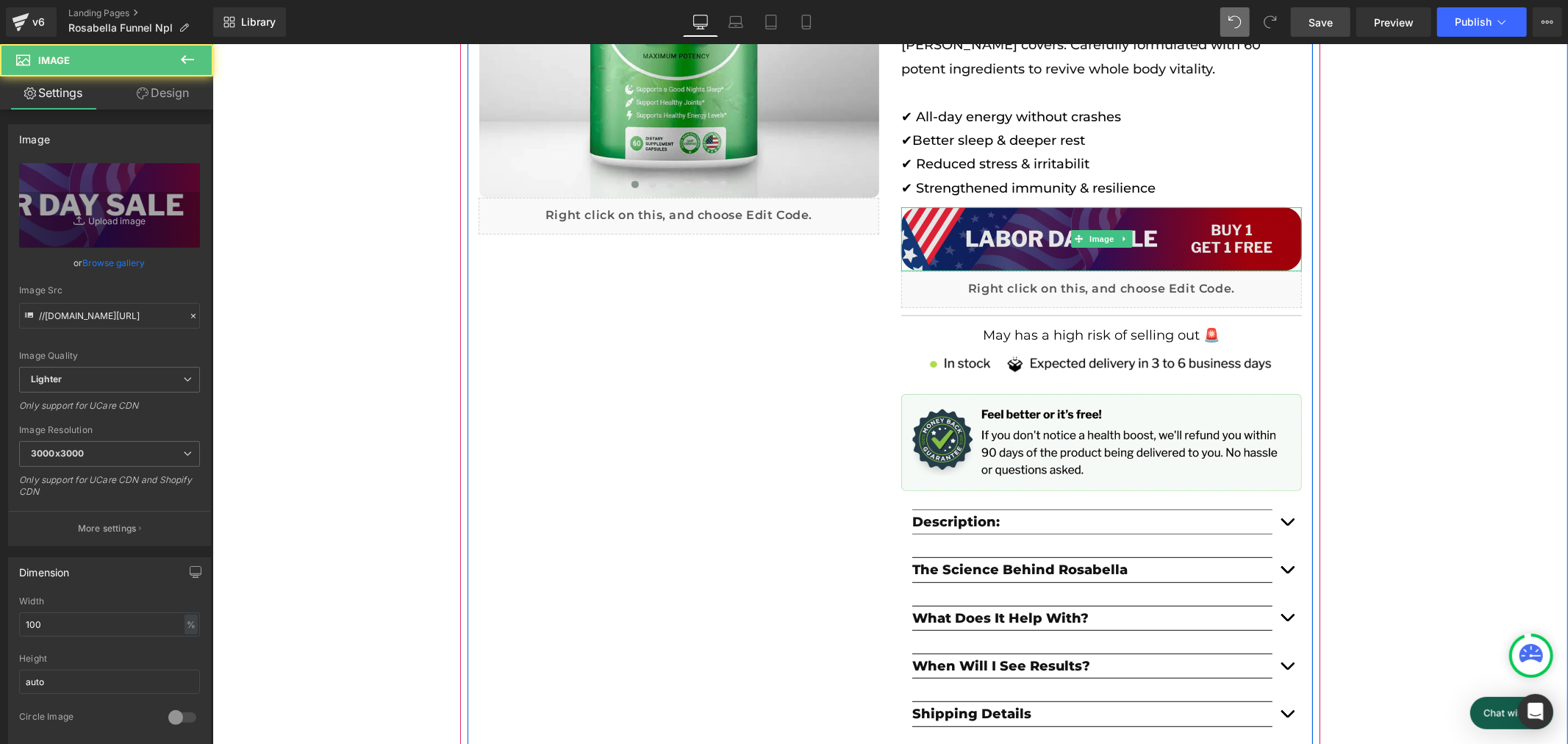
click at [1053, 227] on img at bounding box center [1101, 238] width 401 height 64
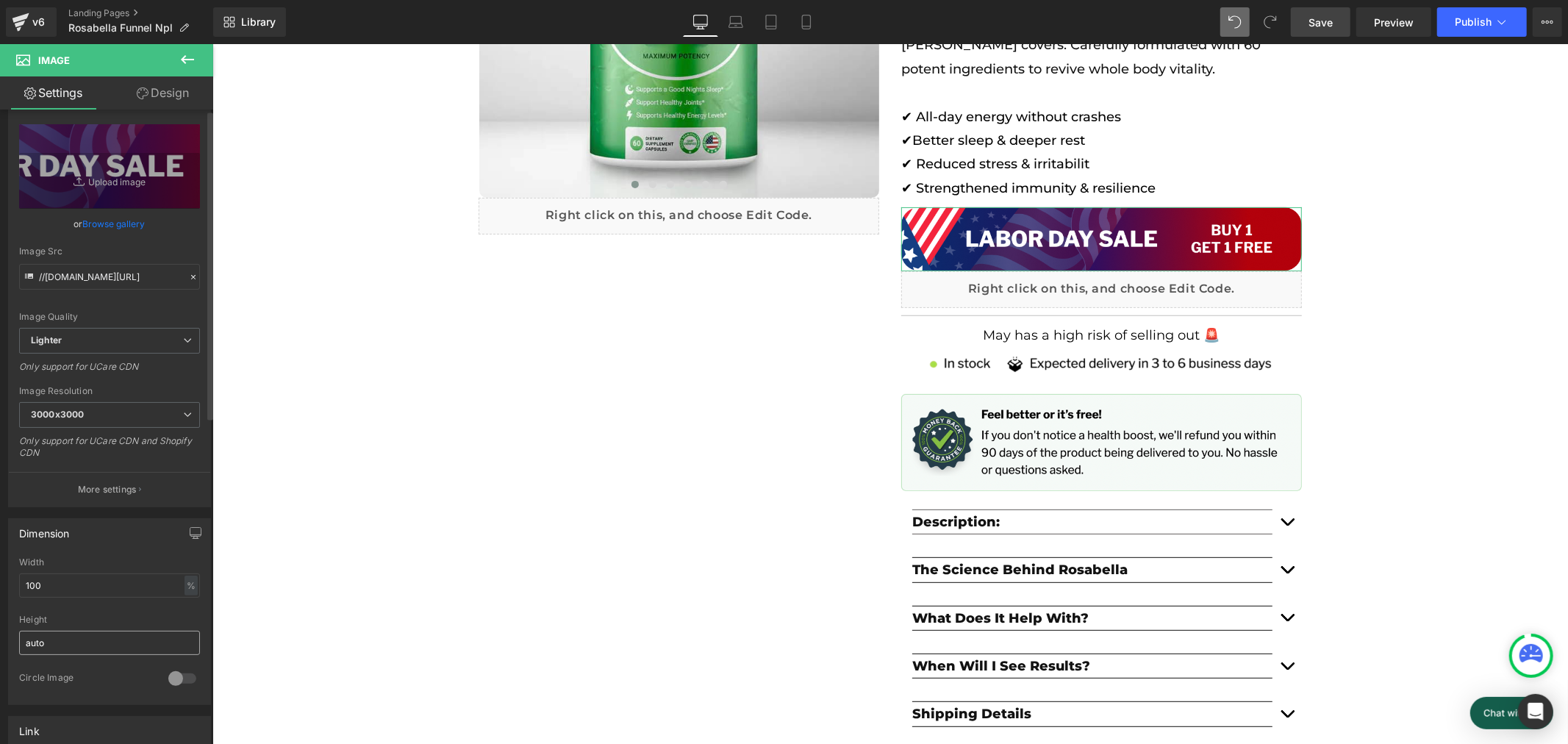
scroll to position [163, 0]
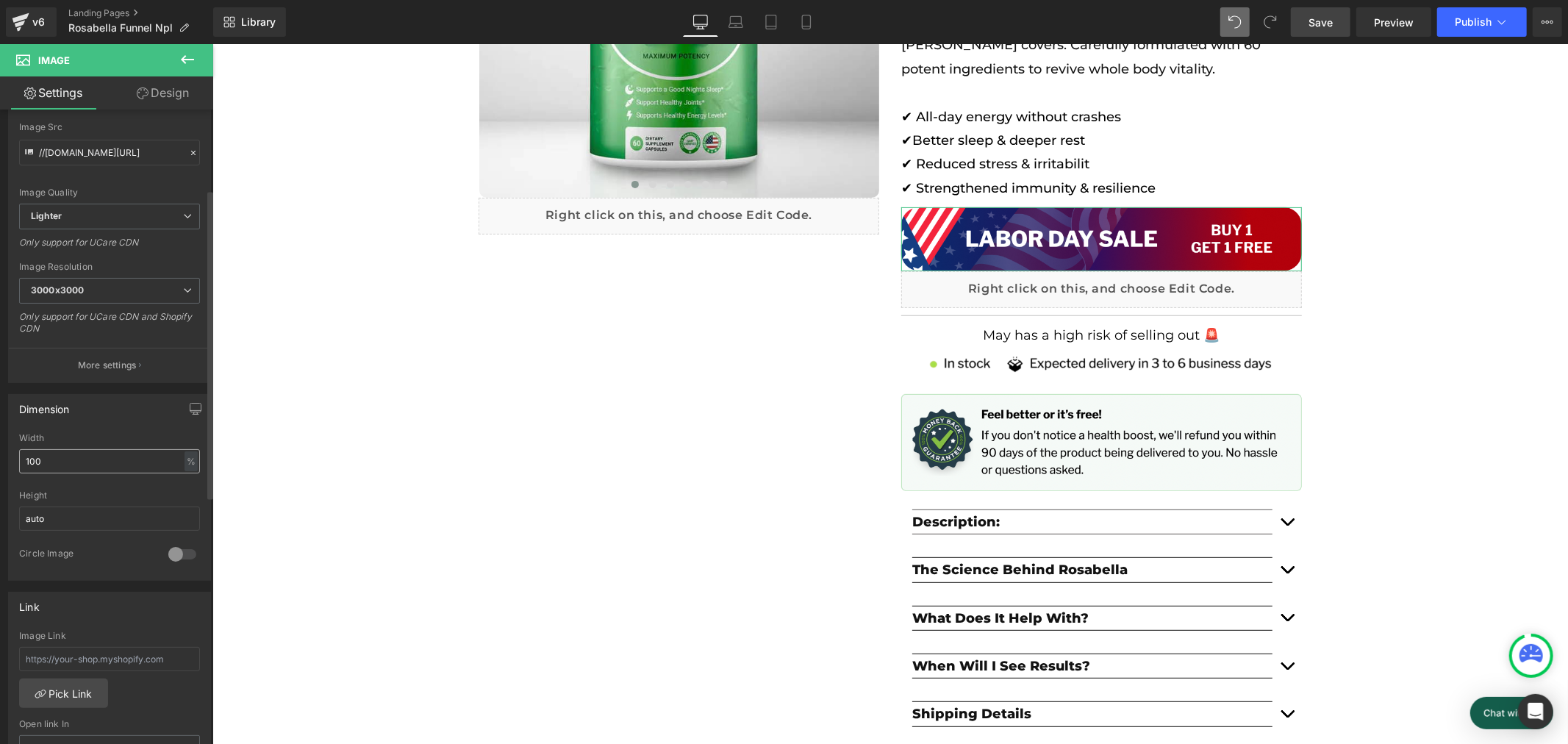
click at [83, 468] on input "100" at bounding box center [109, 461] width 181 height 24
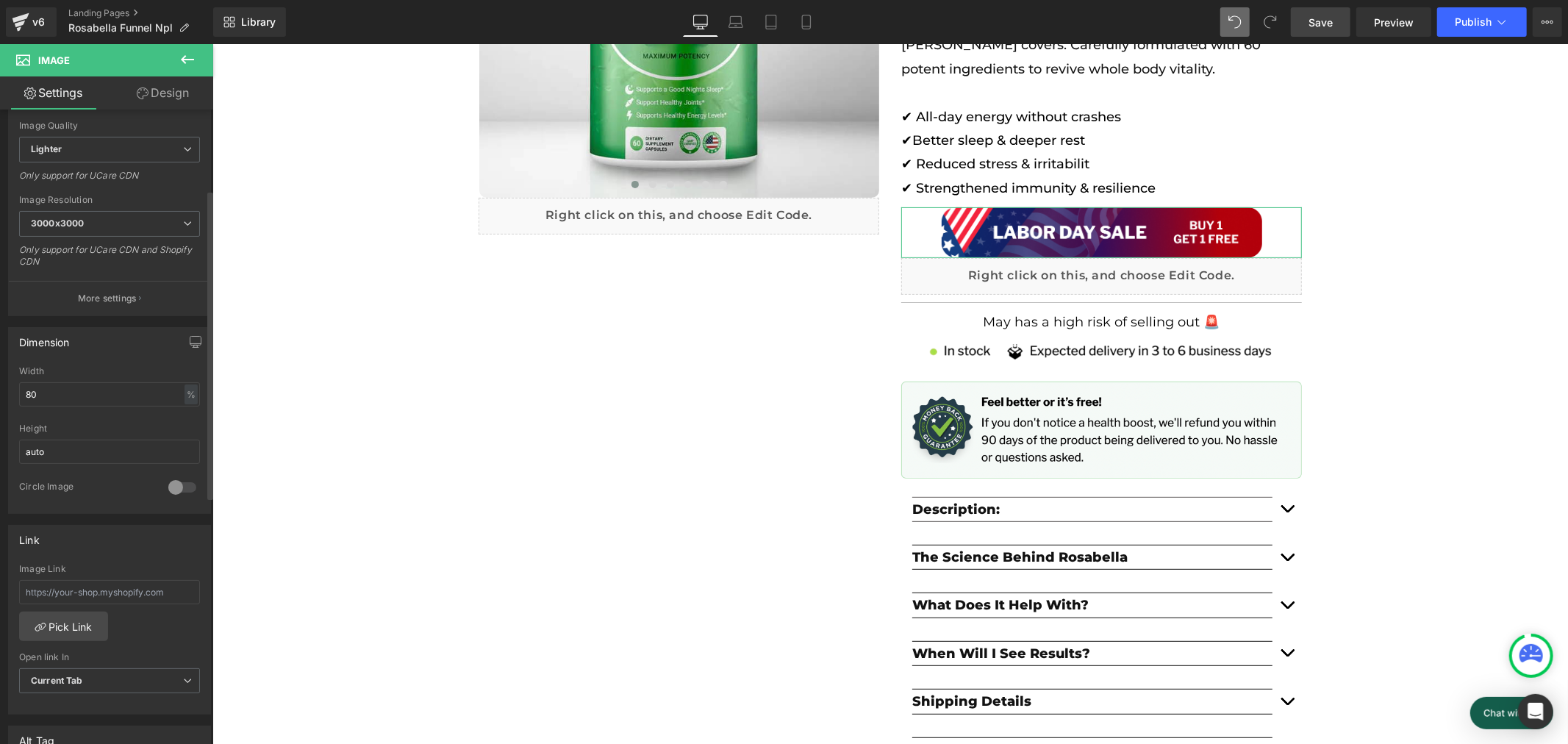
scroll to position [571, 0]
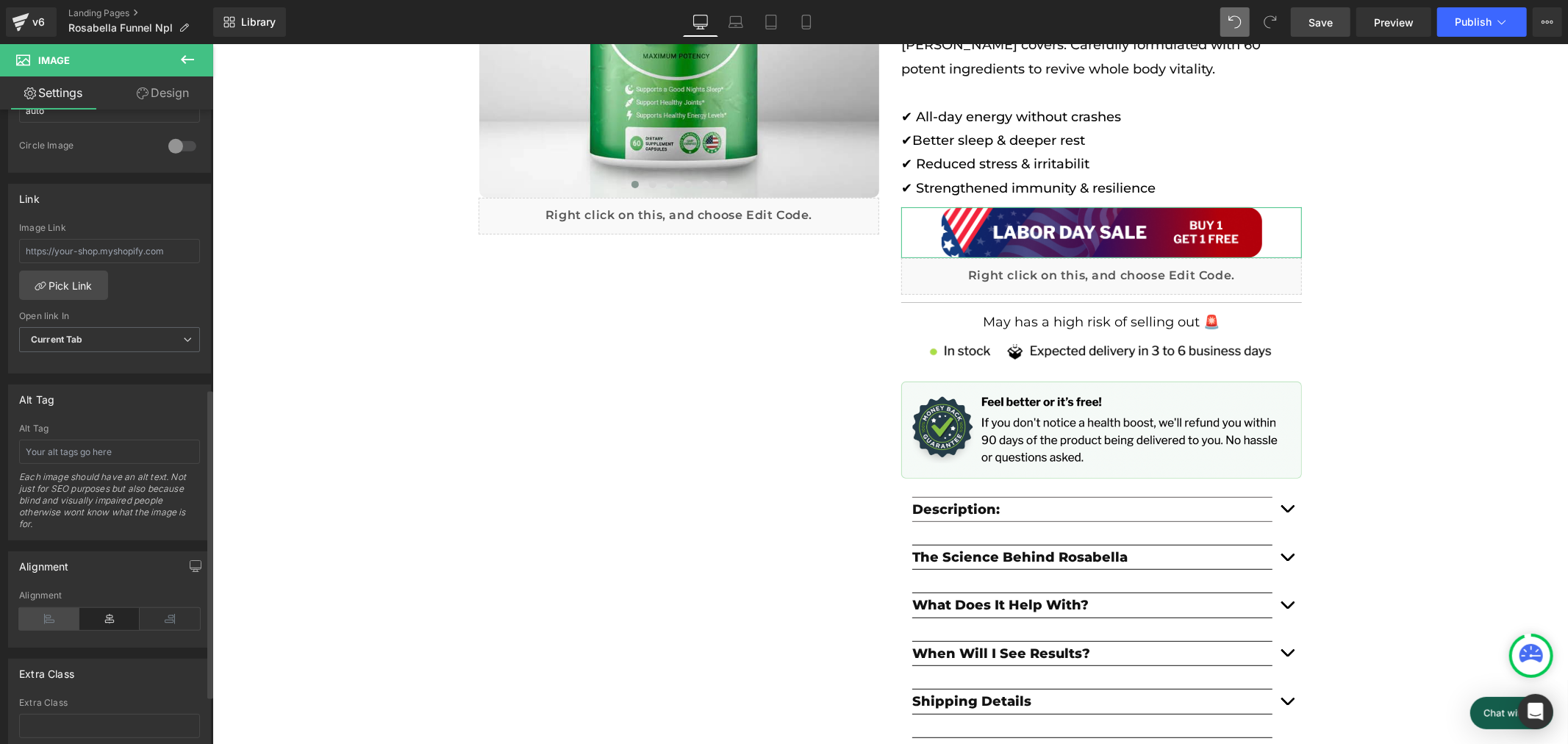
type input "80"
click at [63, 619] on icon at bounding box center [49, 619] width 60 height 22
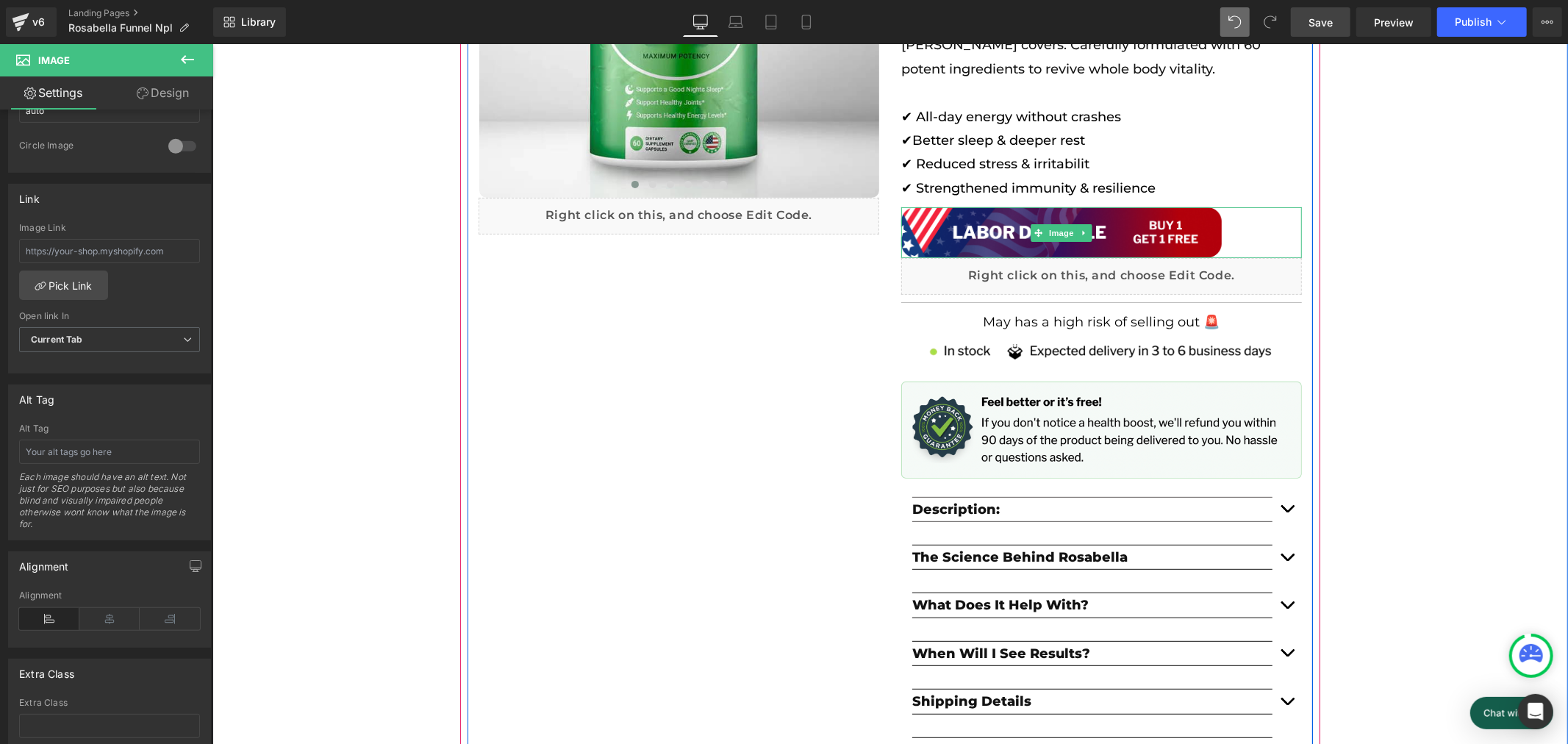
click at [1239, 227] on div at bounding box center [1101, 231] width 401 height 51
click at [1086, 181] on span "✔ Strengthened immunity & resilience" at bounding box center [1028, 187] width 255 height 16
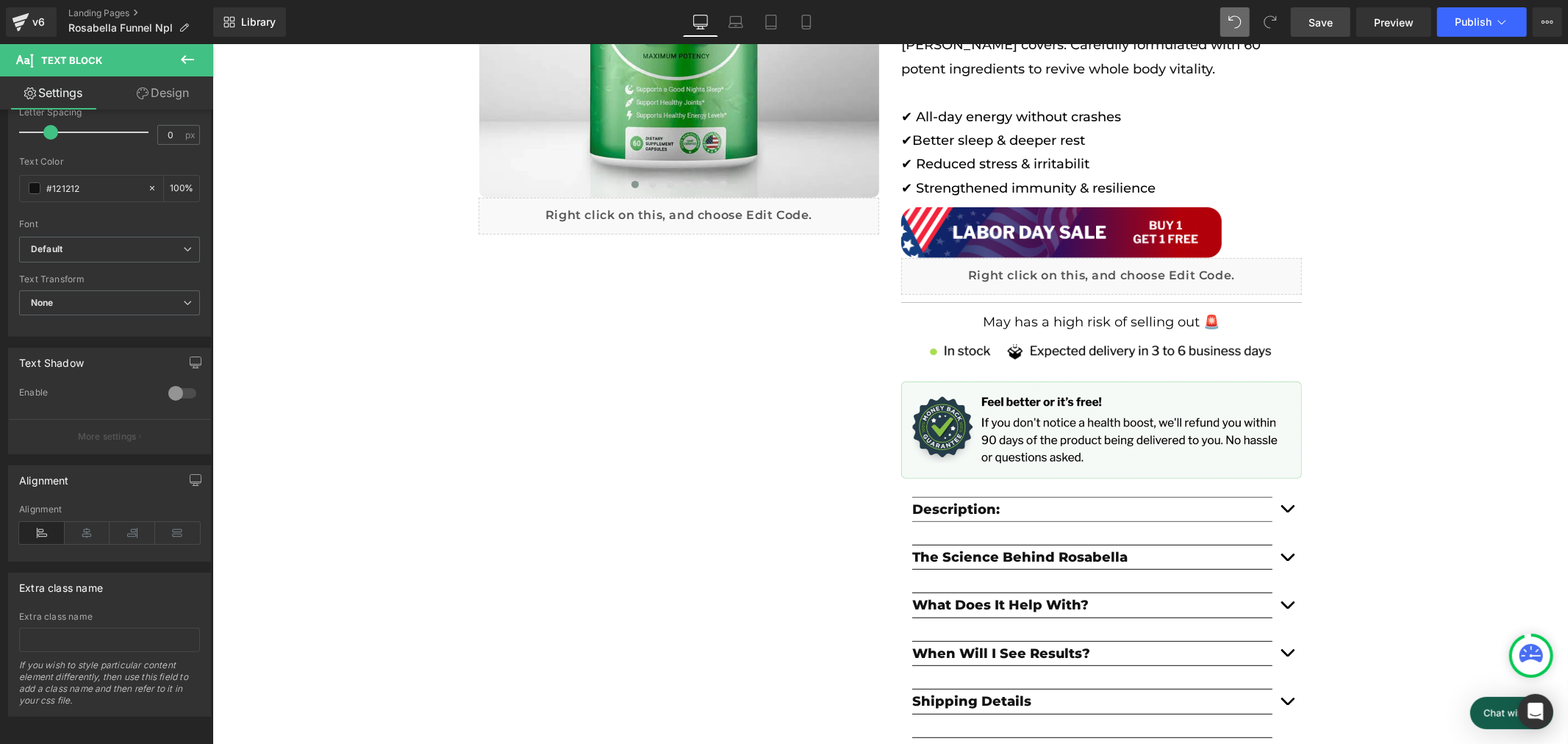
scroll to position [297, 0]
click at [157, 79] on link "Design" at bounding box center [163, 94] width 107 height 33
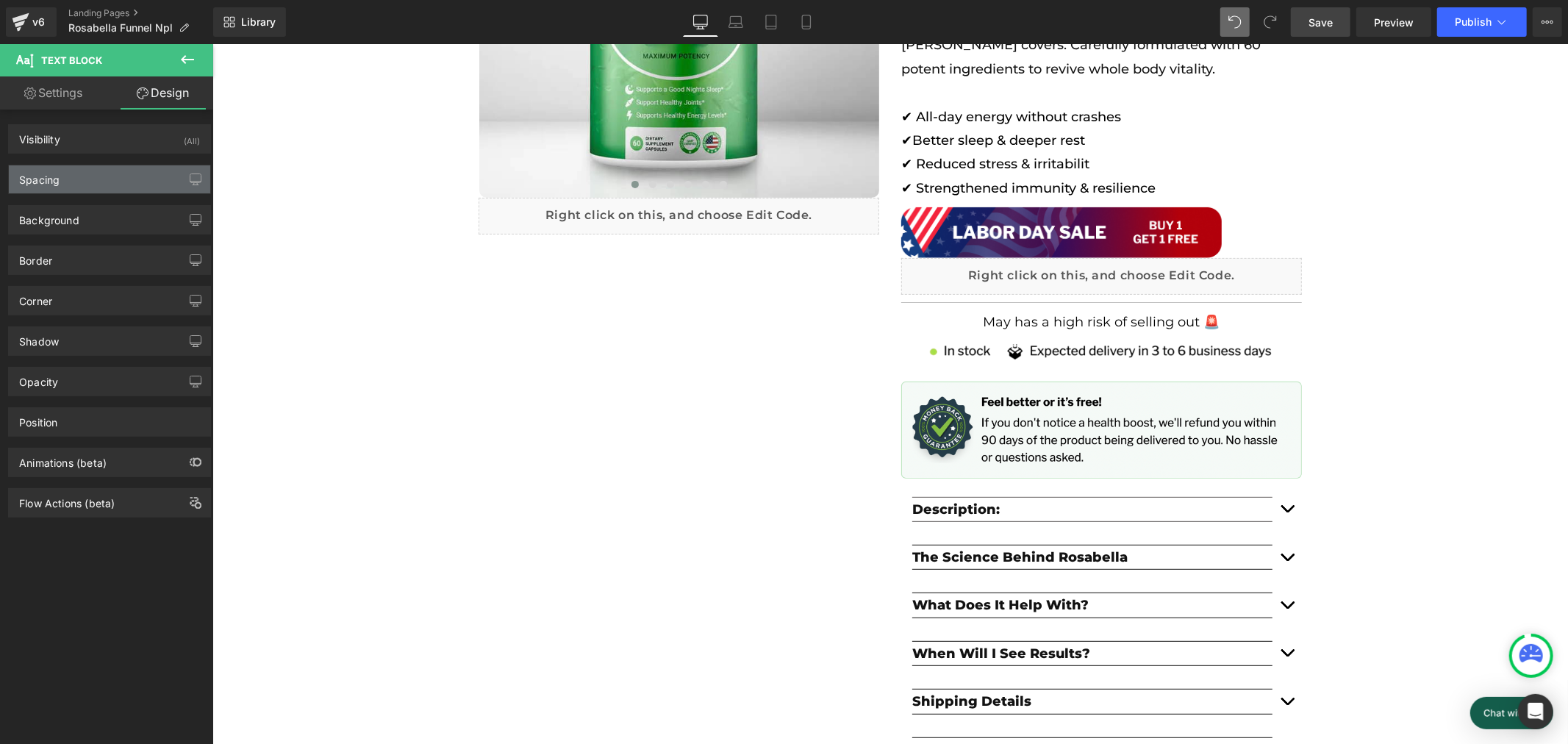
scroll to position [0, 814]
click at [126, 185] on div "Spacing" at bounding box center [109, 179] width 201 height 28
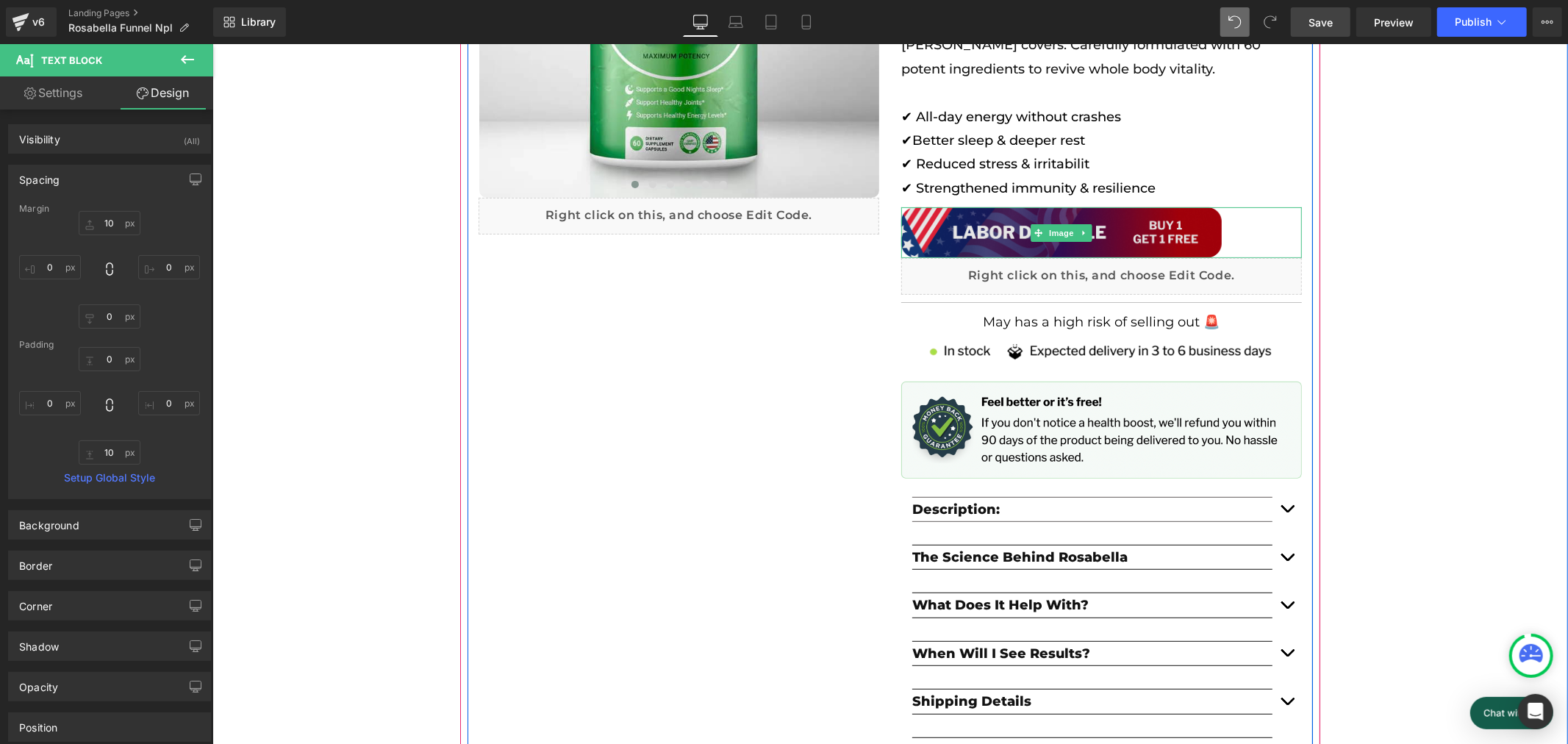
click at [1140, 232] on img at bounding box center [1061, 231] width 321 height 51
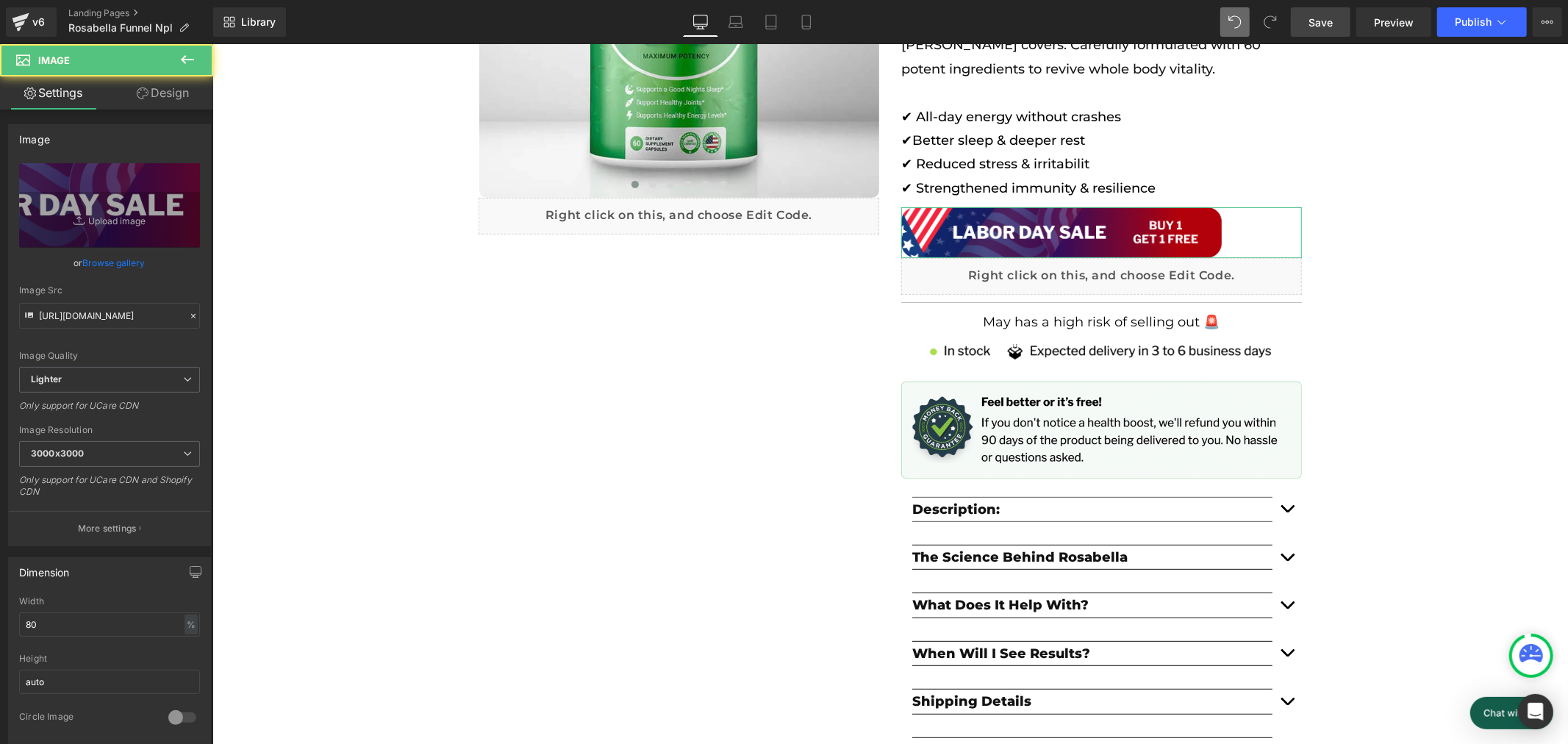
click at [171, 101] on link "Design" at bounding box center [163, 94] width 107 height 33
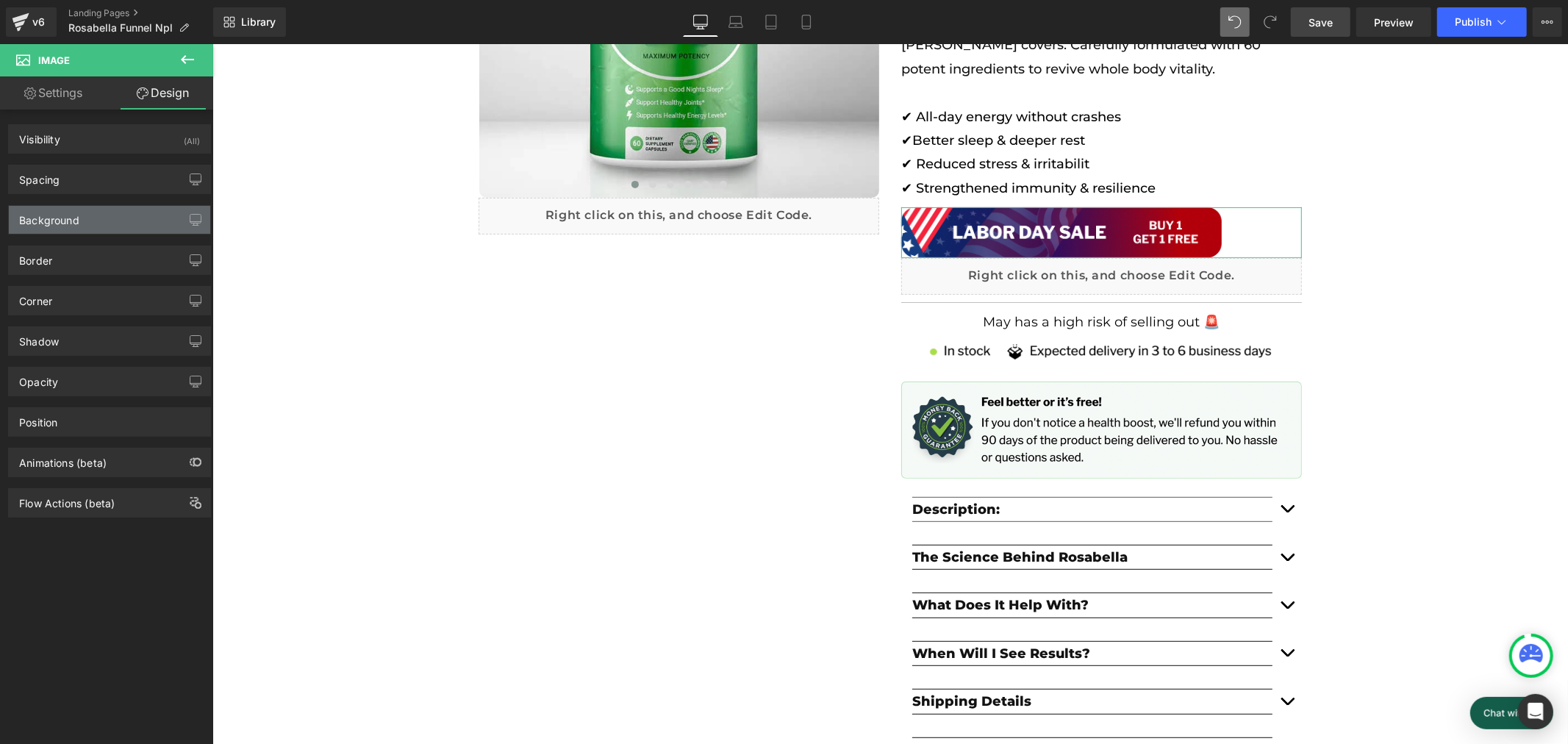
scroll to position [0, 1629]
click at [119, 181] on div "Spacing" at bounding box center [109, 179] width 201 height 28
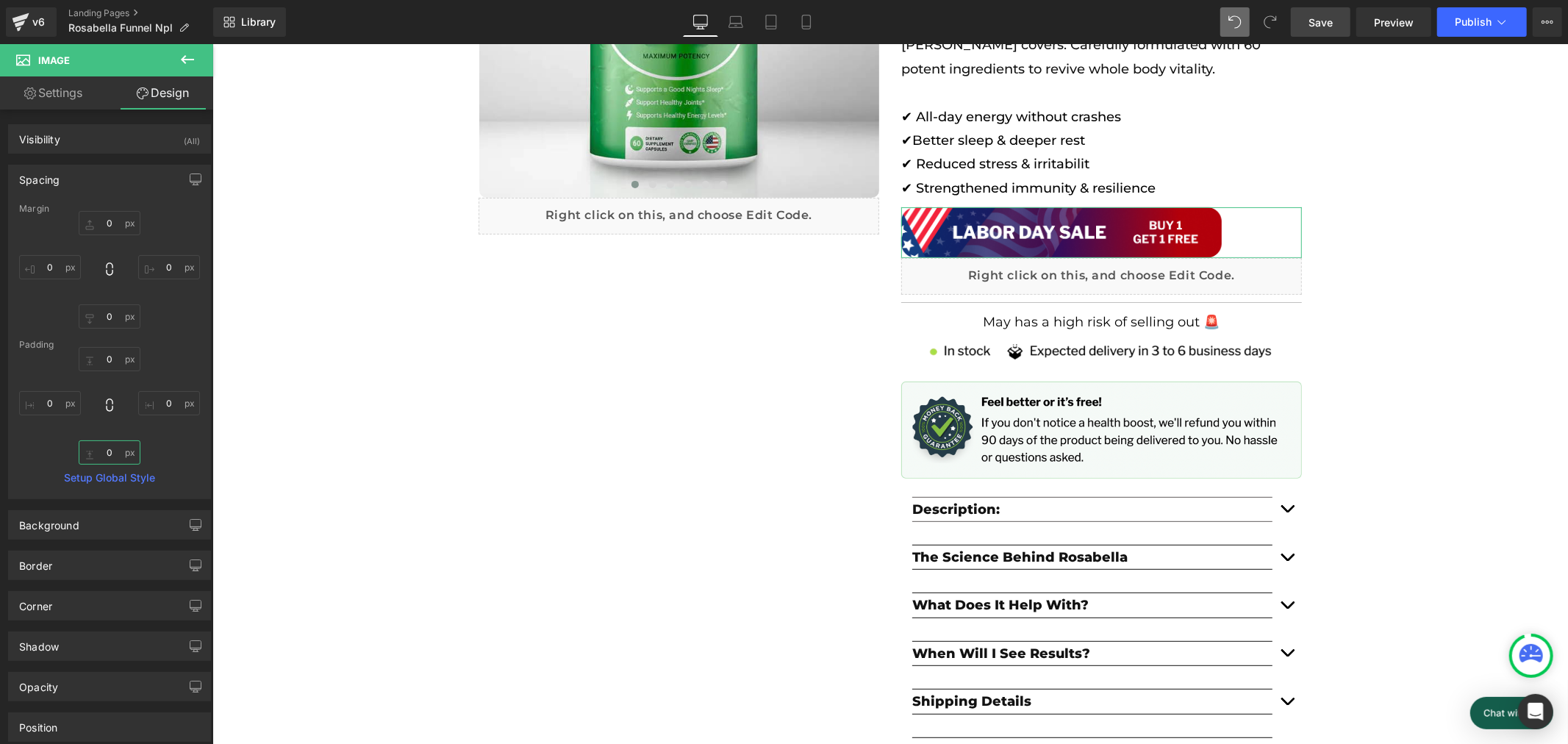
click at [106, 453] on input "0" at bounding box center [109, 452] width 62 height 24
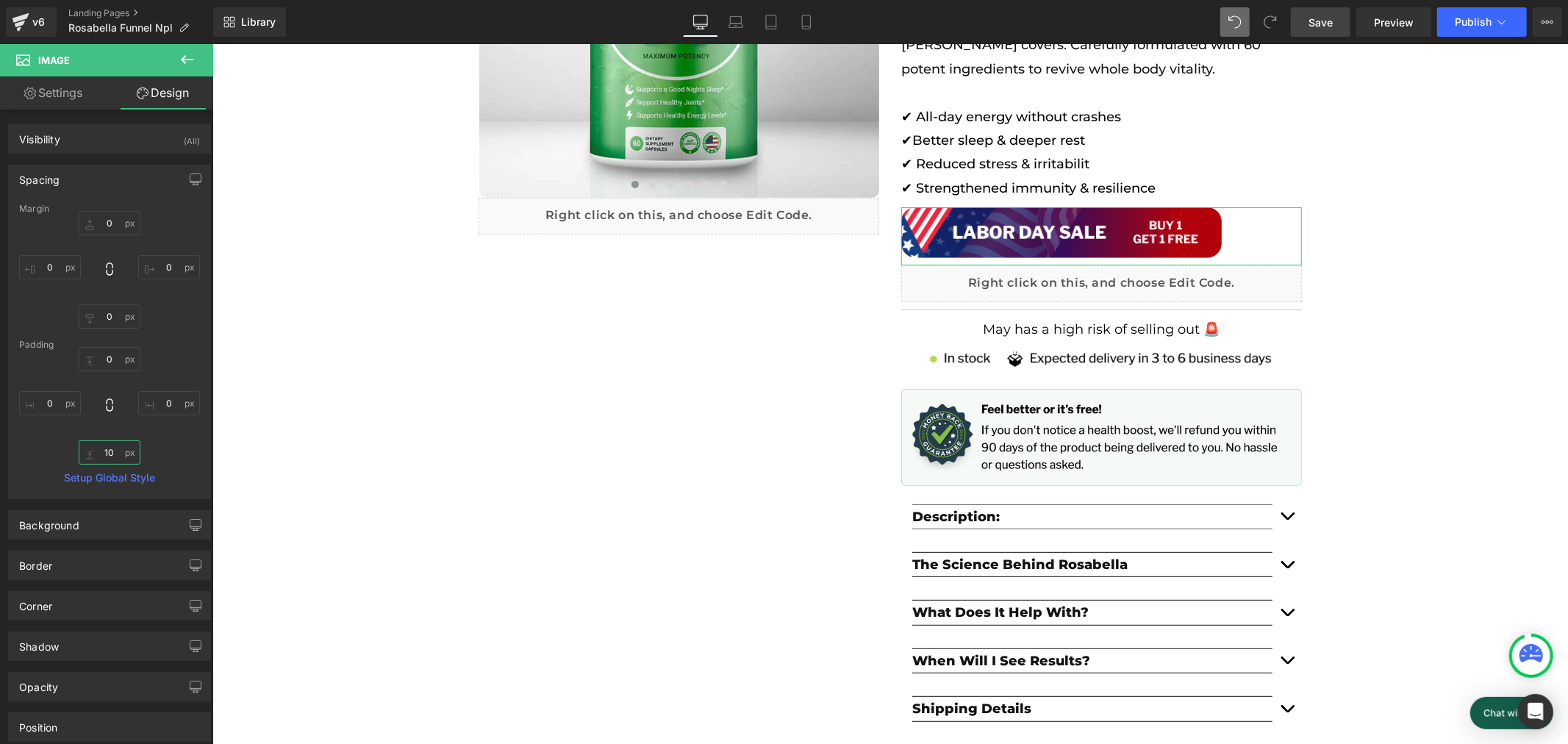
scroll to position [0, 0]
type input "10"
click at [1333, 23] on span "Save" at bounding box center [1321, 23] width 24 height 15
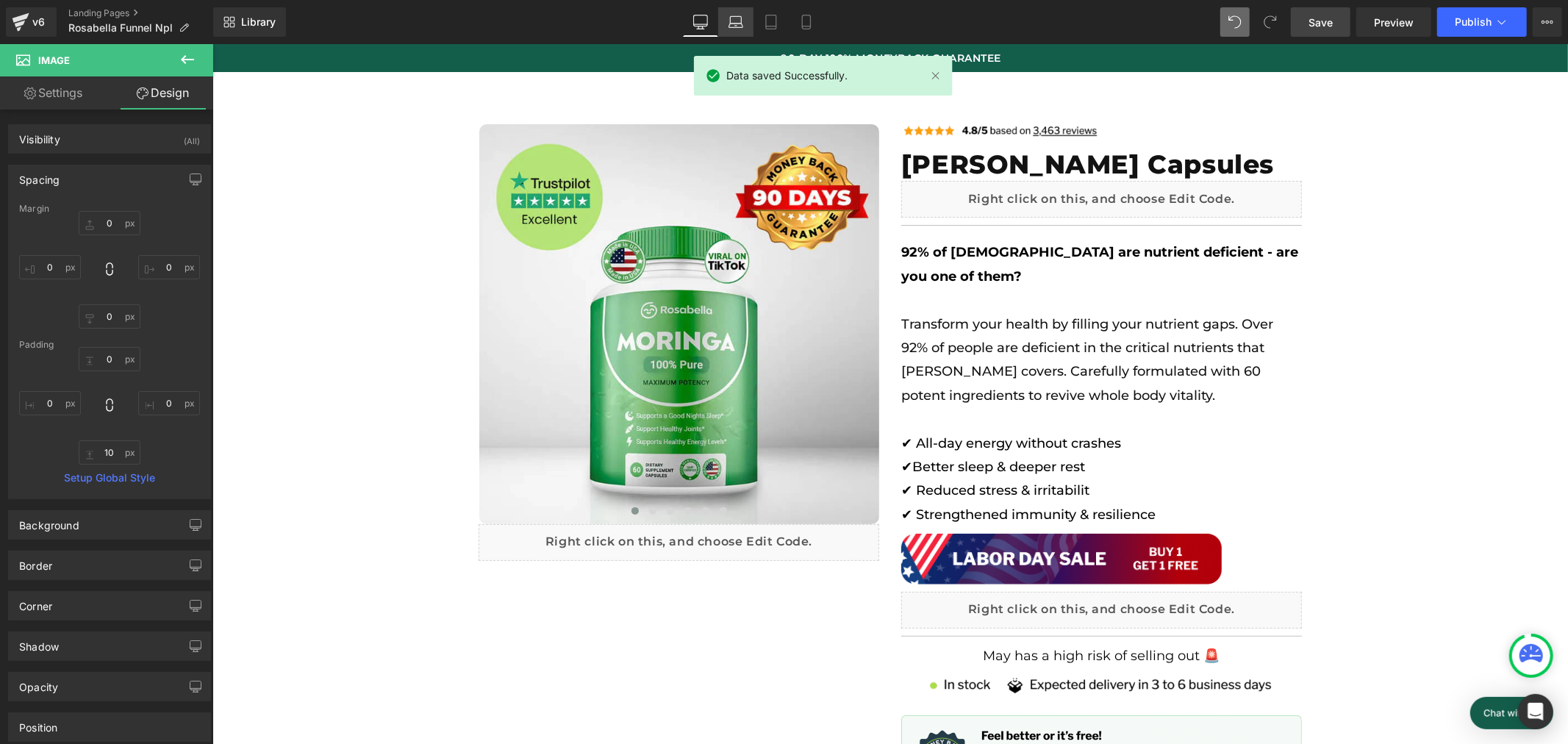
click at [743, 24] on icon at bounding box center [735, 25] width 14 height 4
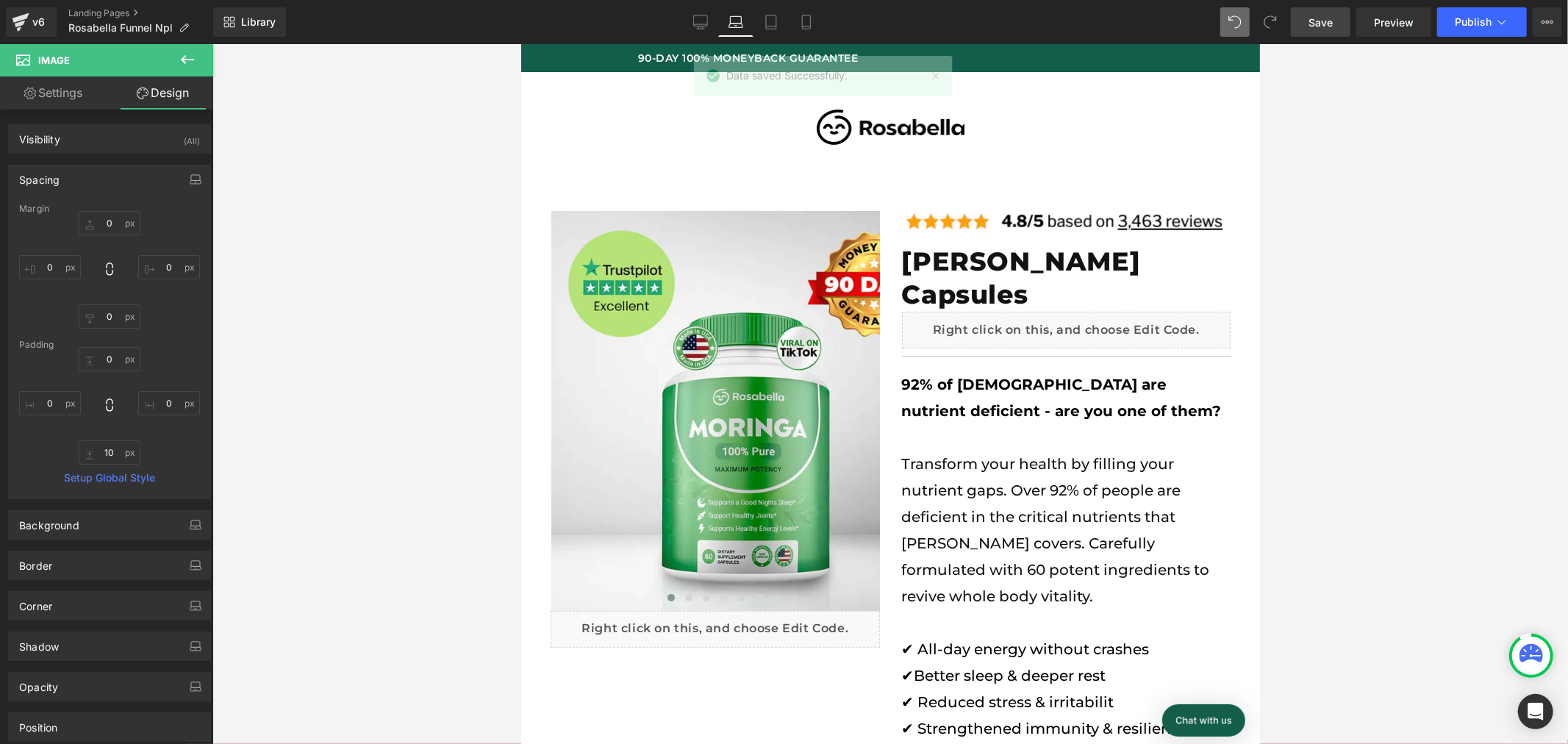
scroll to position [0, 659]
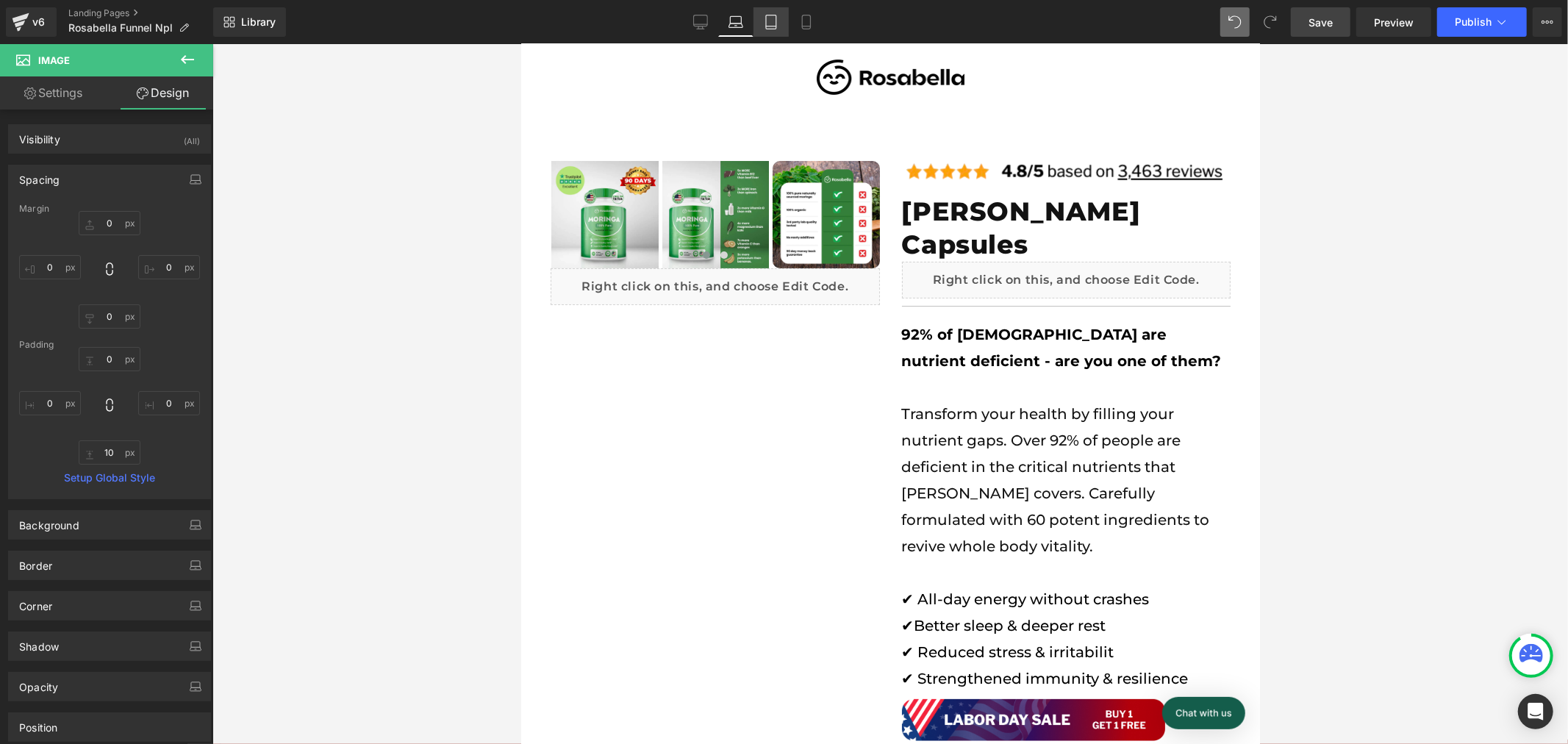
click at [772, 21] on icon at bounding box center [772, 23] width 15 height 15
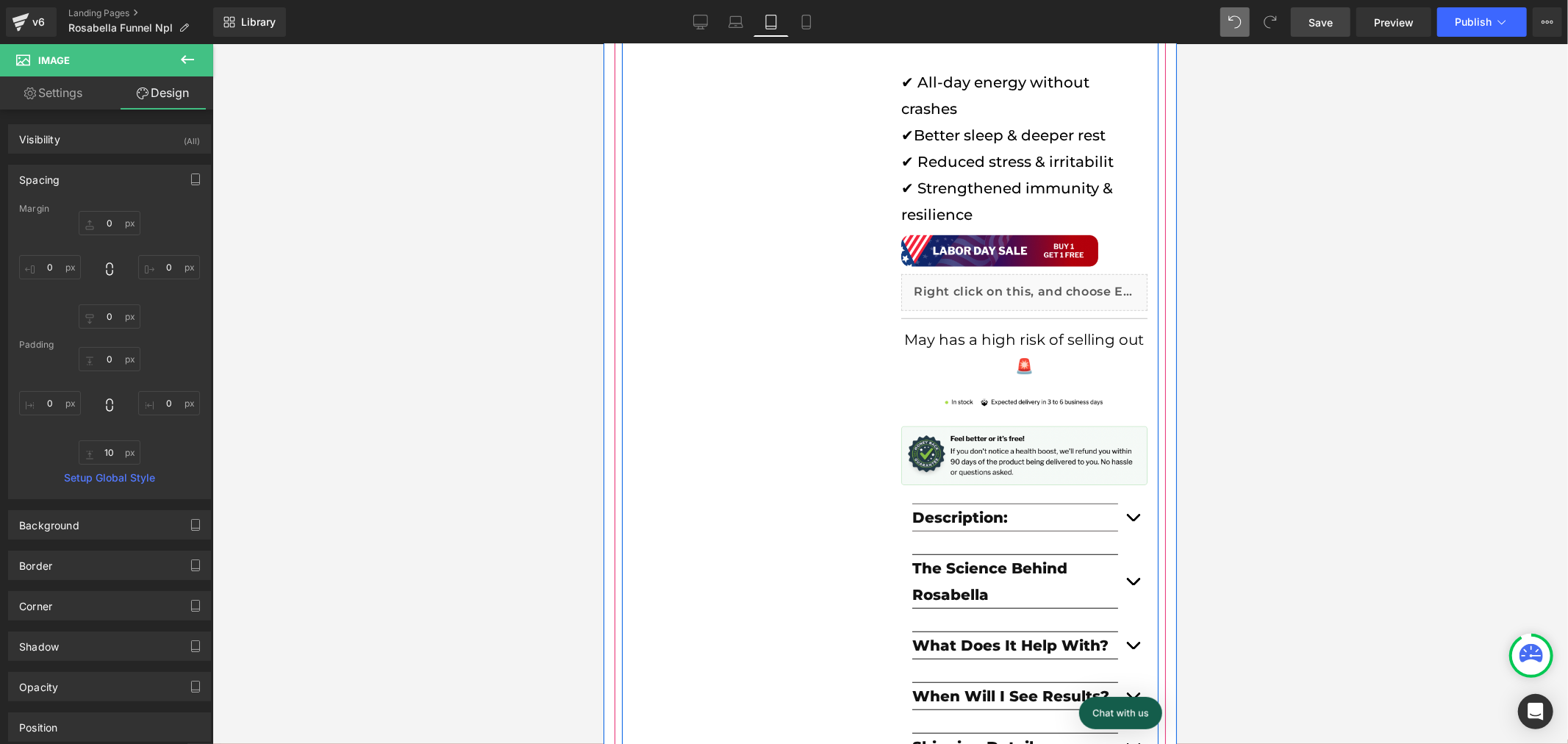
scroll to position [664, 0]
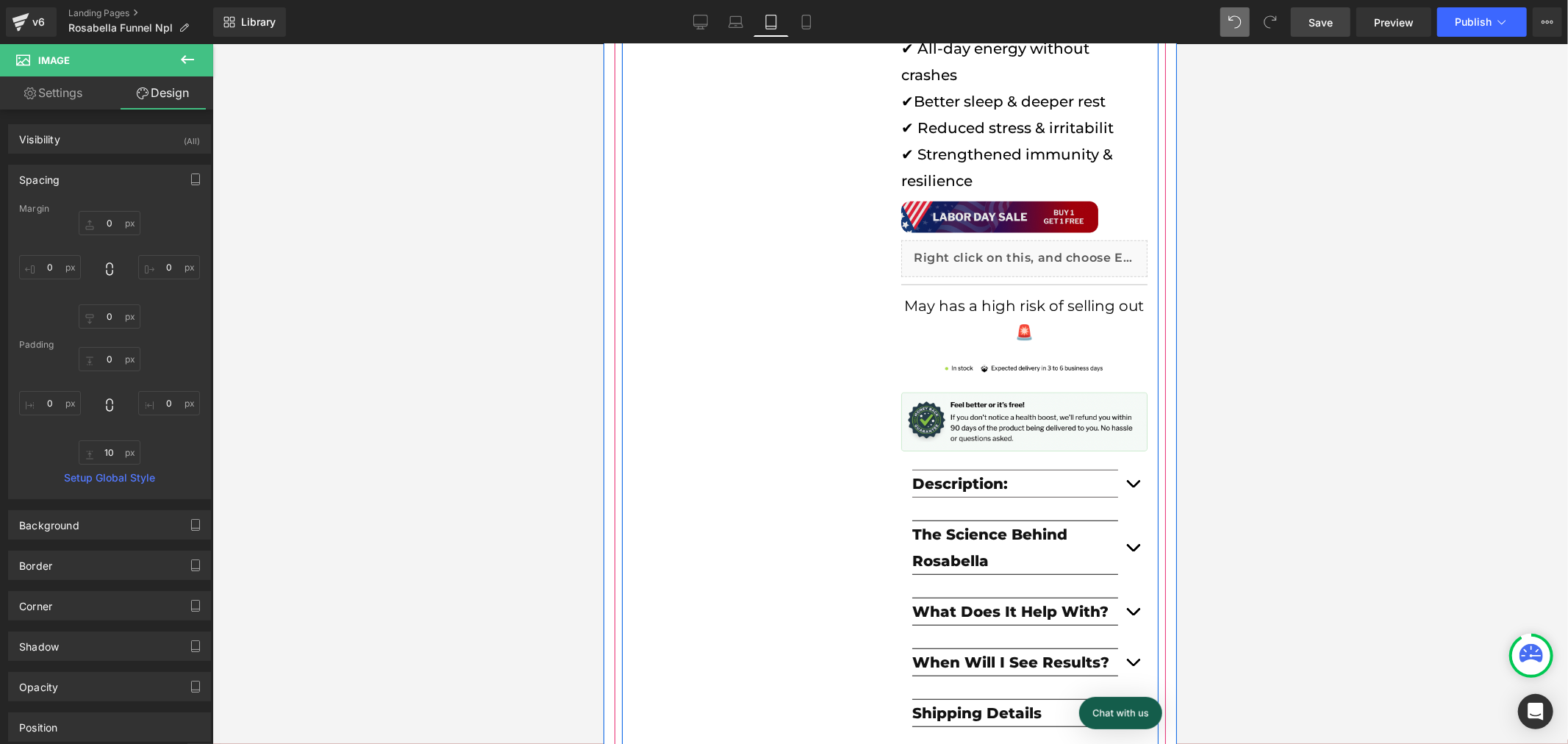
click at [1017, 218] on div "Image" at bounding box center [1023, 220] width 246 height 39
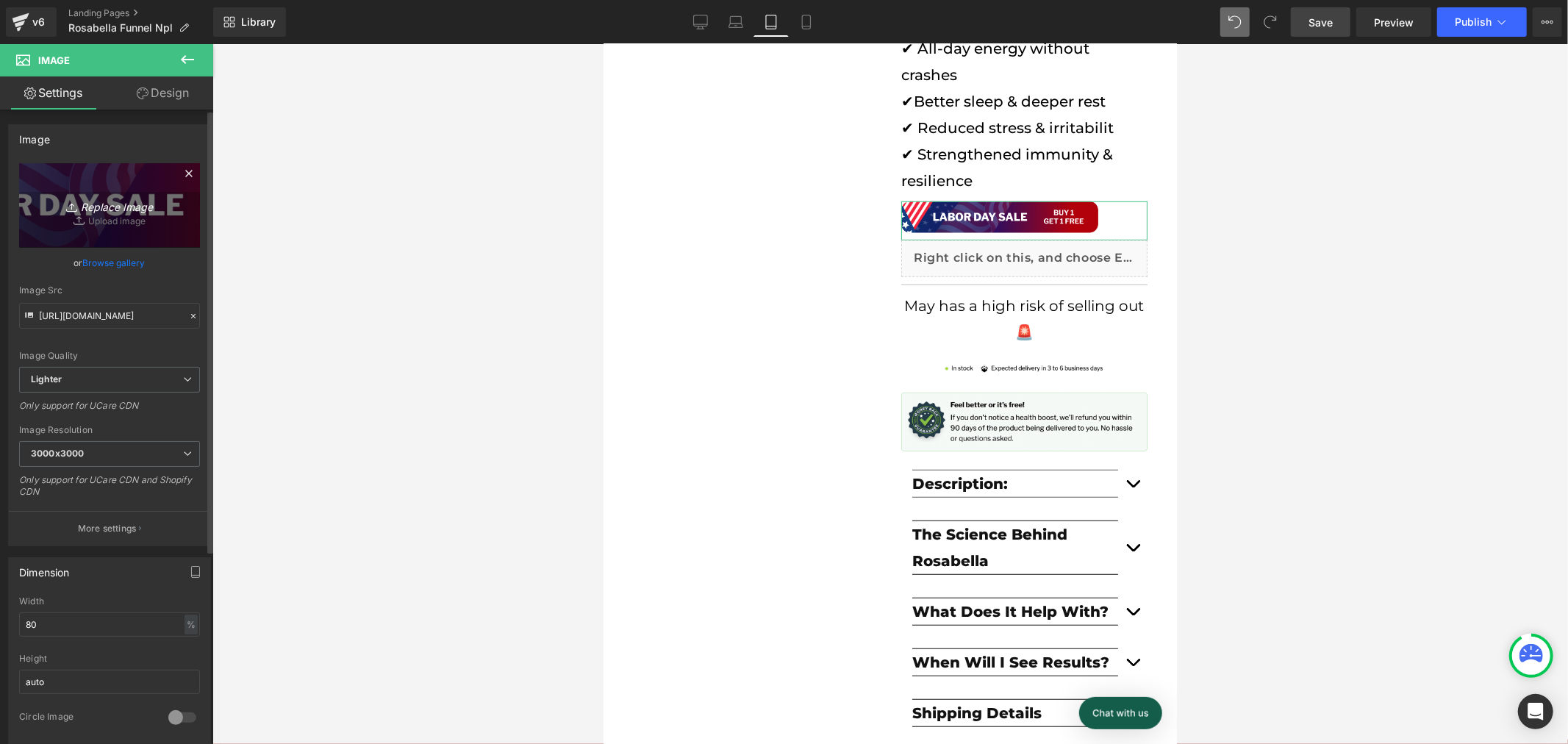
click at [134, 218] on link "Replace Image" at bounding box center [109, 205] width 181 height 84
type input "C:\fakepath\Banner (1).png"
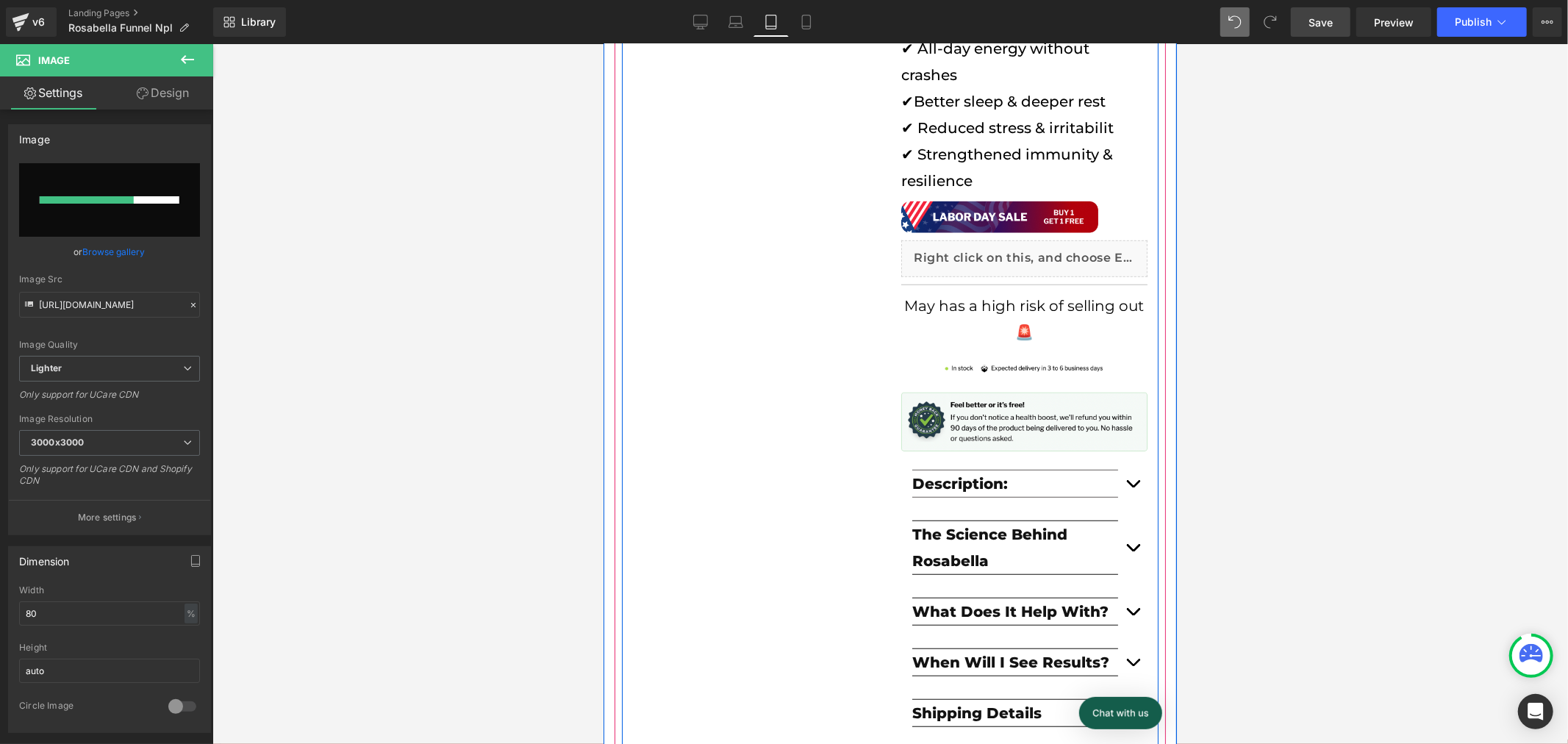
scroll to position [0, 520]
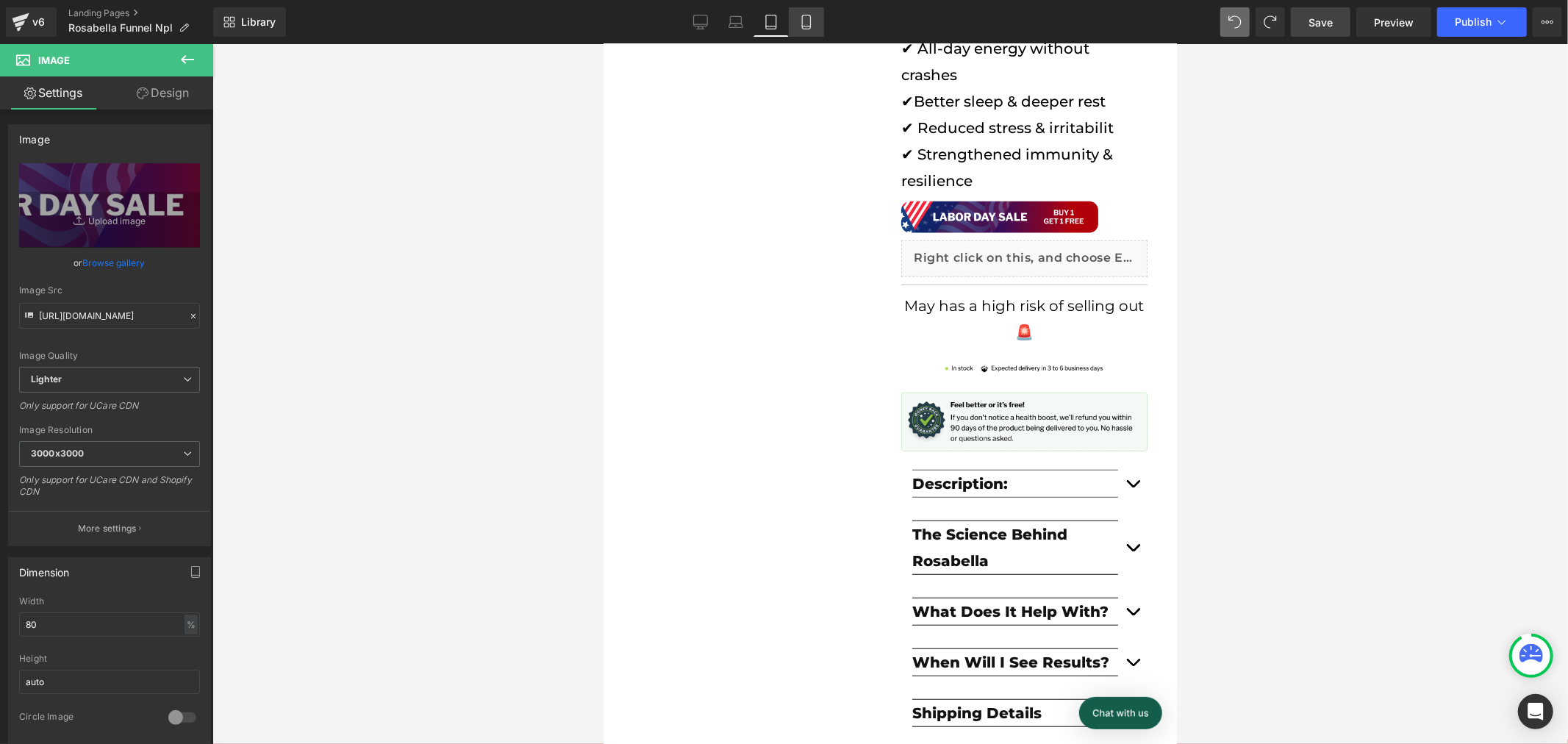
click at [811, 21] on icon at bounding box center [807, 23] width 15 height 15
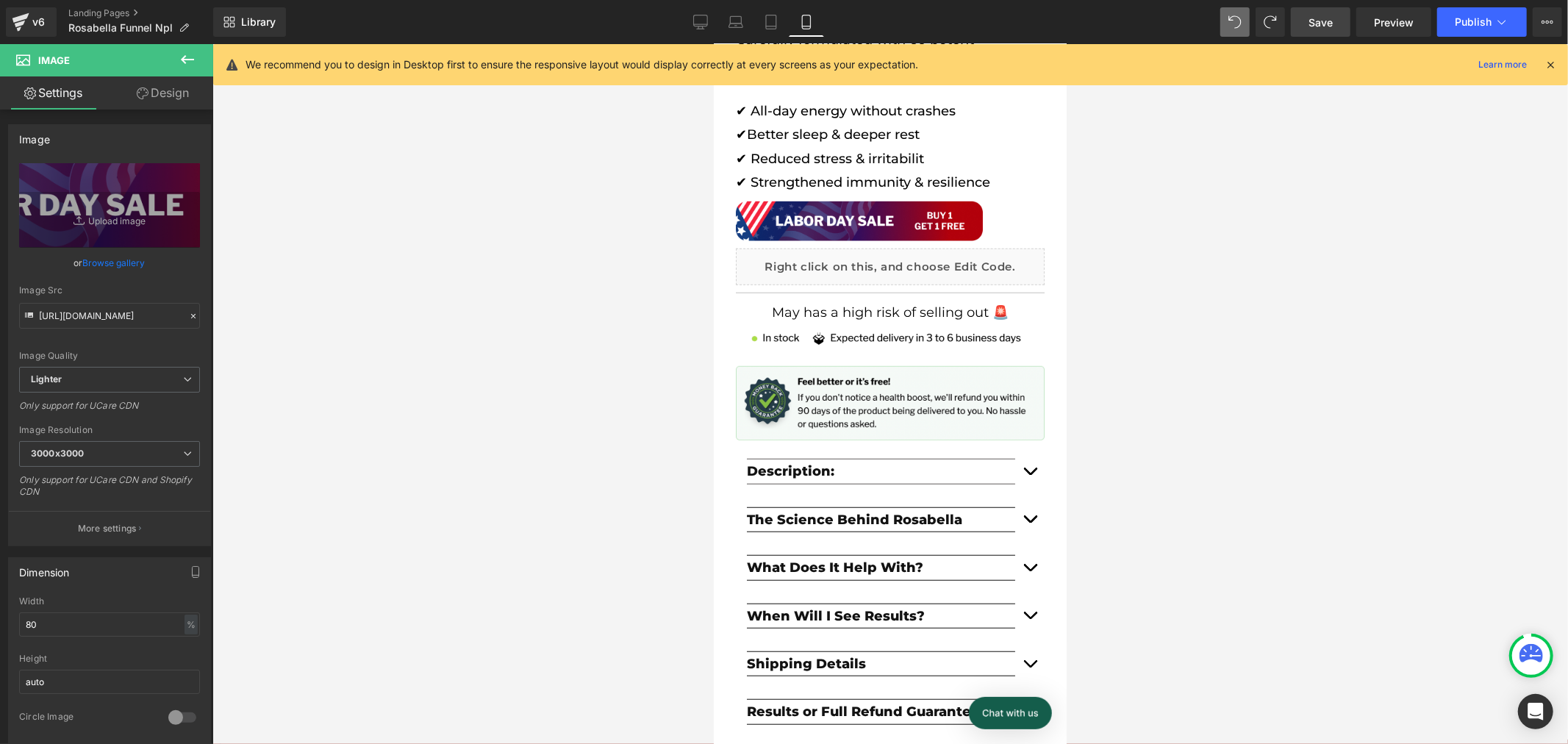
scroll to position [0, 598]
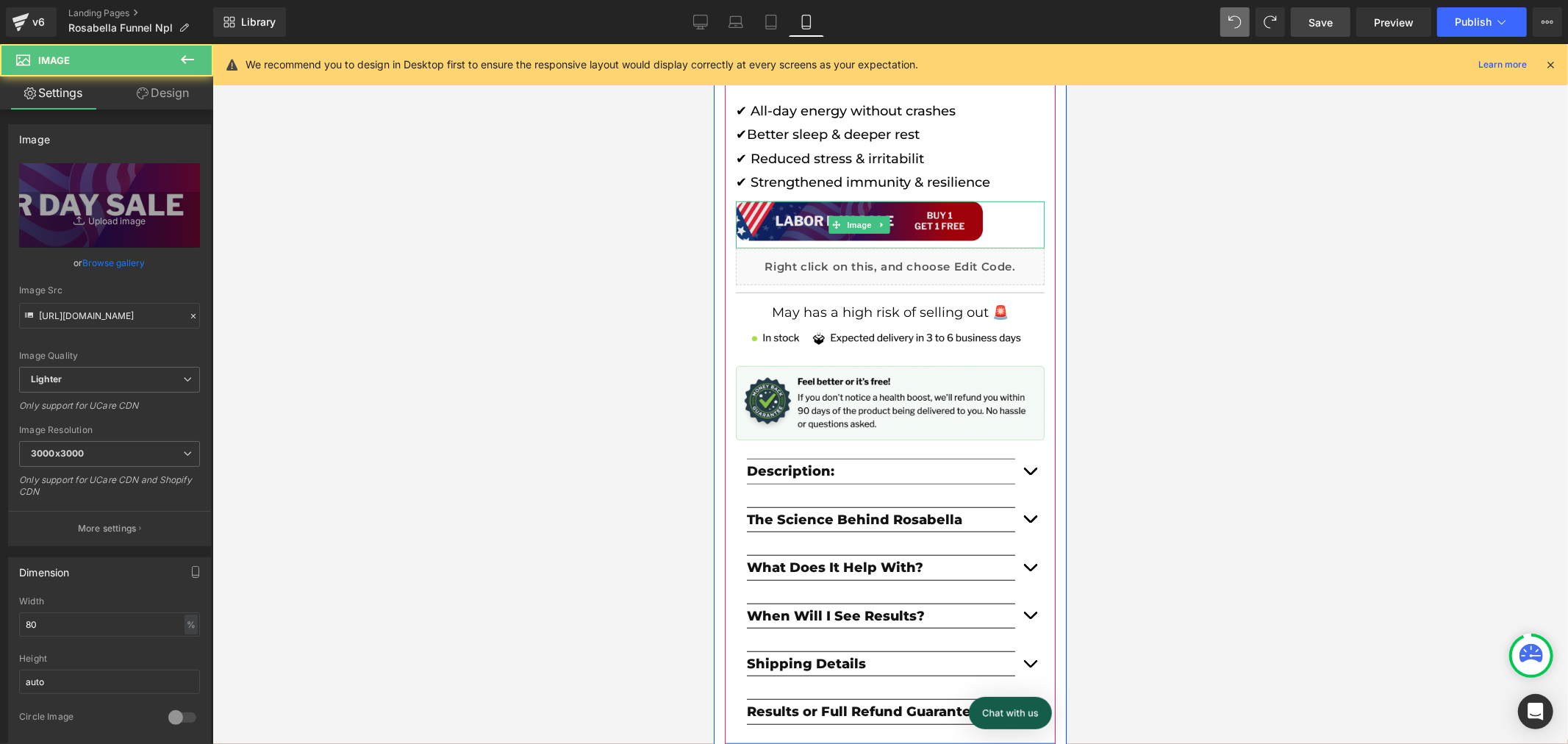
click at [800, 220] on img at bounding box center [859, 223] width 247 height 46
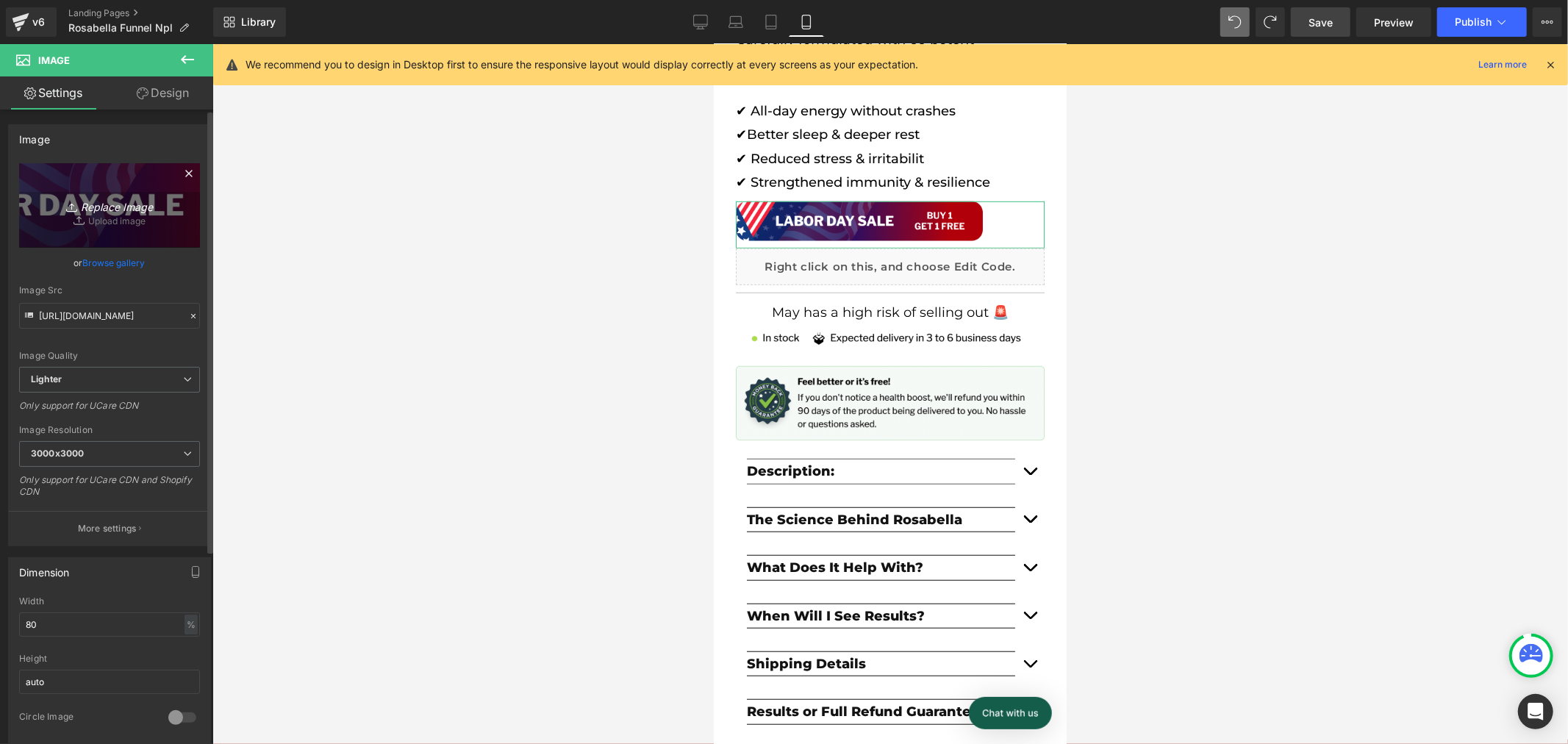
click at [109, 222] on link "Replace Image" at bounding box center [109, 205] width 181 height 84
type input "C:\fakepath\Banner (1).png"
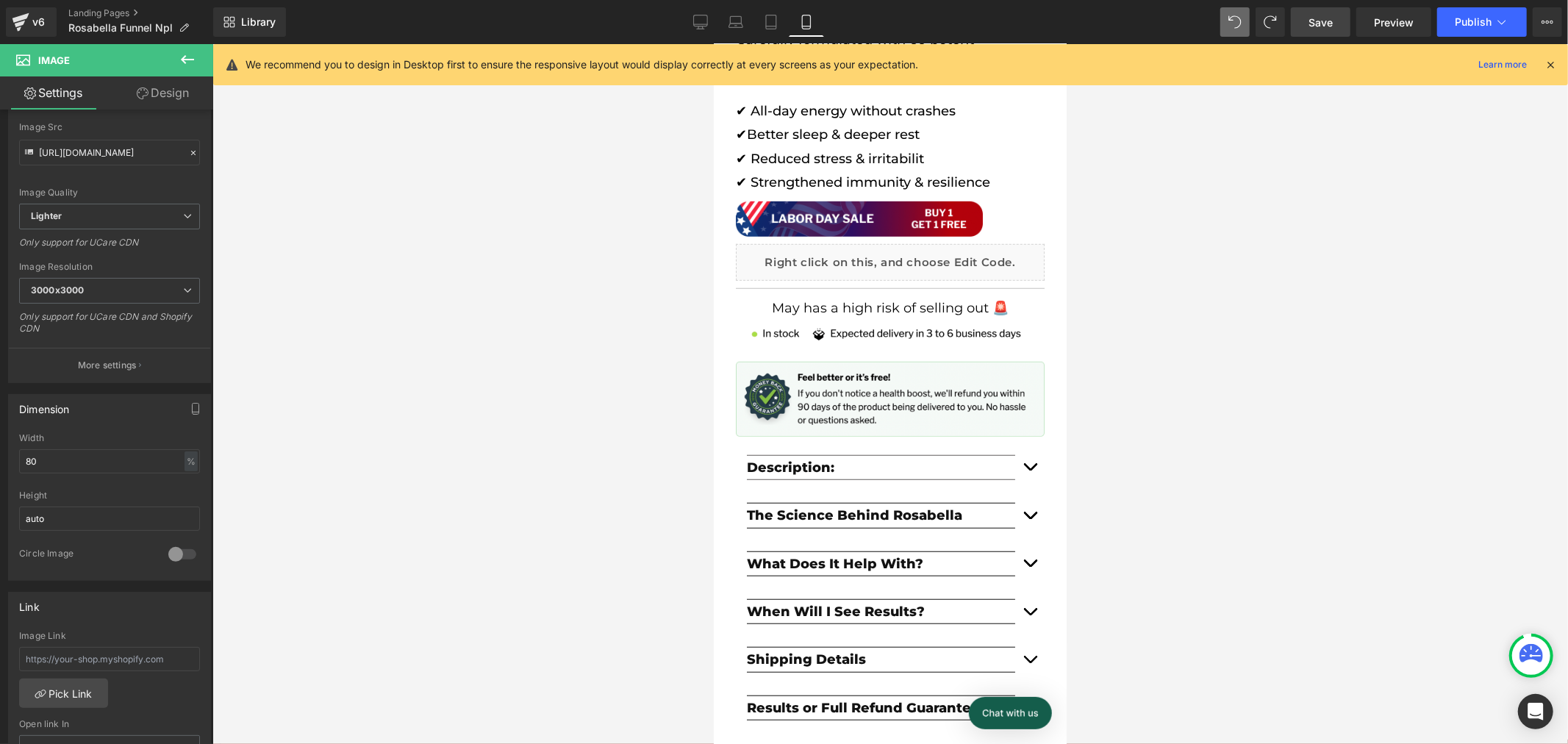
scroll to position [0, 598]
click at [151, 453] on input "80" at bounding box center [109, 461] width 181 height 24
click at [156, 468] on input "80" at bounding box center [109, 461] width 181 height 24
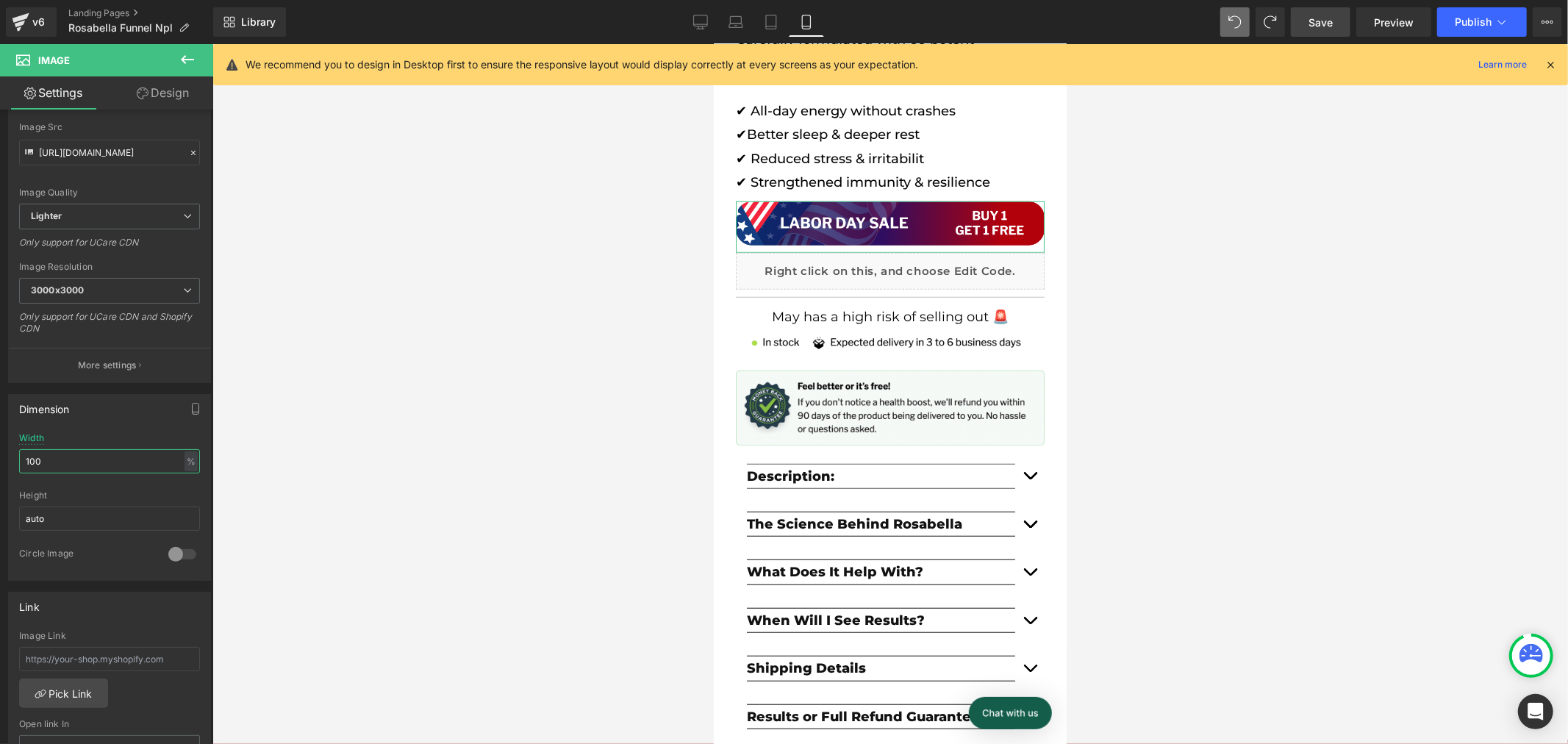
scroll to position [0, 0]
type input "100"
click at [1328, 23] on span "Save" at bounding box center [1321, 23] width 24 height 15
click at [1383, 23] on span "Preview" at bounding box center [1394, 23] width 40 height 15
click at [1489, 21] on span "Publish" at bounding box center [1474, 22] width 37 height 12
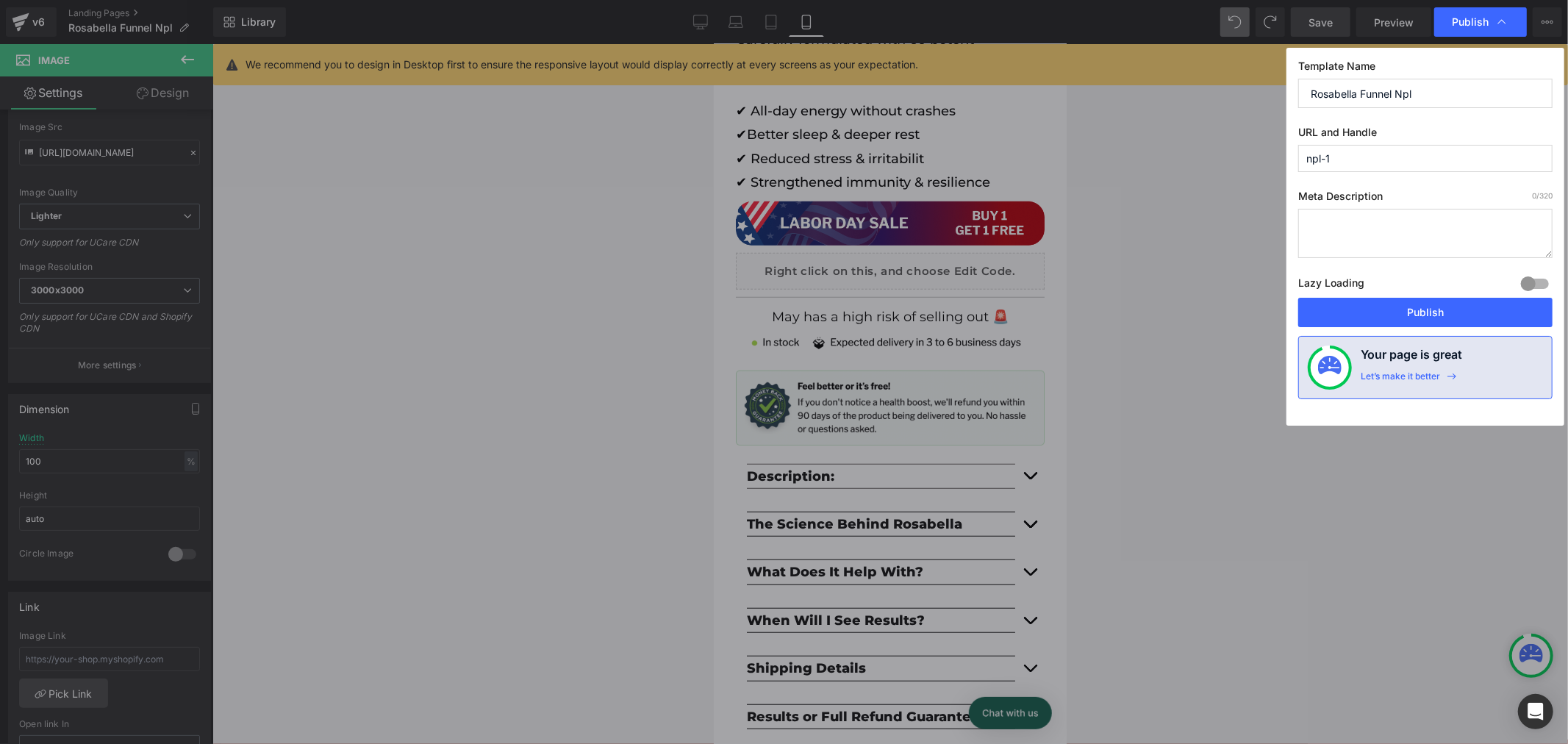
scroll to position [0, 299]
click at [0, 0] on button "Publish" at bounding box center [0, 0] width 0 height 0
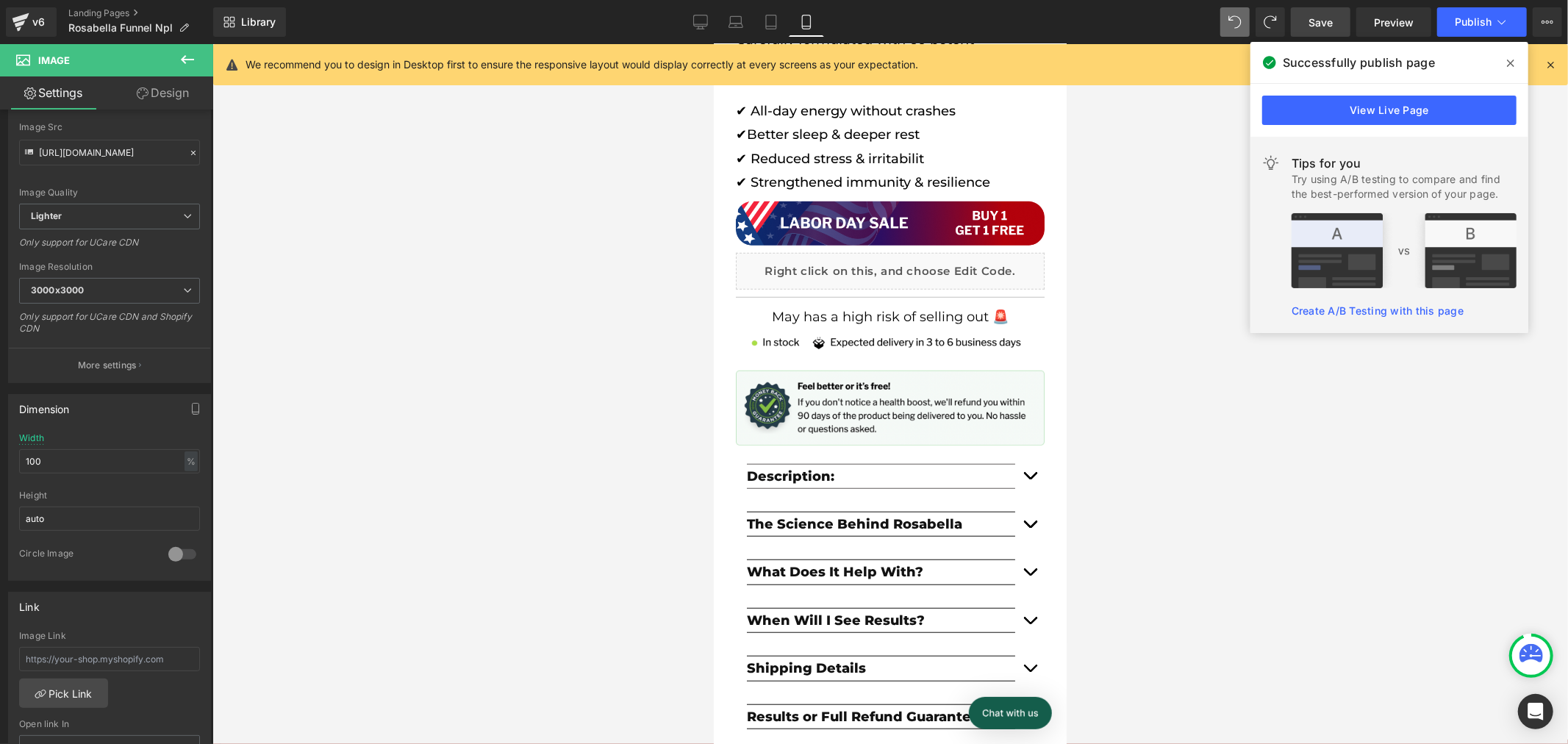
scroll to position [0, 598]
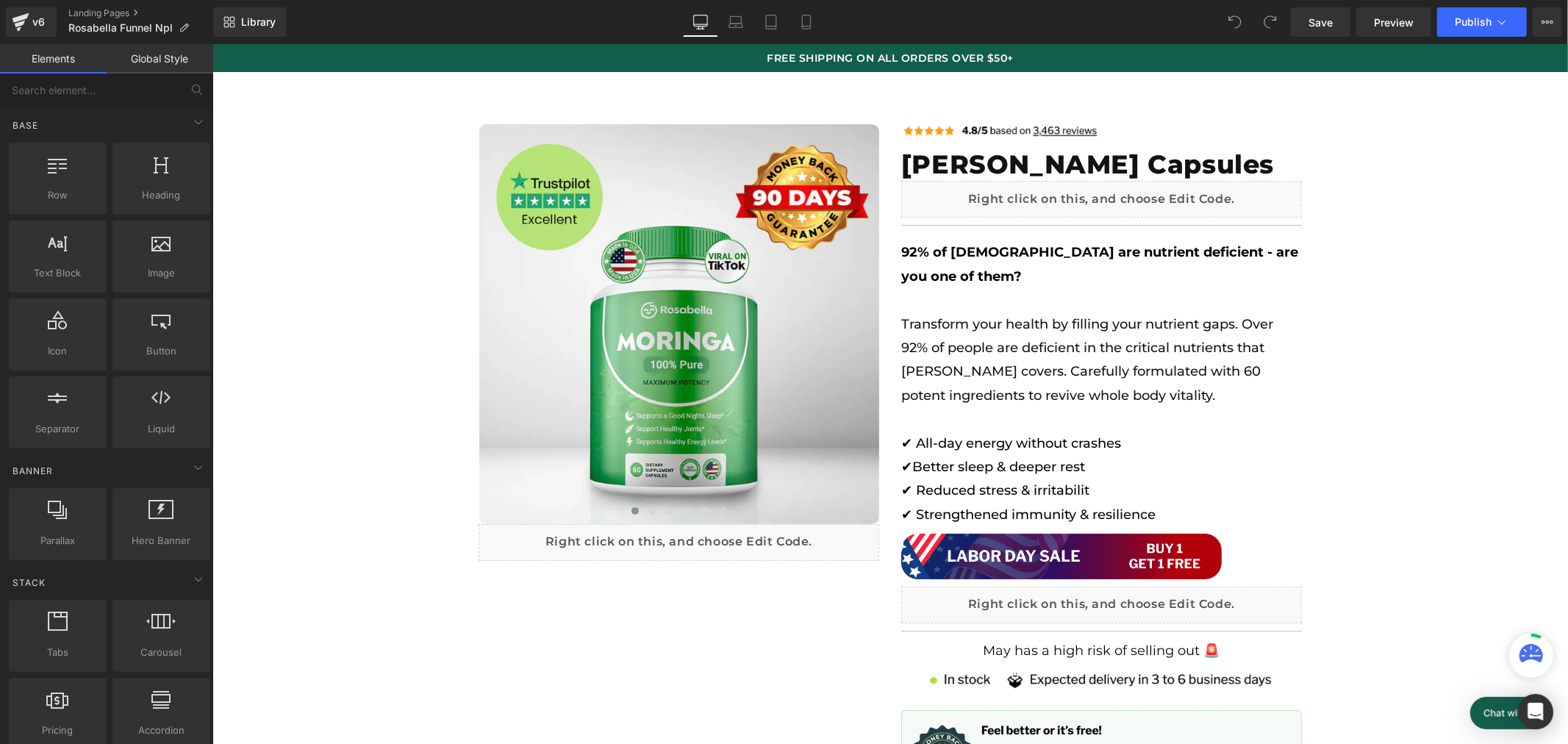
scroll to position [0, 1629]
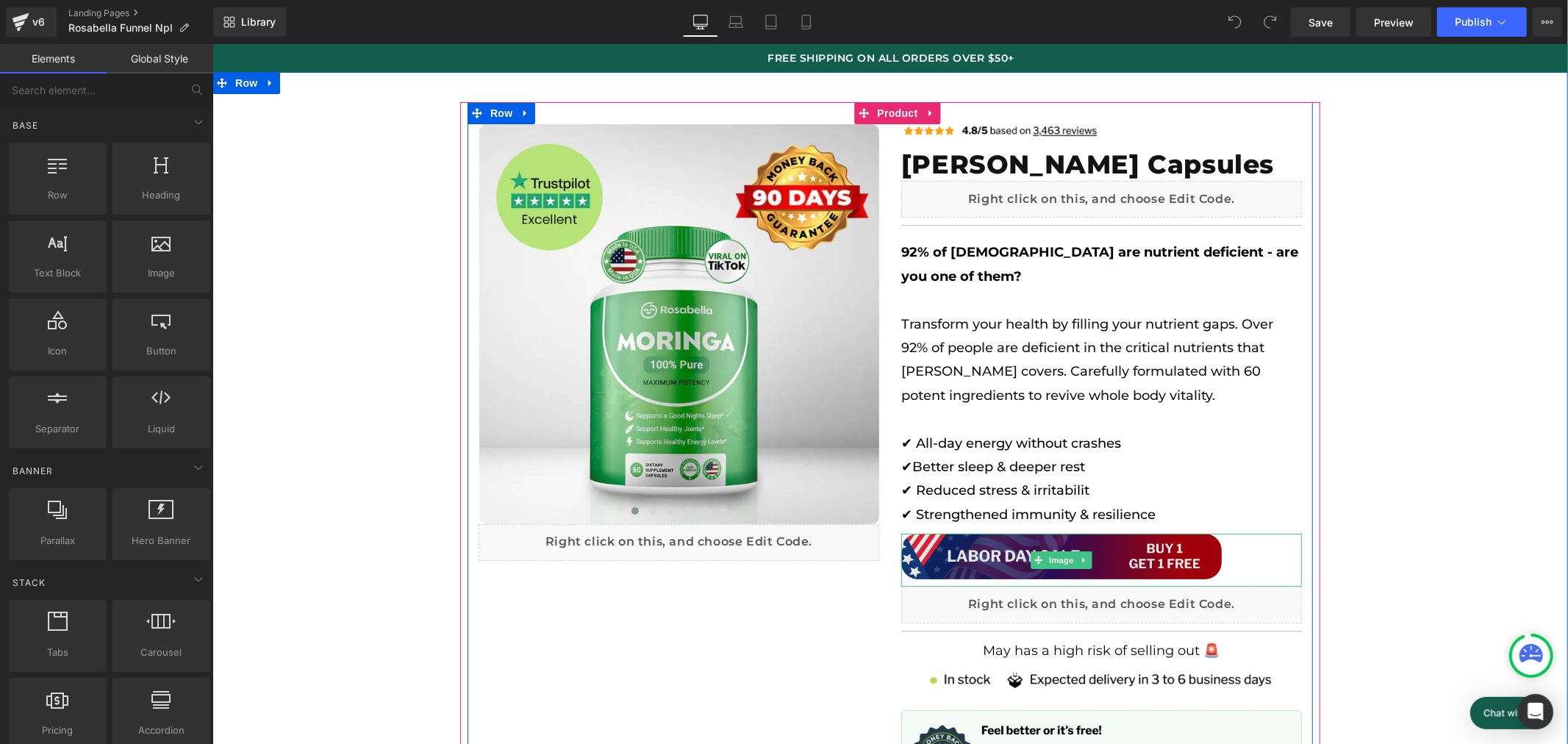
click at [1134, 539] on img at bounding box center [1061, 559] width 321 height 53
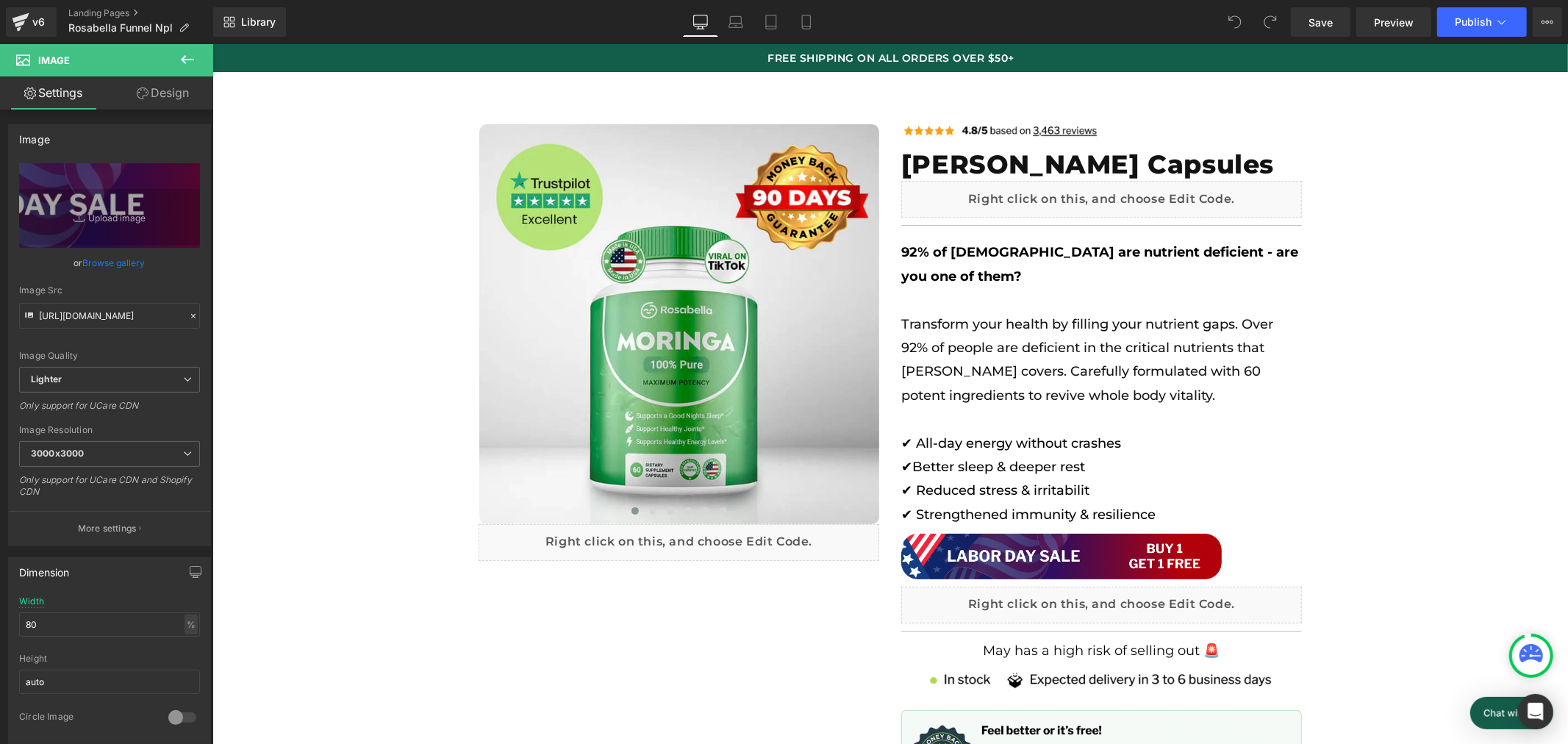
scroll to position [0, 0]
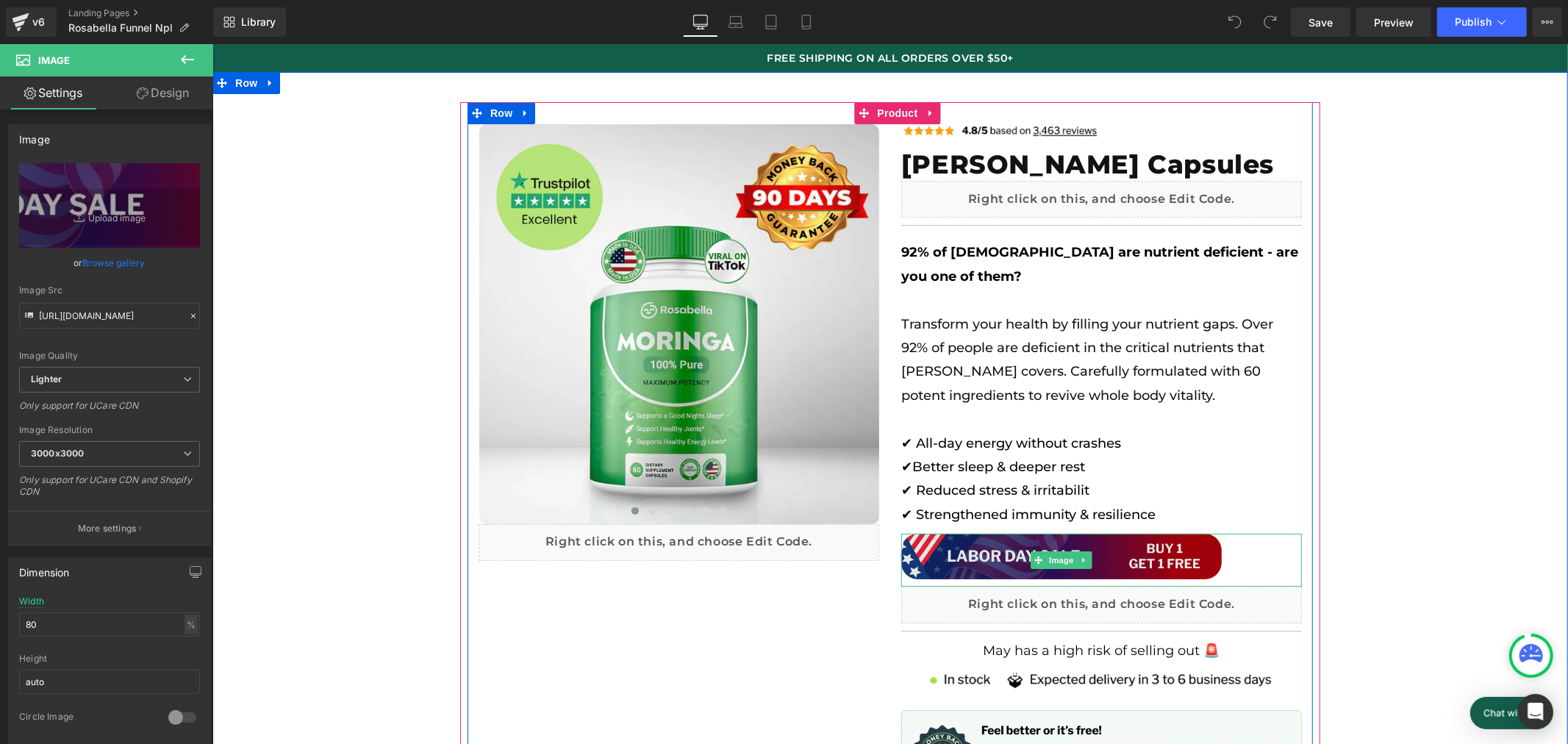
click at [1120, 552] on img at bounding box center [1061, 559] width 321 height 53
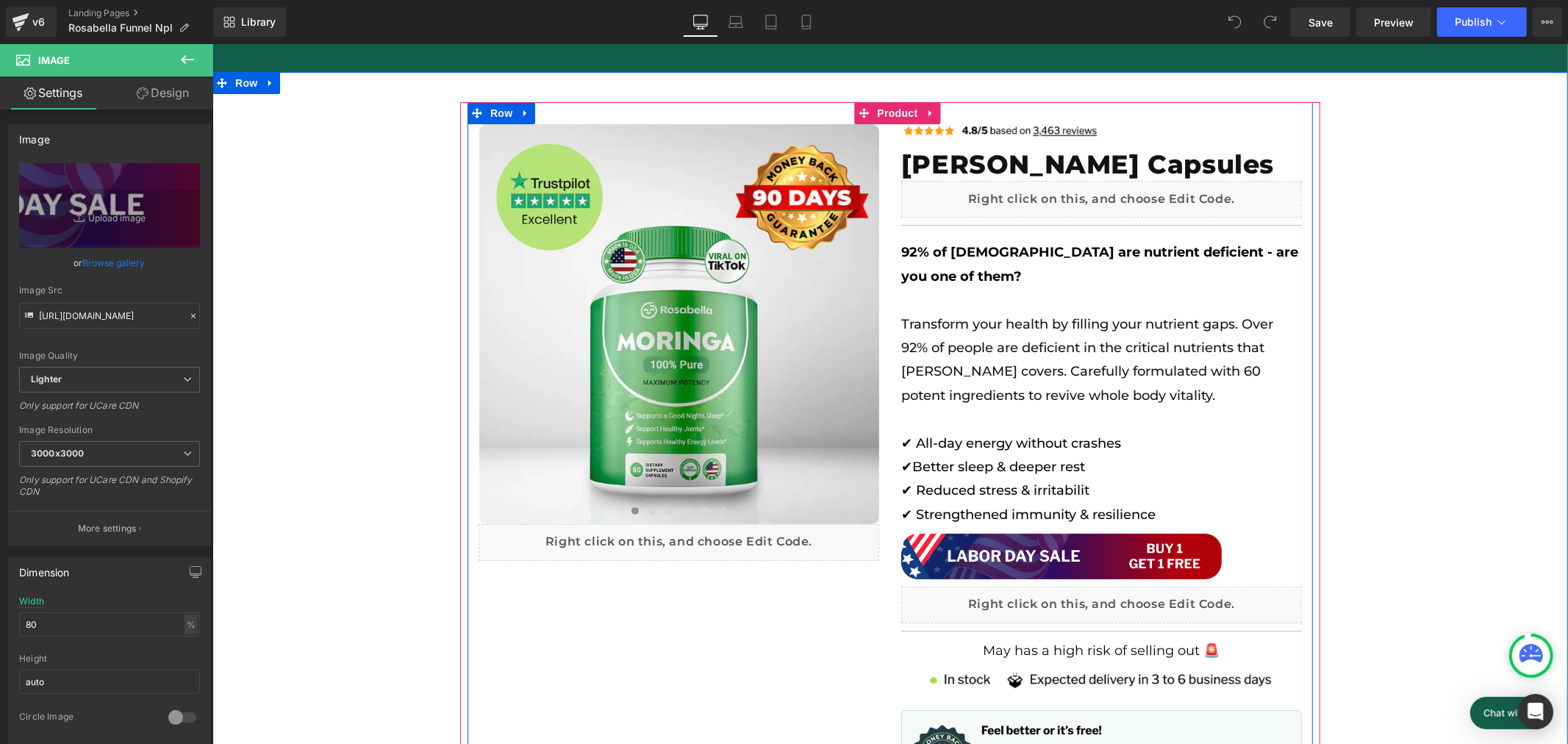
scroll to position [0, 814]
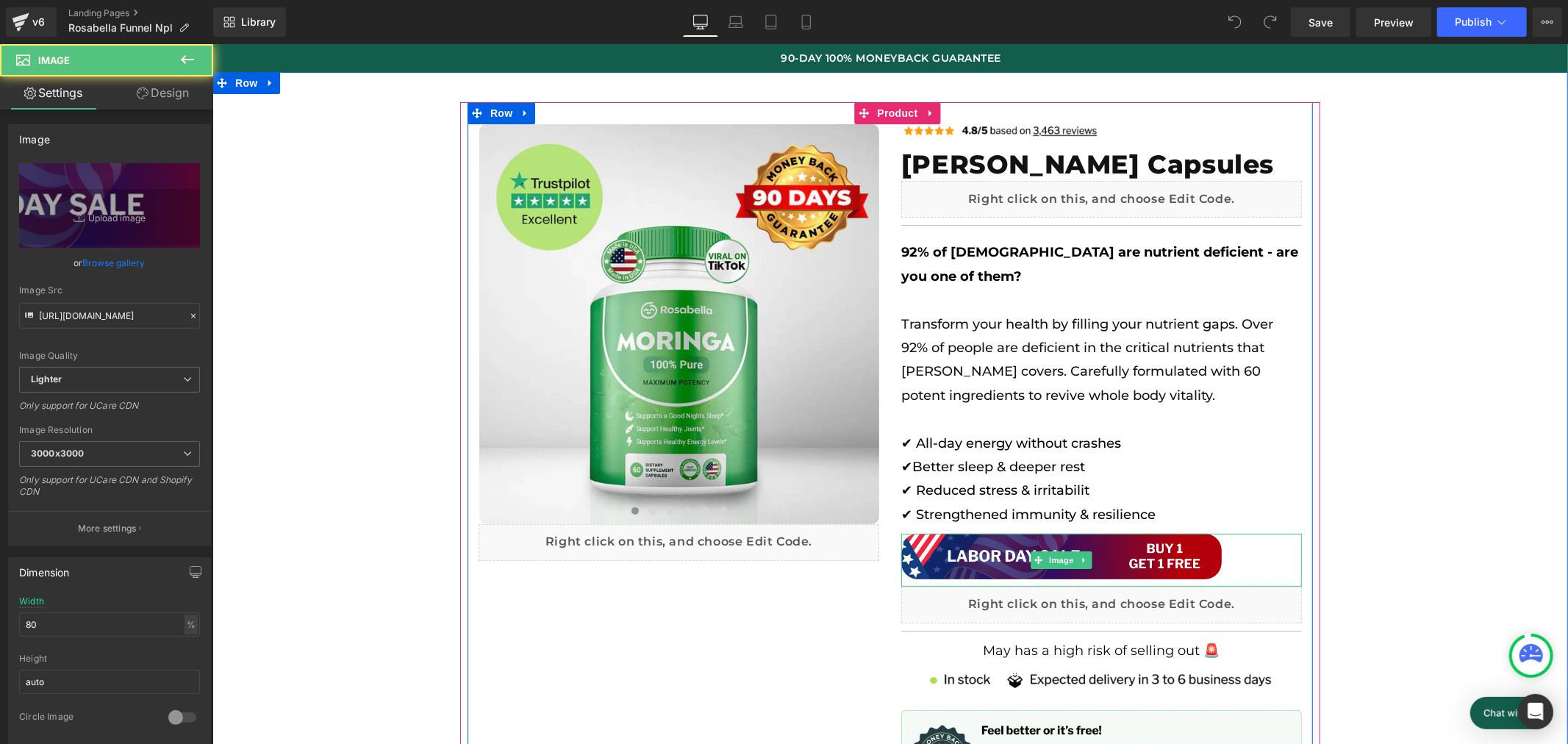
click at [1228, 545] on div at bounding box center [1101, 559] width 401 height 53
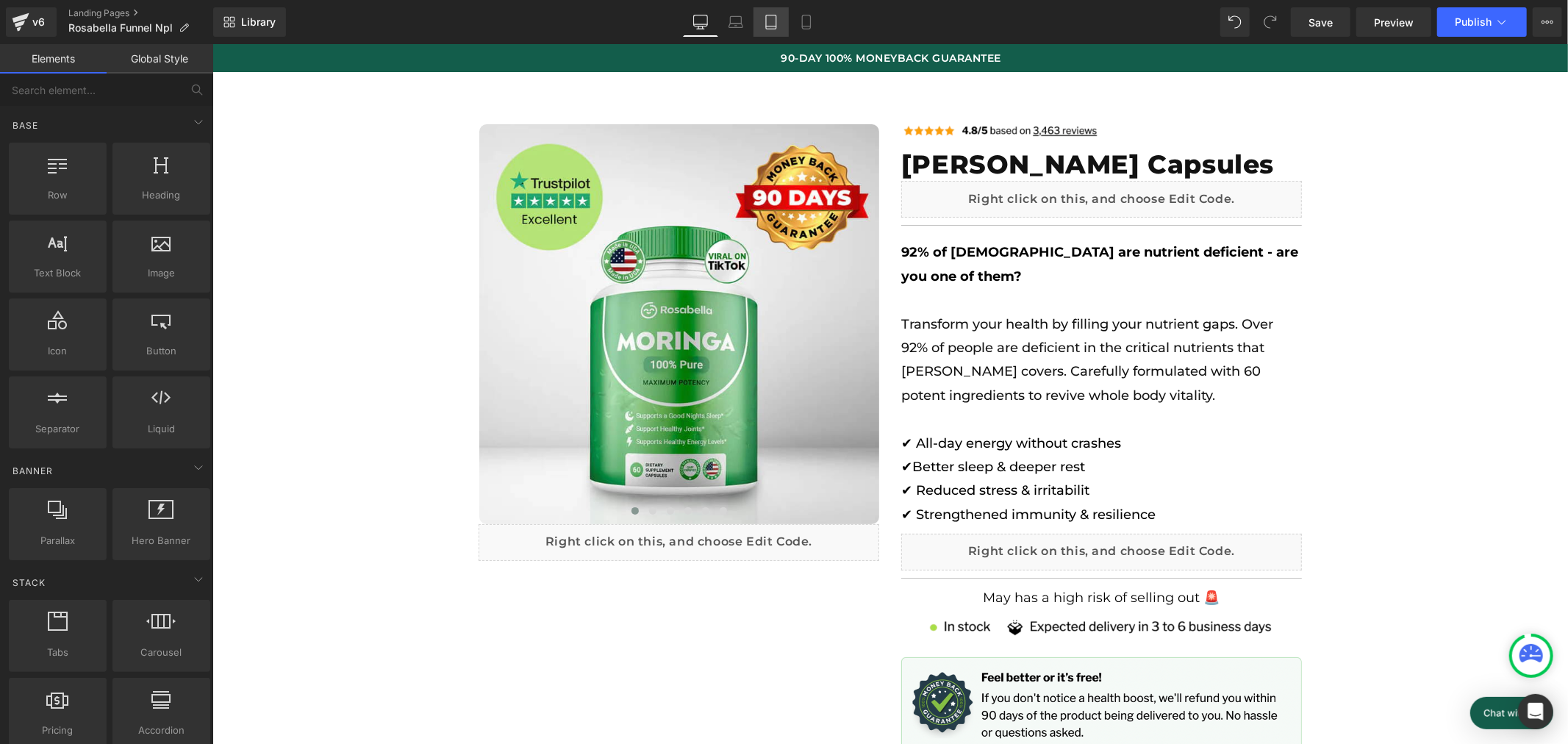
click at [765, 22] on icon at bounding box center [772, 23] width 15 height 15
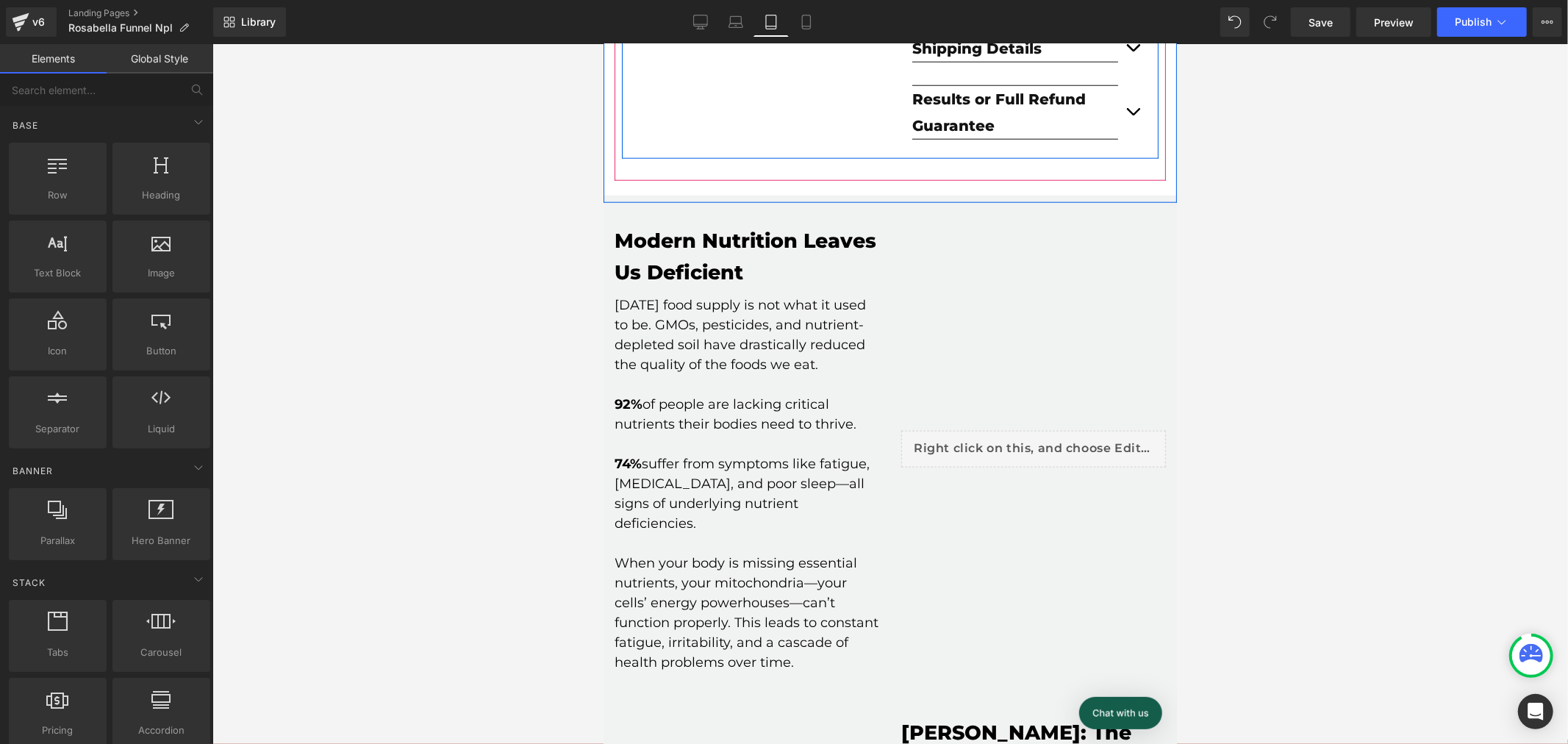
scroll to position [1306, 0]
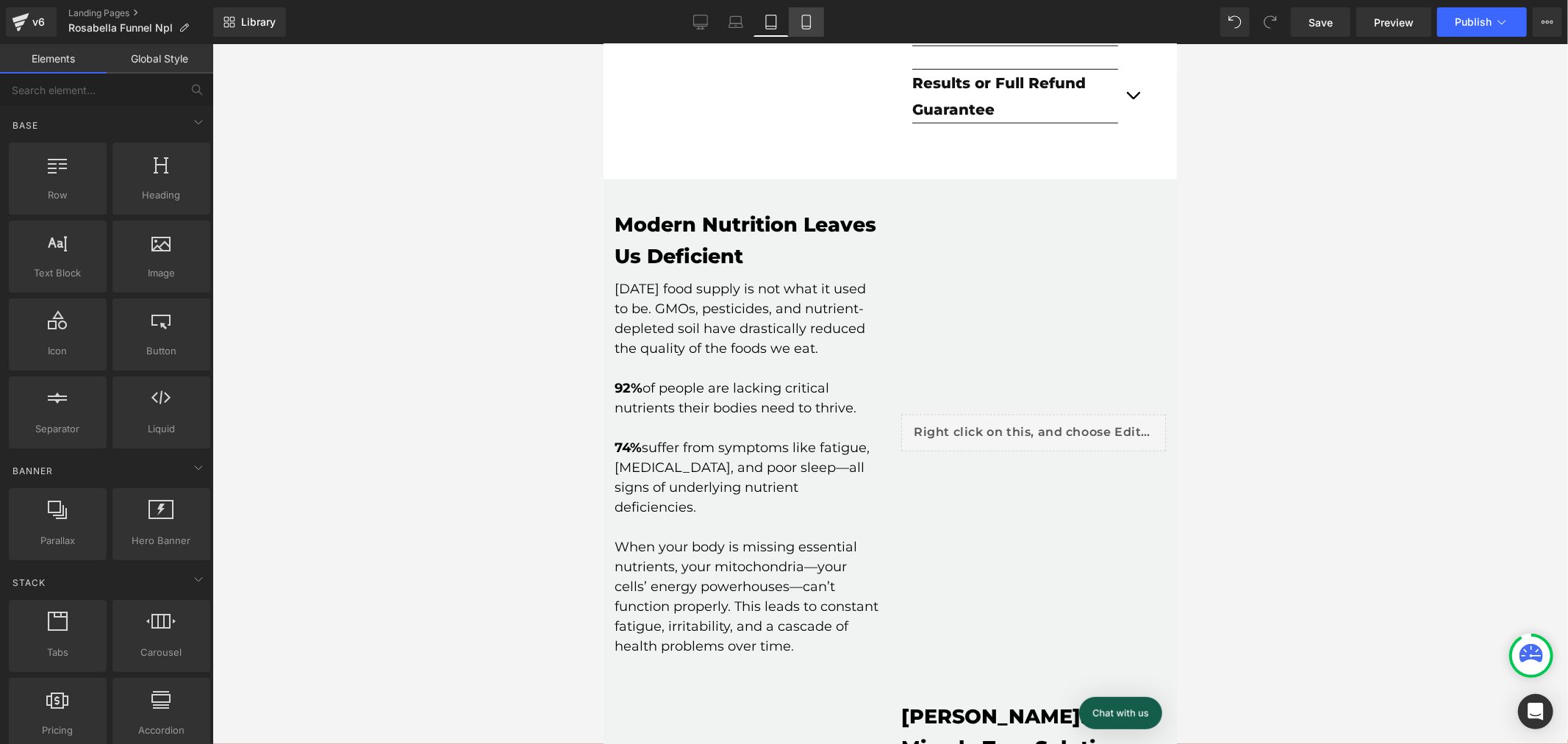
click at [804, 24] on icon at bounding box center [807, 23] width 15 height 15
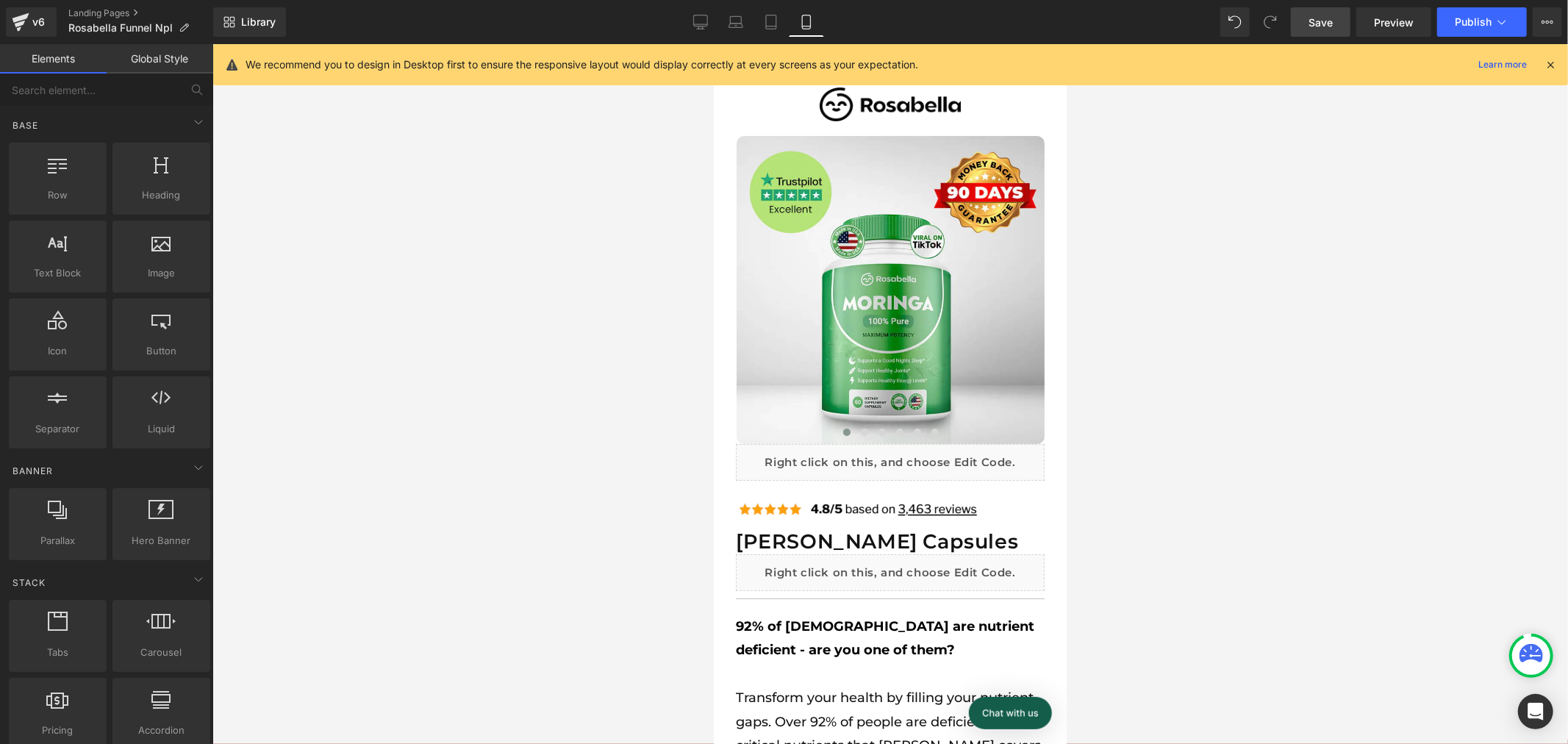
scroll to position [0, 299]
click at [1325, 24] on span "Save" at bounding box center [1321, 23] width 24 height 15
click at [1469, 18] on span "Publish" at bounding box center [1474, 22] width 37 height 12
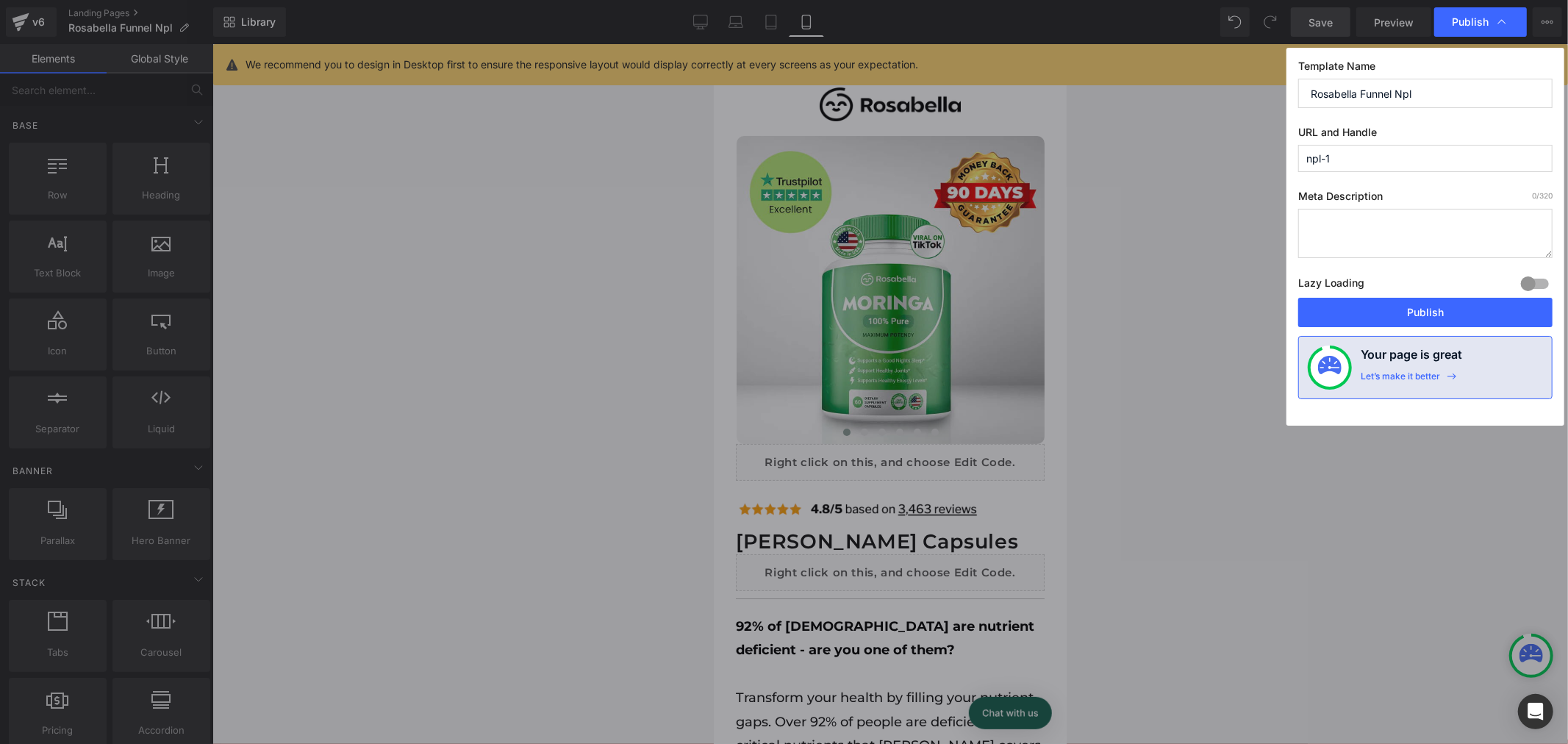
scroll to position [0, 0]
click at [1381, 316] on button "Publish" at bounding box center [1425, 311] width 255 height 29
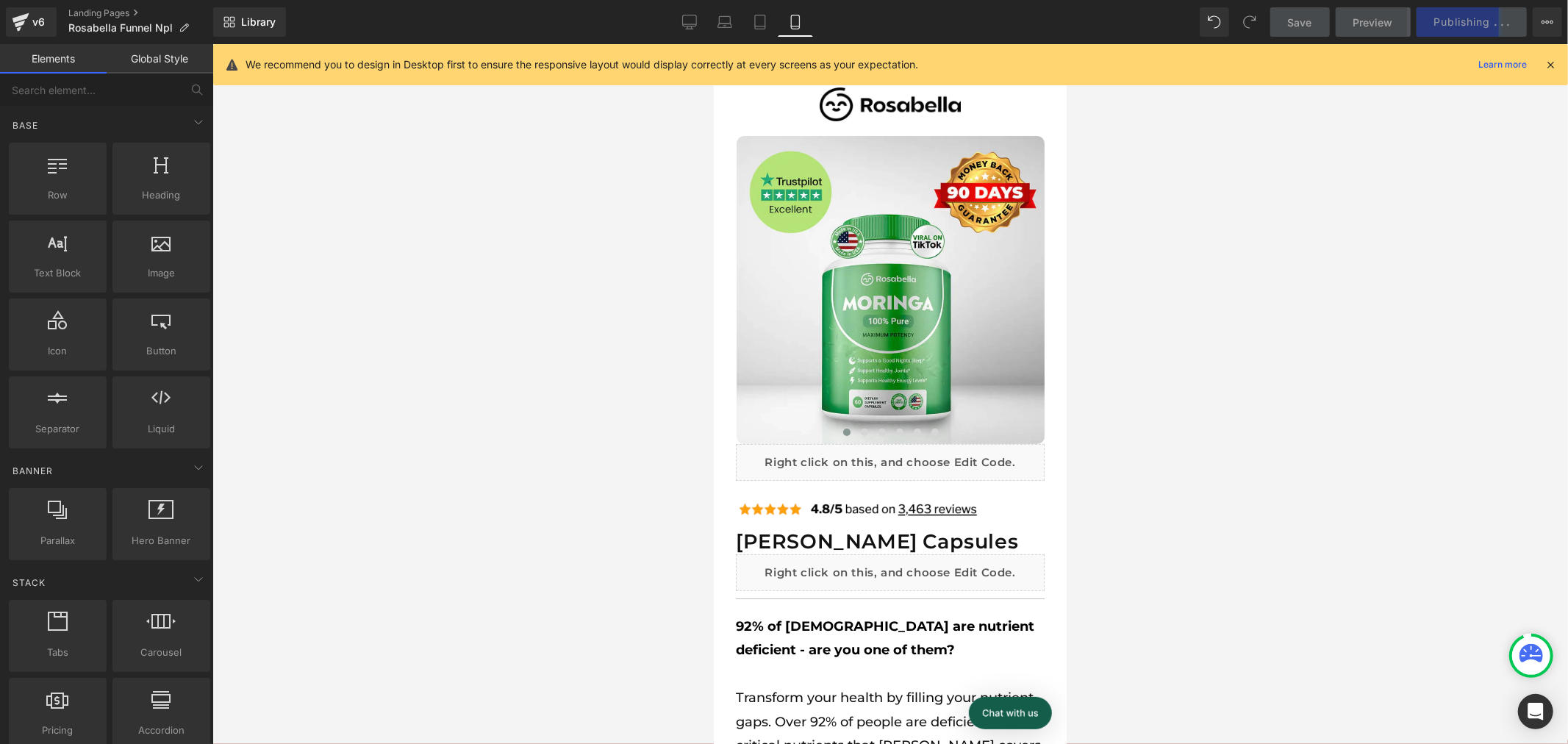
scroll to position [0, 299]
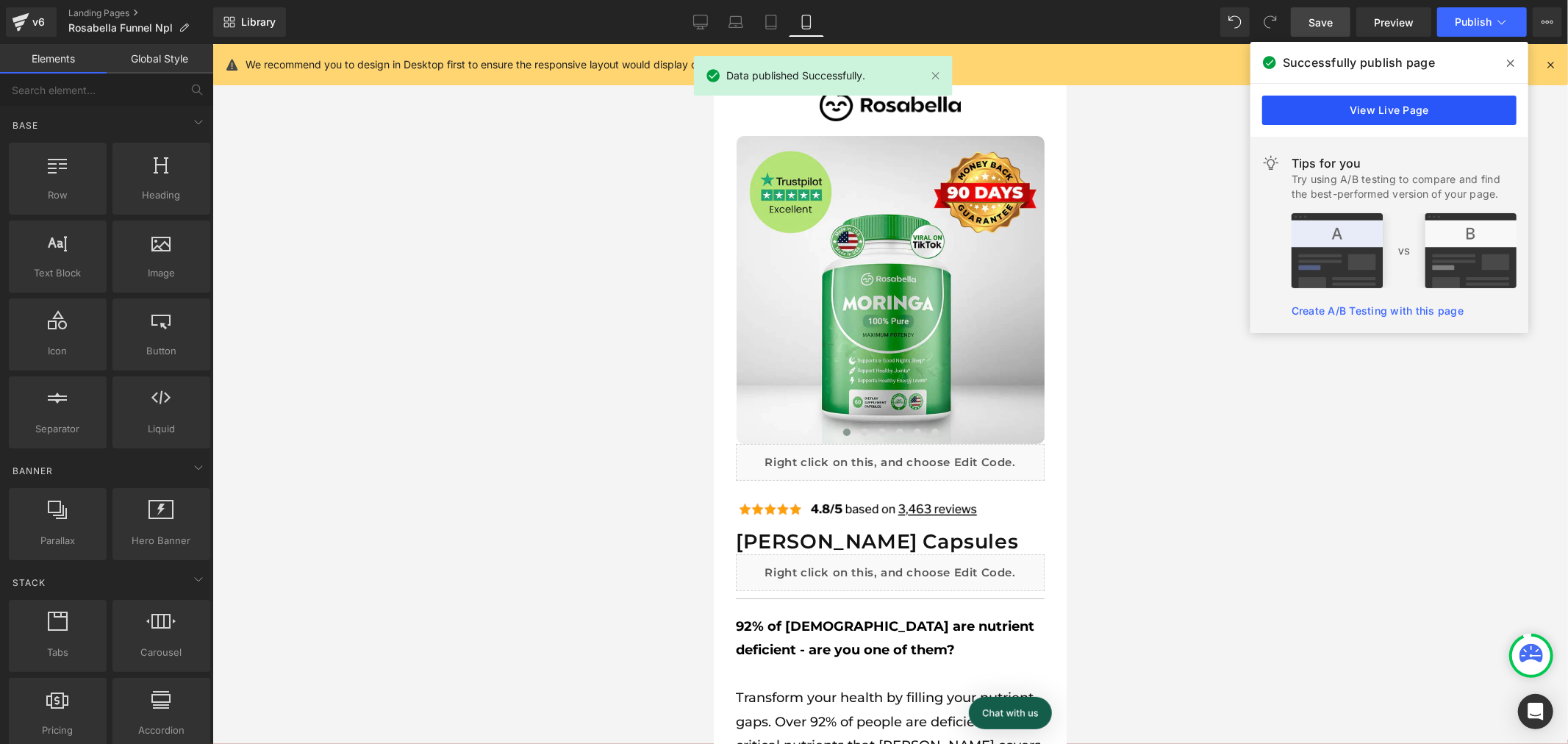
click at [0, 0] on link "View Live Page" at bounding box center [0, 0] width 0 height 0
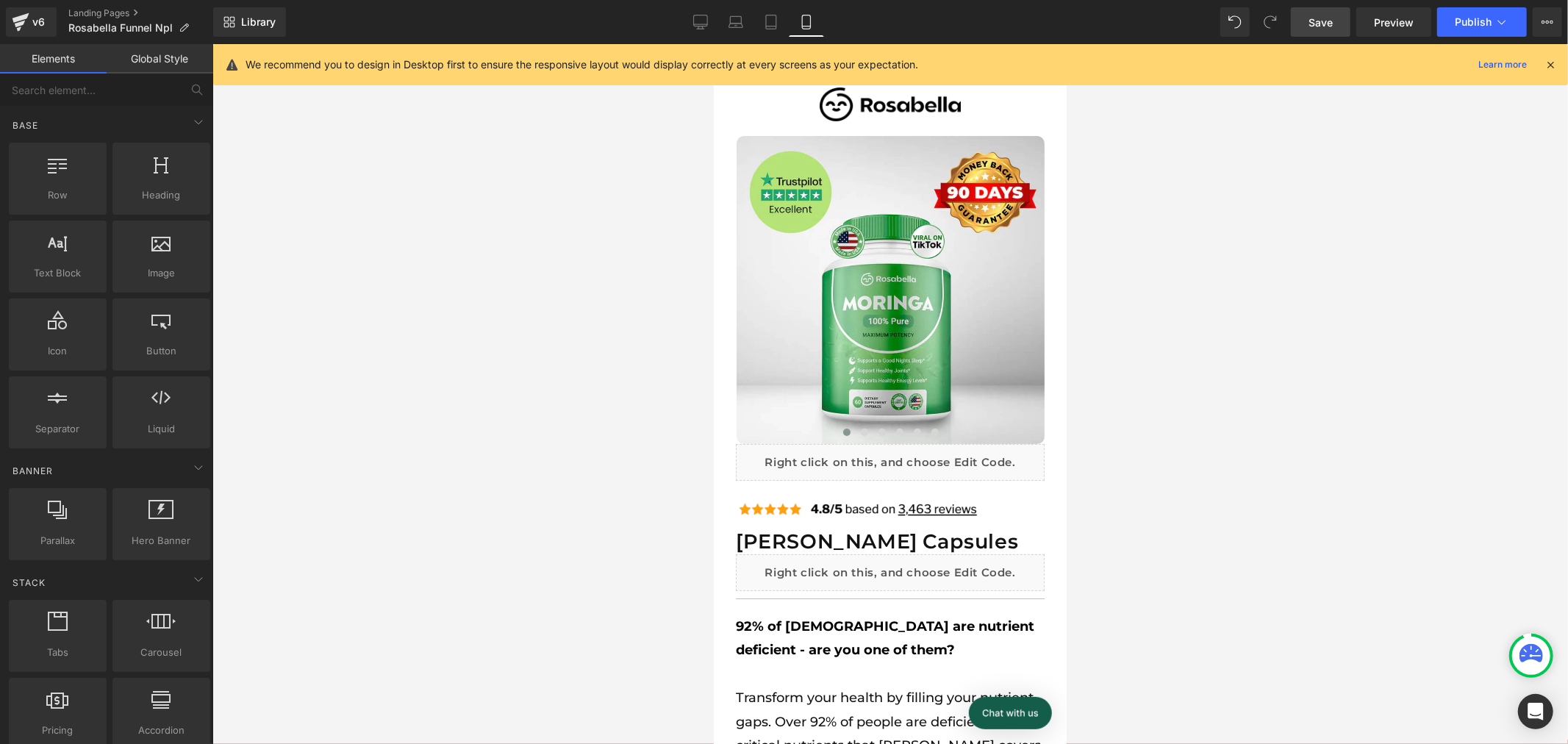
scroll to position [0, 598]
